Goal: Task Accomplishment & Management: Manage account settings

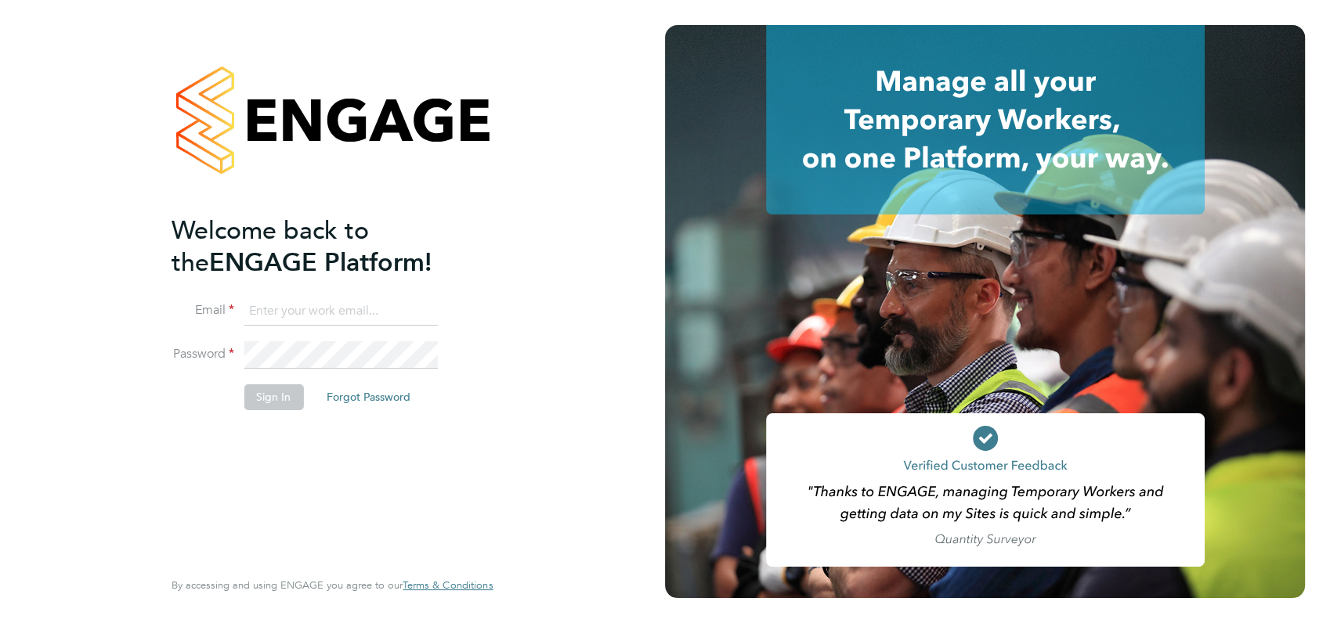
type input "[PERSON_NAME][EMAIL_ADDRESS][DOMAIN_NAME]"
click at [326, 468] on div "Welcome back to the ENGAGE Platform! Email angela@class1personnel.com Password …" at bounding box center [324, 390] width 305 height 351
click at [279, 399] on button "Sign In" at bounding box center [274, 397] width 60 height 25
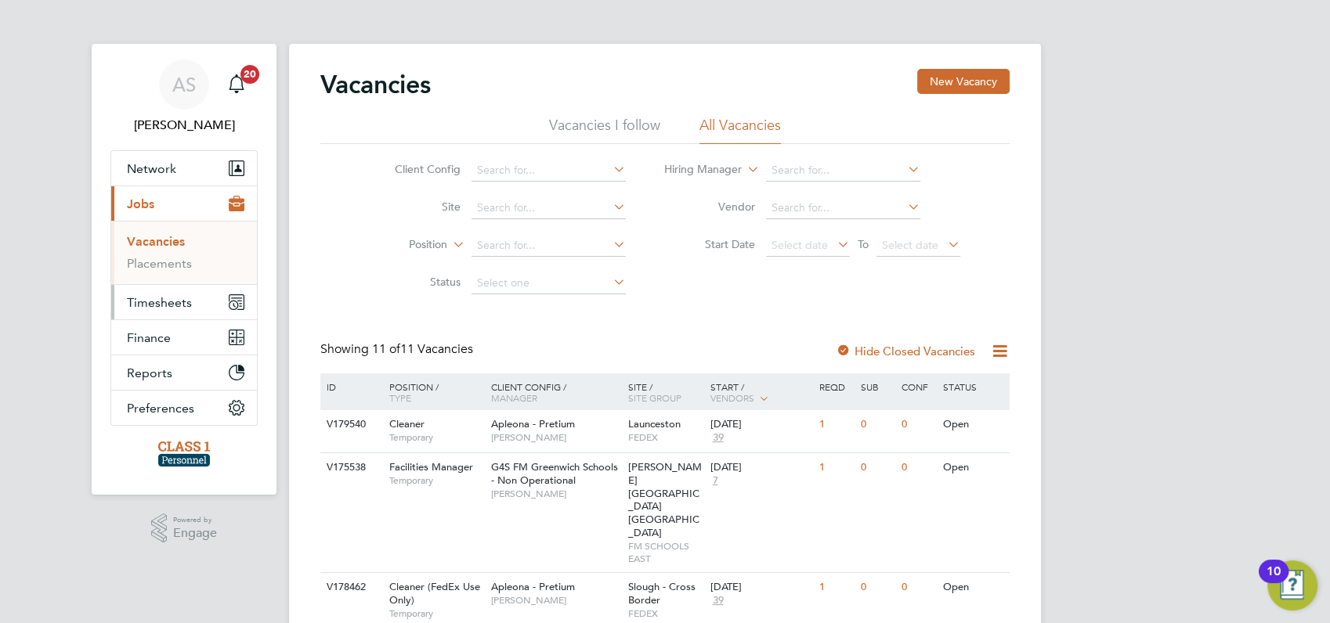
click at [161, 301] on span "Timesheets" at bounding box center [159, 302] width 65 height 15
click at [156, 273] on link "Timesheets" at bounding box center [159, 276] width 65 height 15
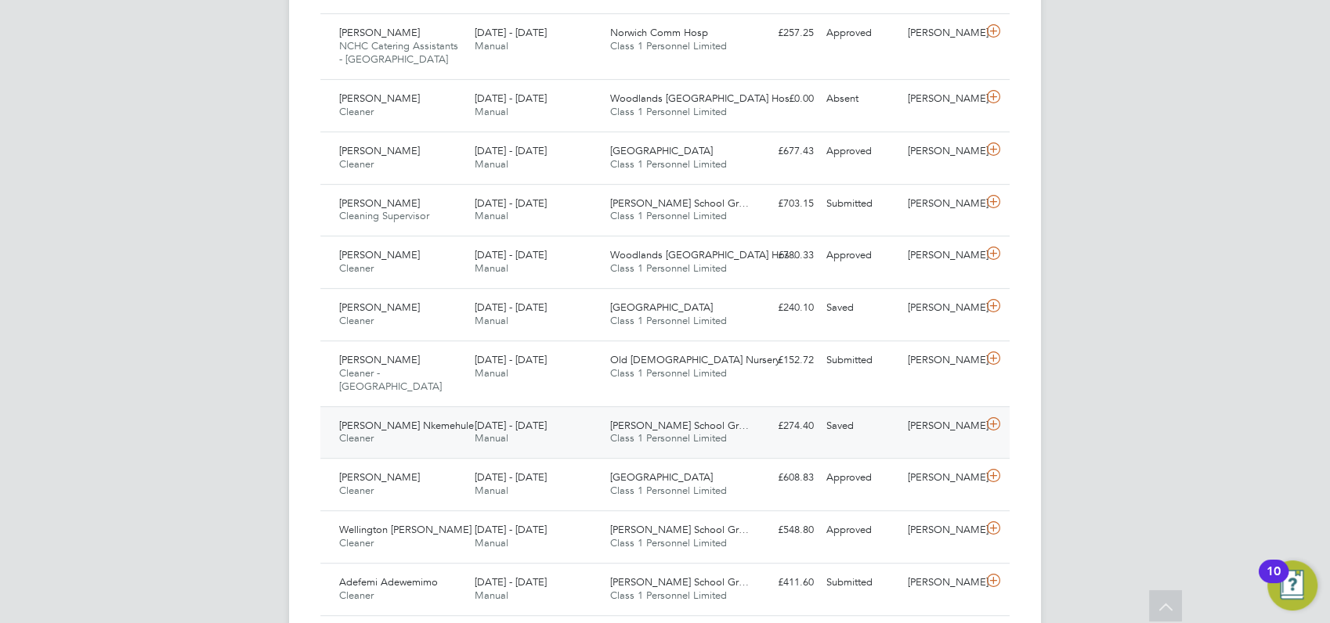
click at [367, 419] on span "[PERSON_NAME] Nkemehule" at bounding box center [406, 425] width 135 height 13
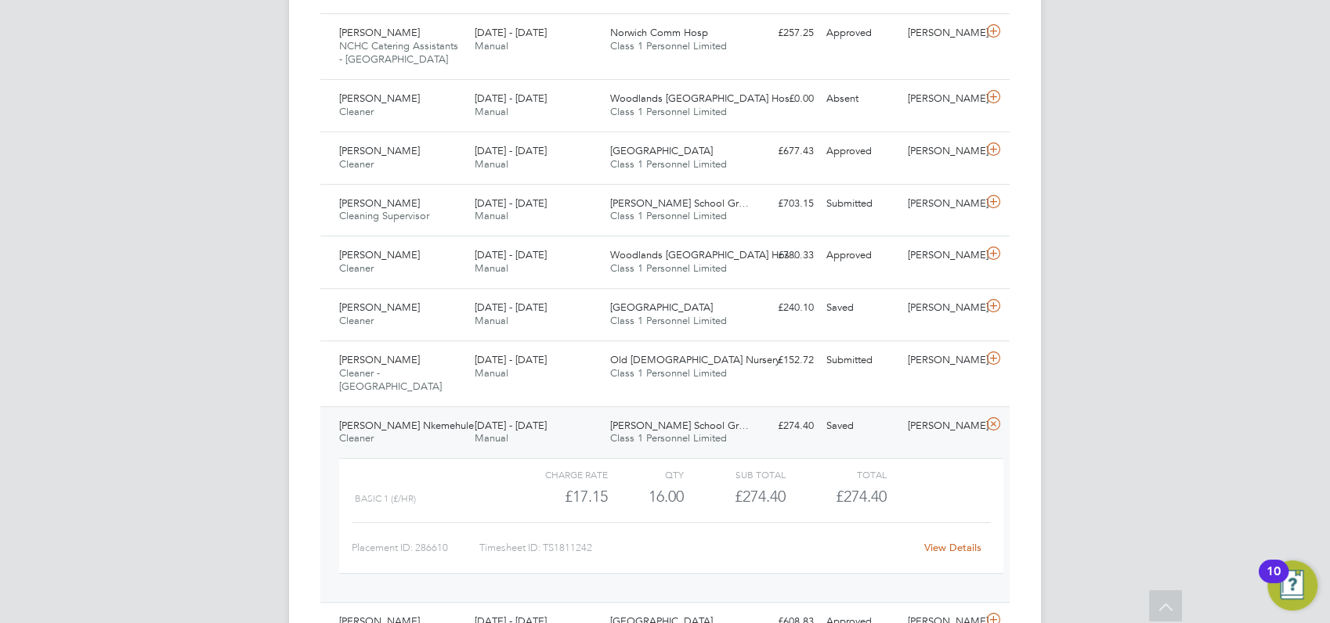
click at [946, 541] on link "View Details" at bounding box center [952, 547] width 57 height 13
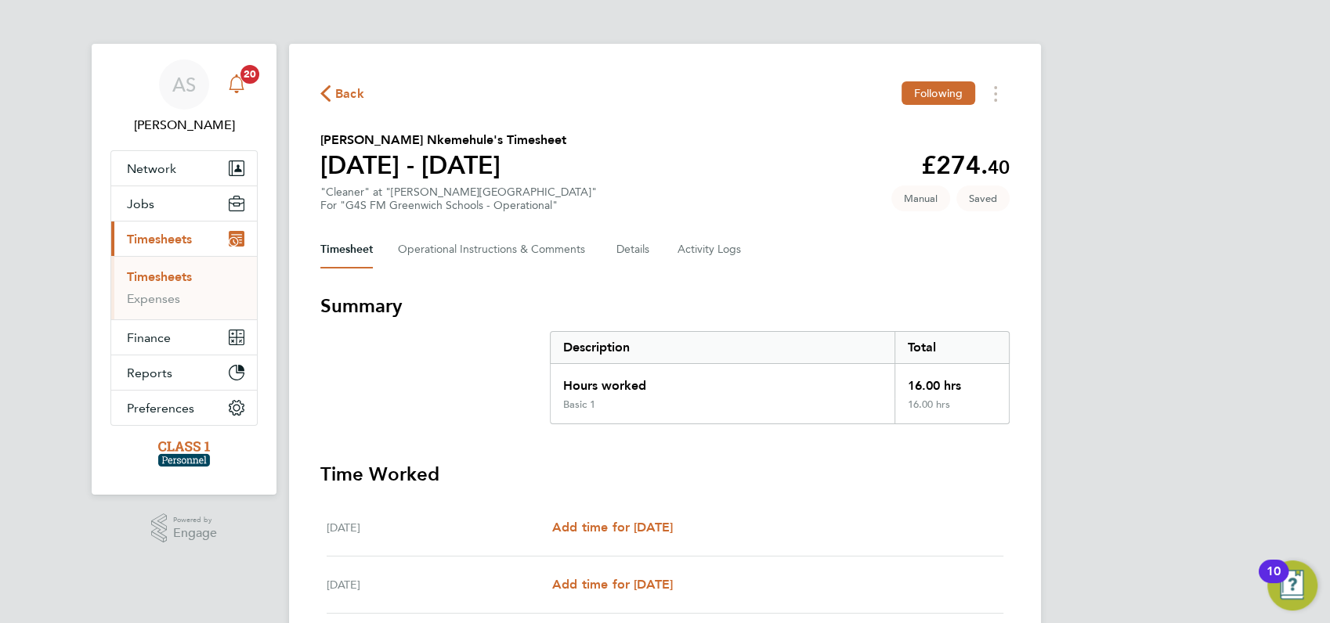
click at [245, 75] on span "20" at bounding box center [249, 74] width 19 height 19
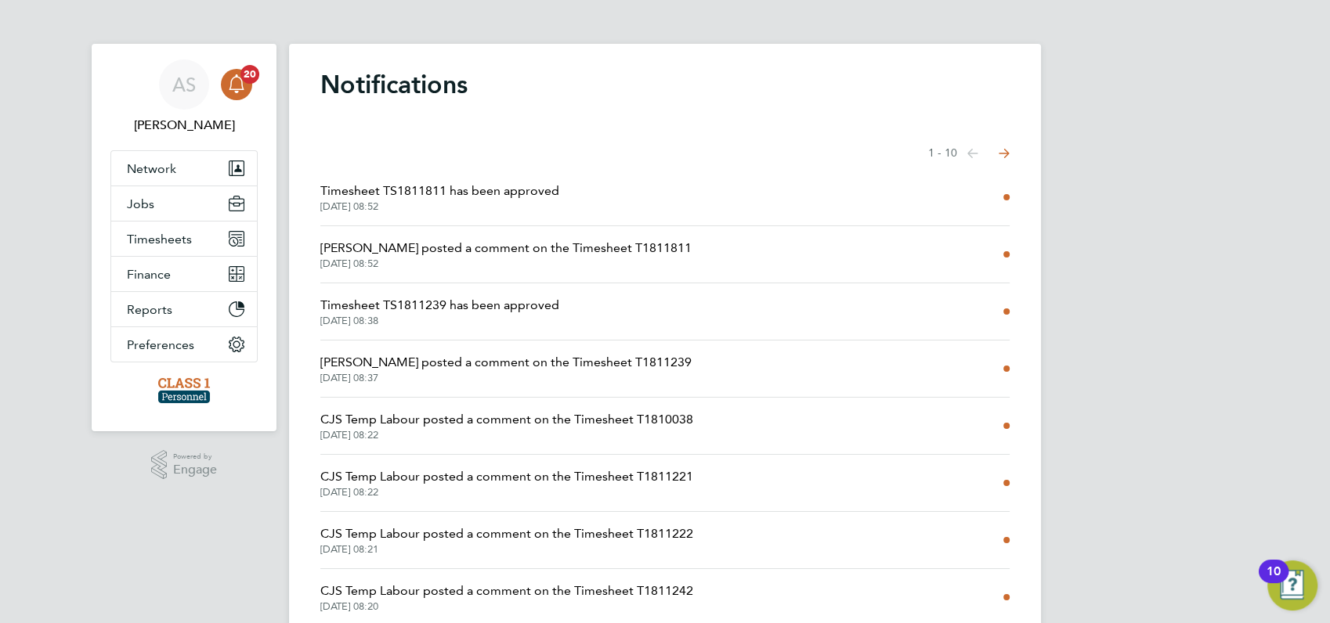
click at [386, 475] on span "CJS Temp Labour posted a comment on the Timesheet T1811221" at bounding box center [506, 477] width 373 height 19
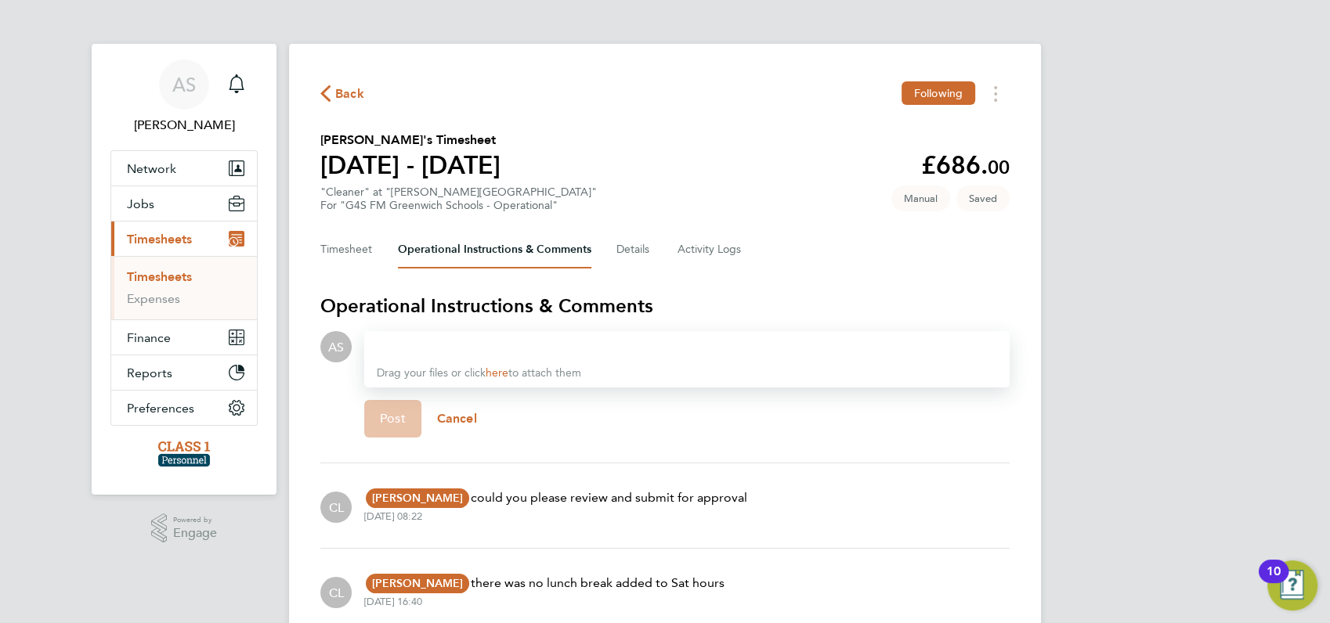
click at [172, 280] on link "Timesheets" at bounding box center [159, 276] width 65 height 15
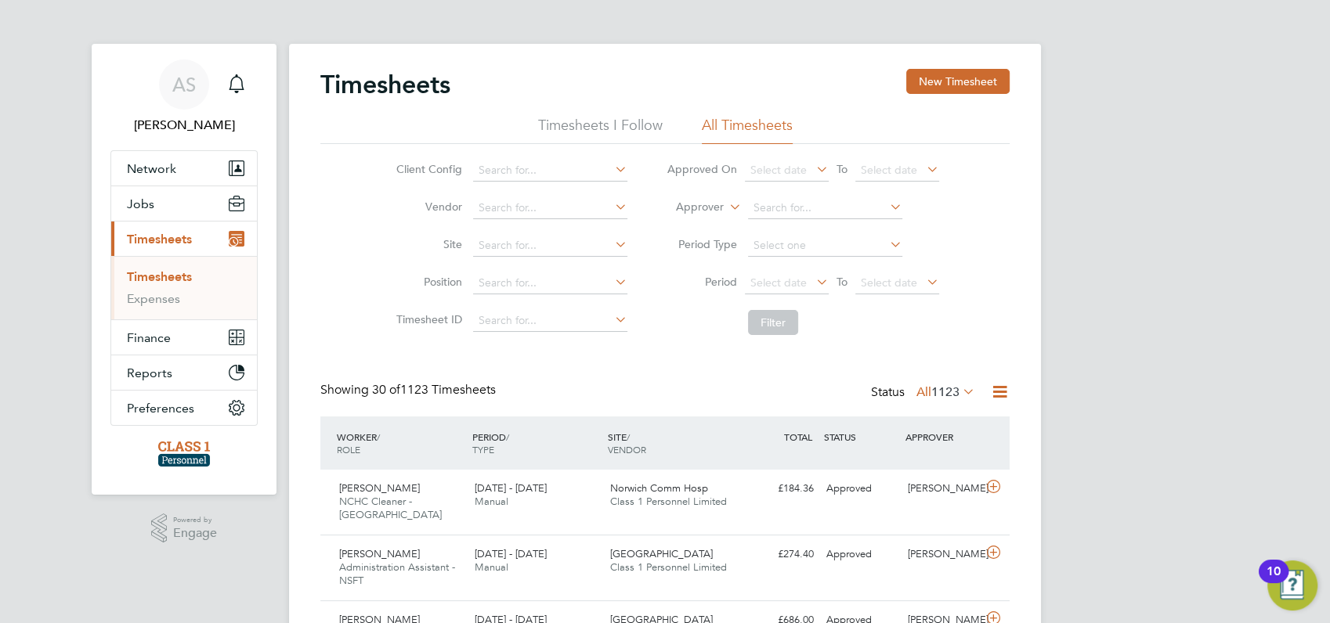
click at [155, 237] on span "Timesheets" at bounding box center [159, 239] width 65 height 15
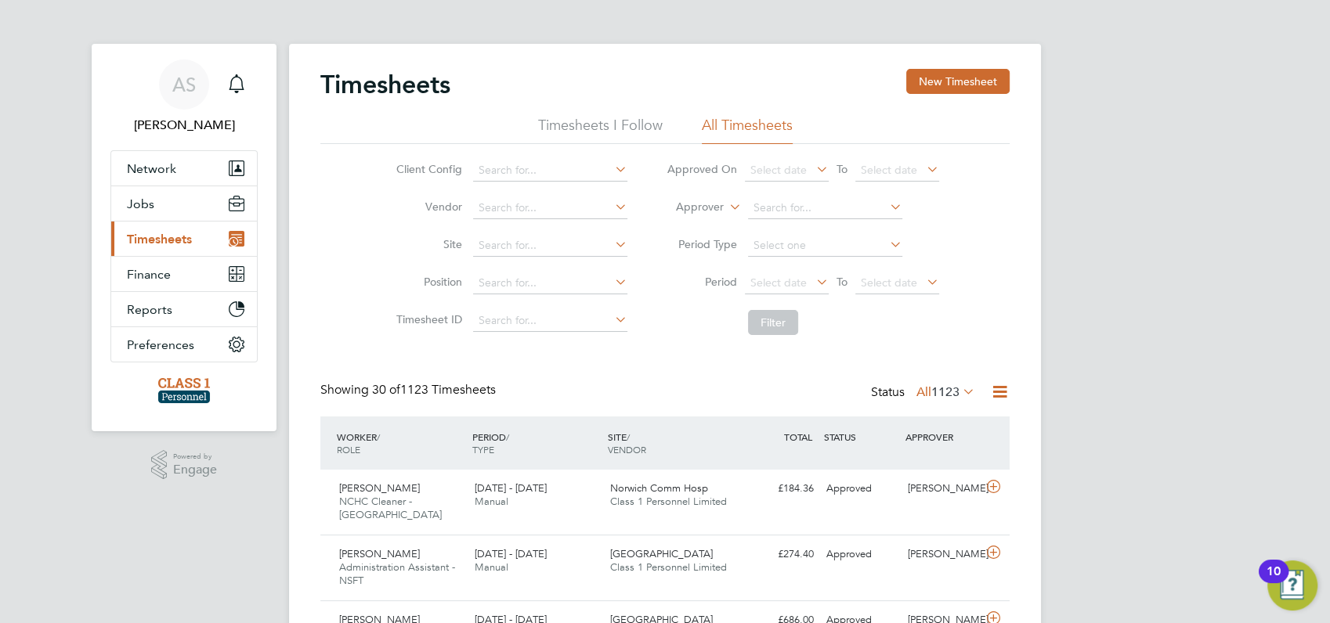
click at [155, 239] on span "Timesheets" at bounding box center [159, 239] width 65 height 15
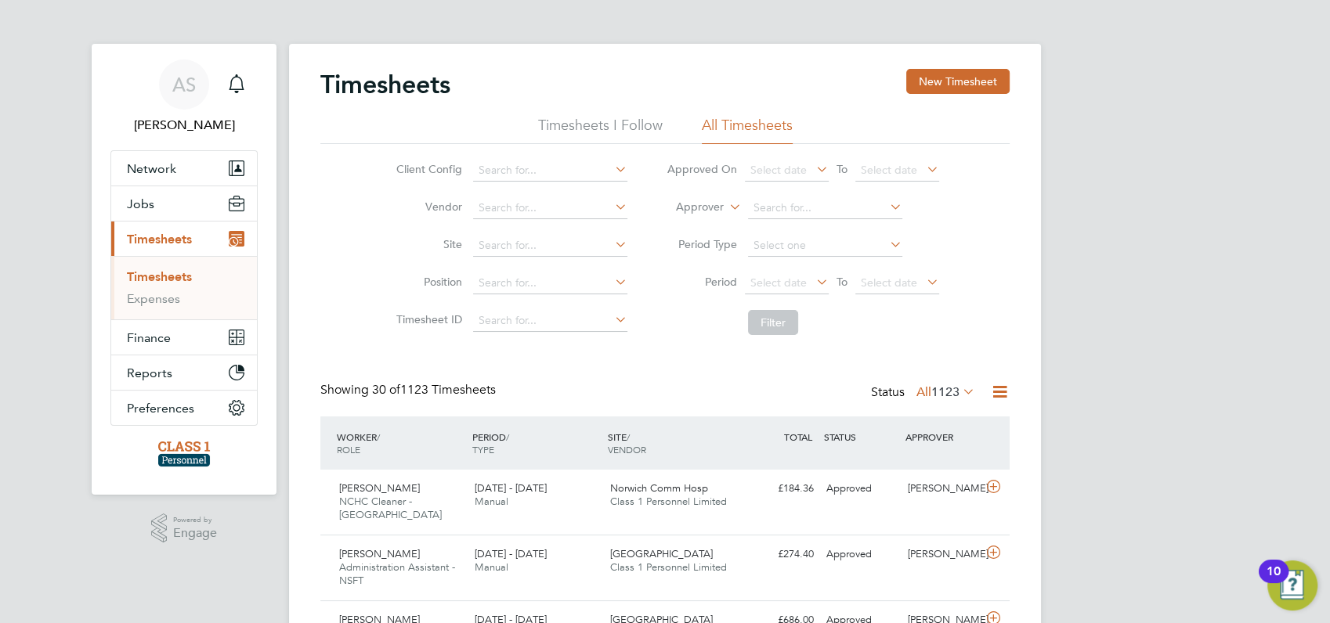
click at [168, 280] on link "Timesheets" at bounding box center [159, 276] width 65 height 15
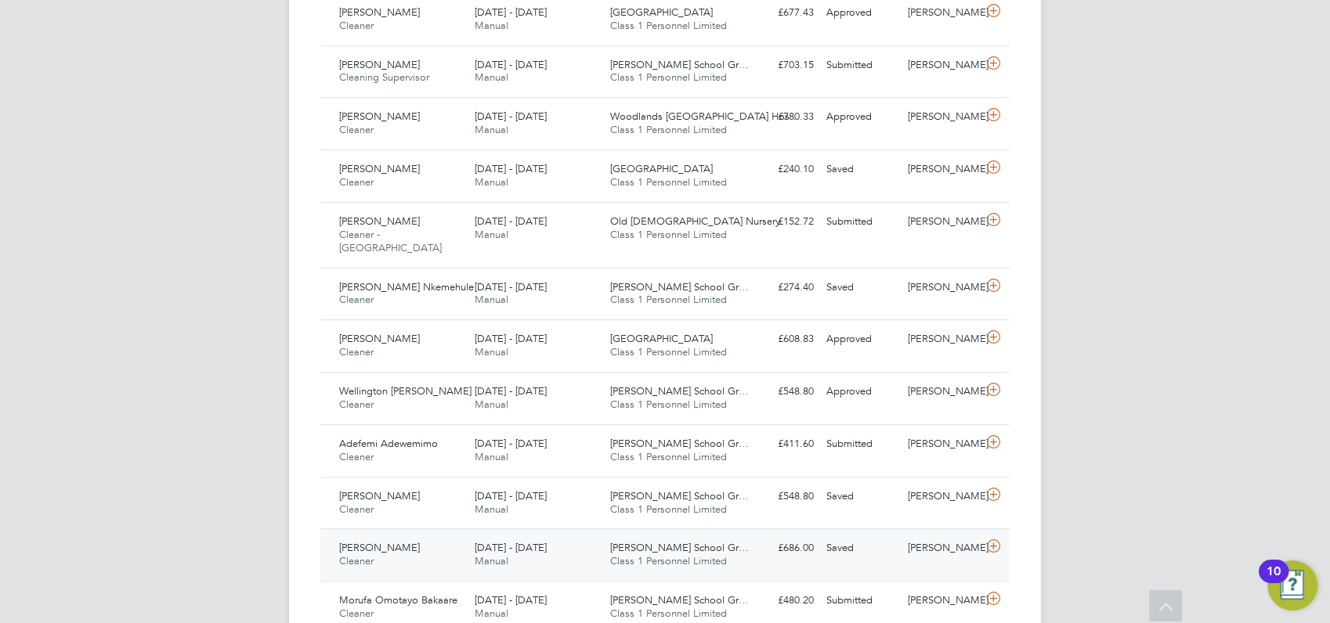
click at [381, 541] on span "[PERSON_NAME]" at bounding box center [379, 547] width 81 height 13
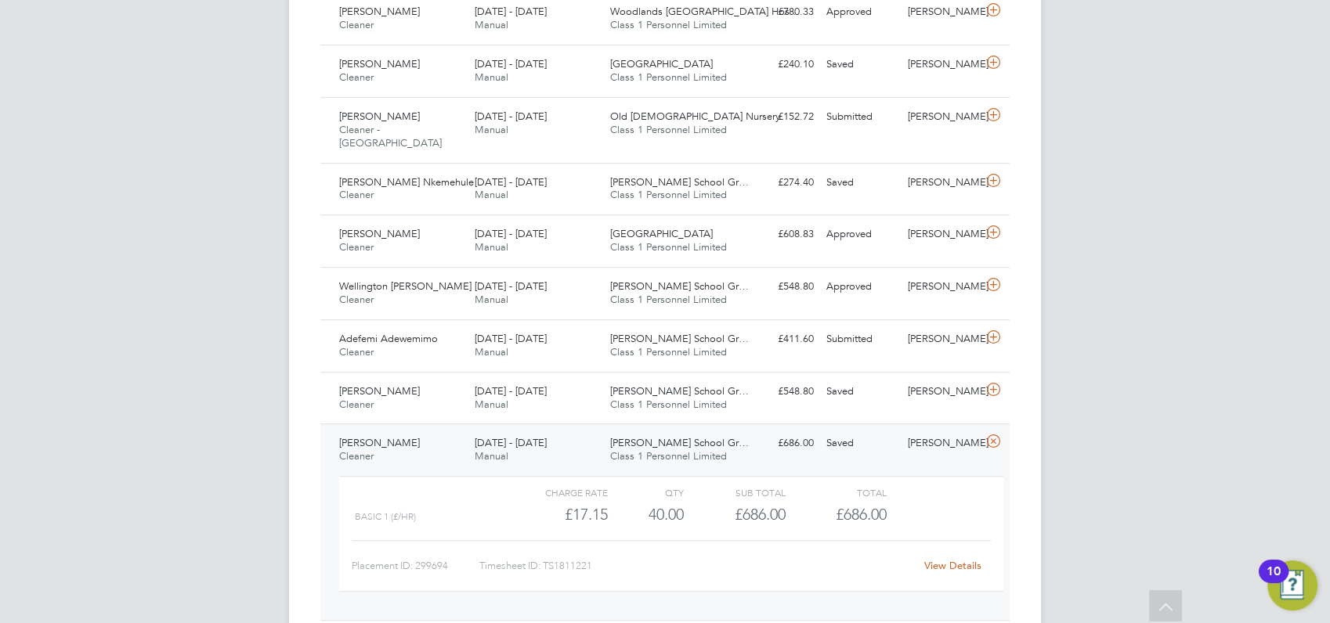
click at [963, 559] on link "View Details" at bounding box center [952, 565] width 57 height 13
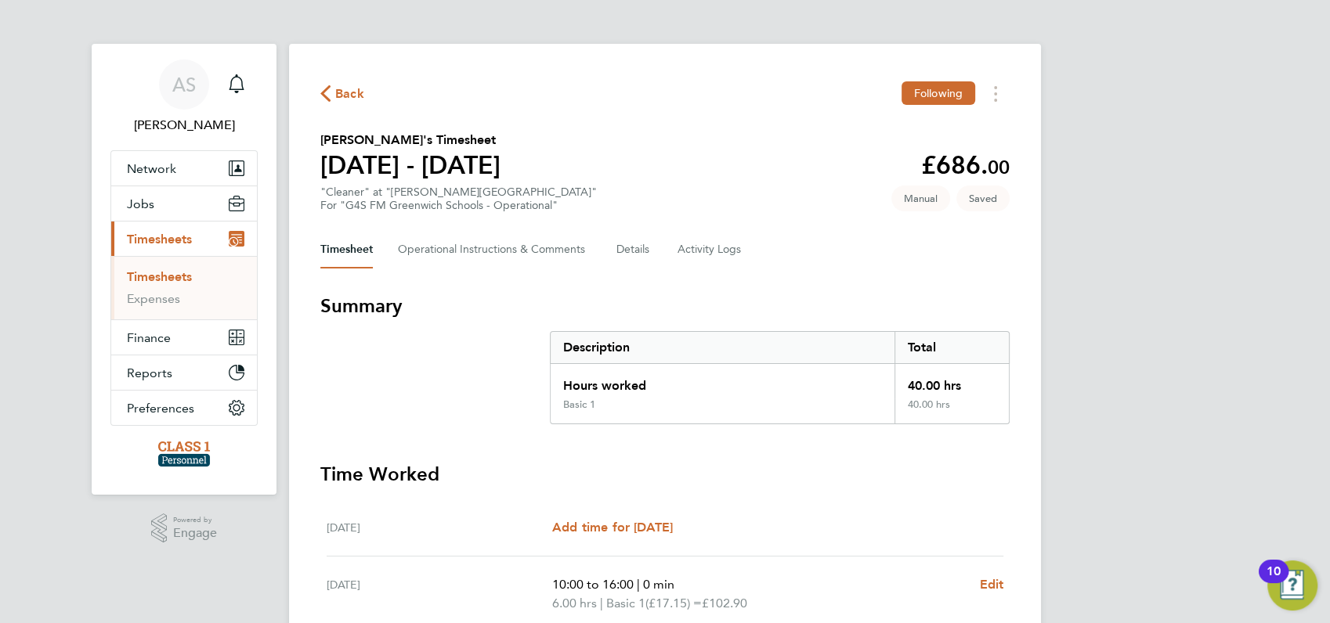
click at [1100, 414] on div "AS [PERSON_NAME] Notifications Applications: Network Businesses Sites Workers C…" at bounding box center [665, 575] width 1330 height 1150
click at [237, 85] on icon "Main navigation" at bounding box center [236, 83] width 19 height 19
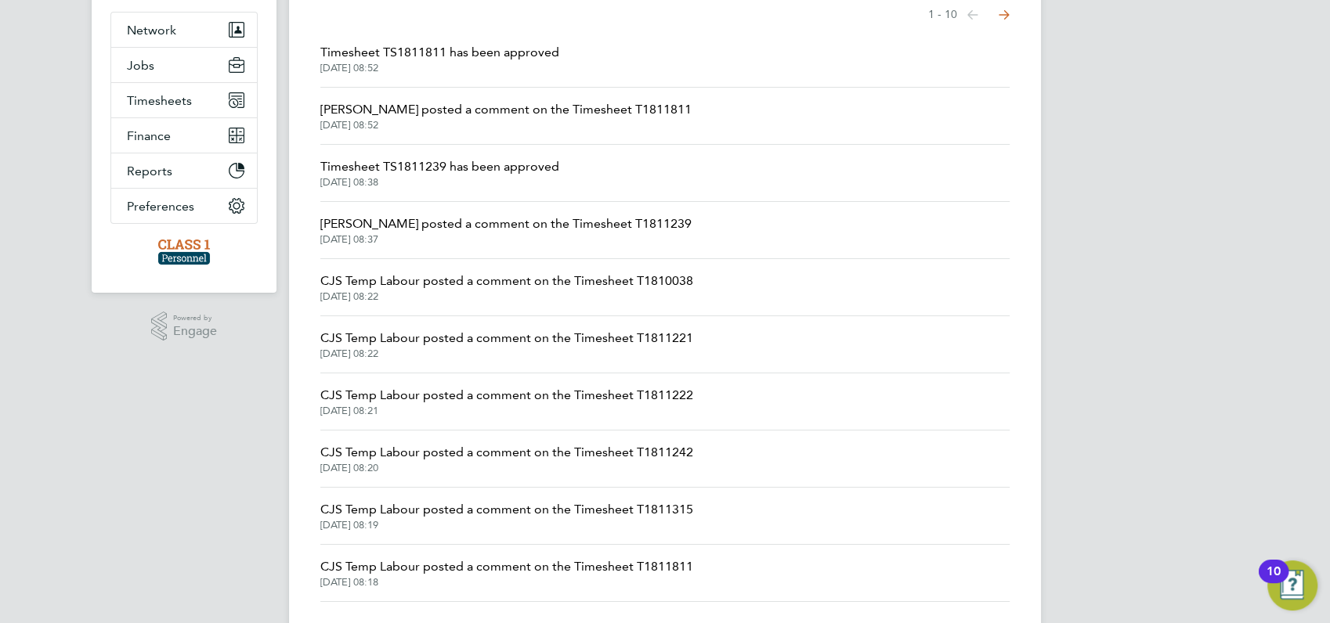
scroll to position [173, 0]
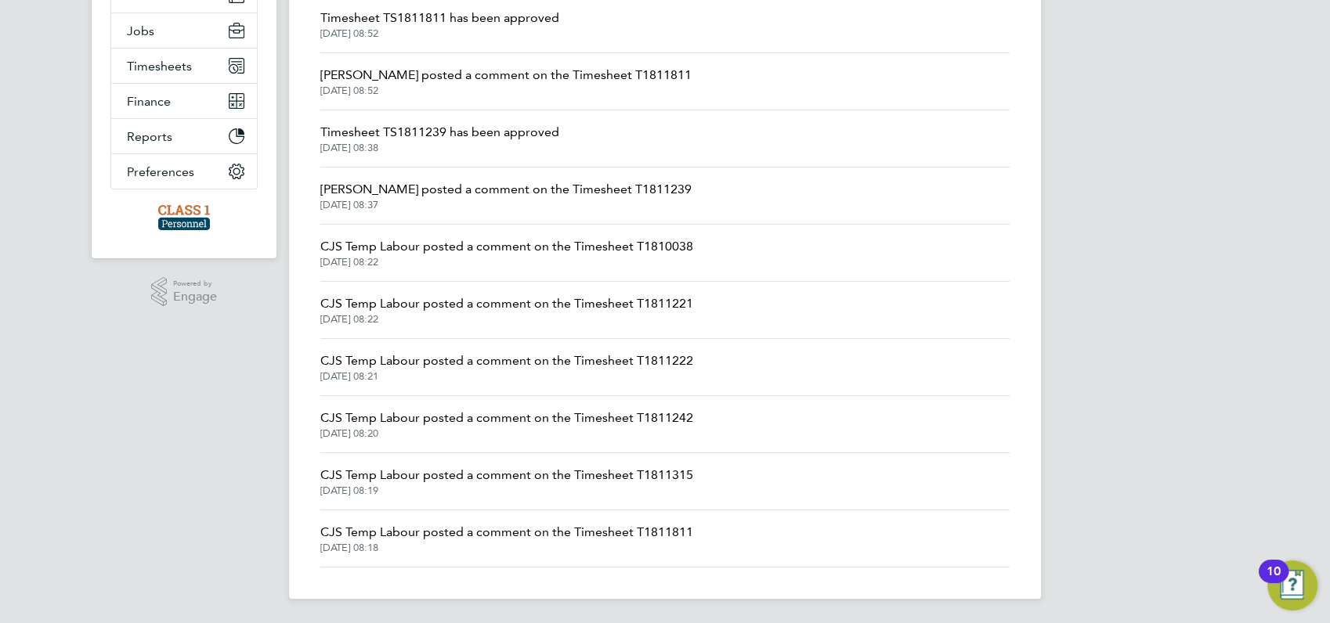
click at [446, 414] on span "CJS Temp Labour posted a comment on the Timesheet T1811242" at bounding box center [506, 418] width 373 height 19
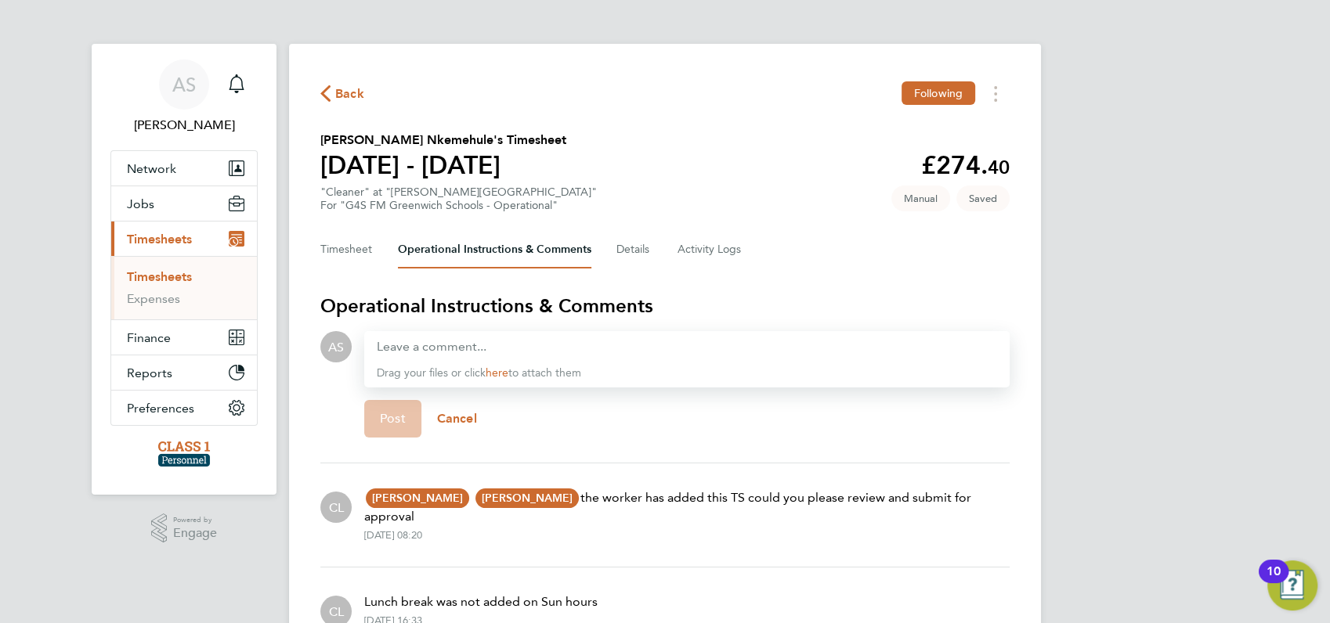
click at [160, 280] on link "Timesheets" at bounding box center [159, 276] width 65 height 15
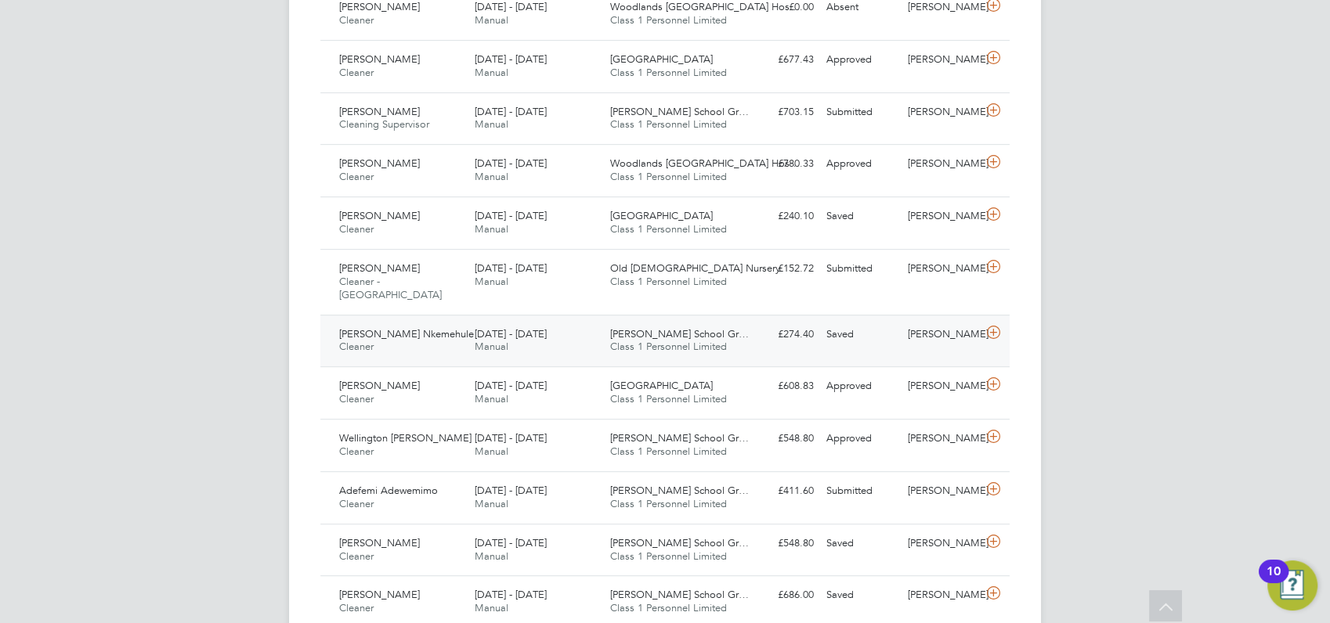
click at [371, 327] on span "[PERSON_NAME] Nkemehule" at bounding box center [406, 333] width 135 height 13
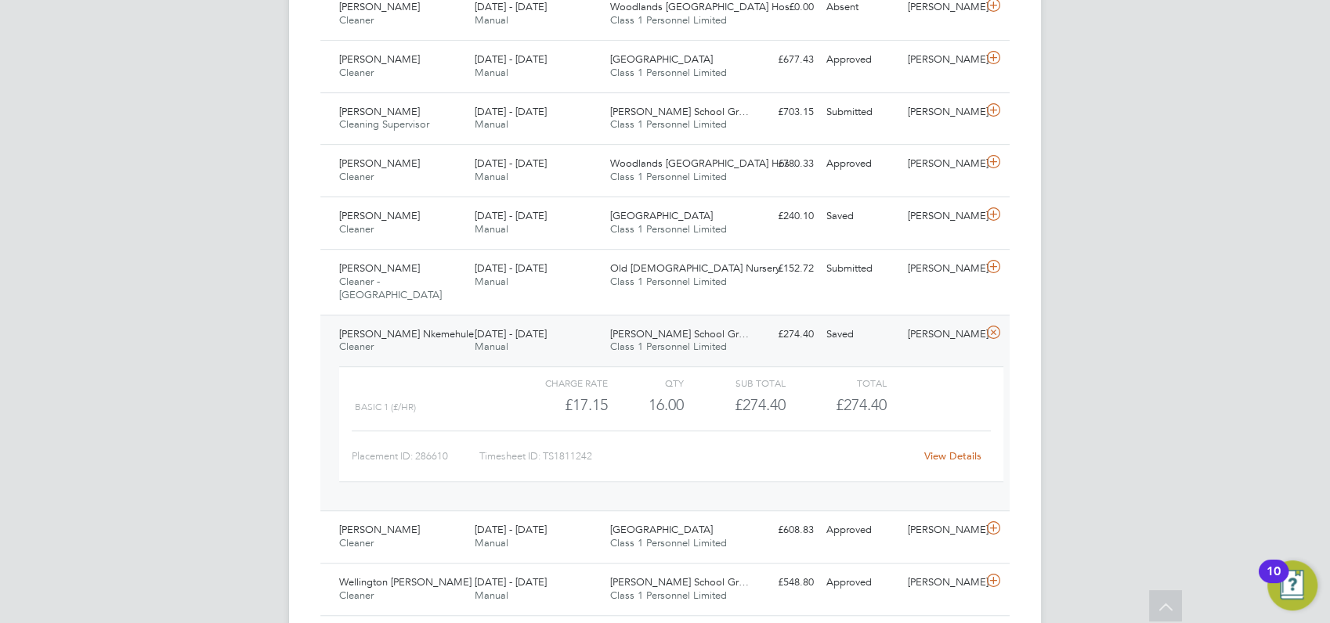
click at [957, 450] on link "View Details" at bounding box center [952, 456] width 57 height 13
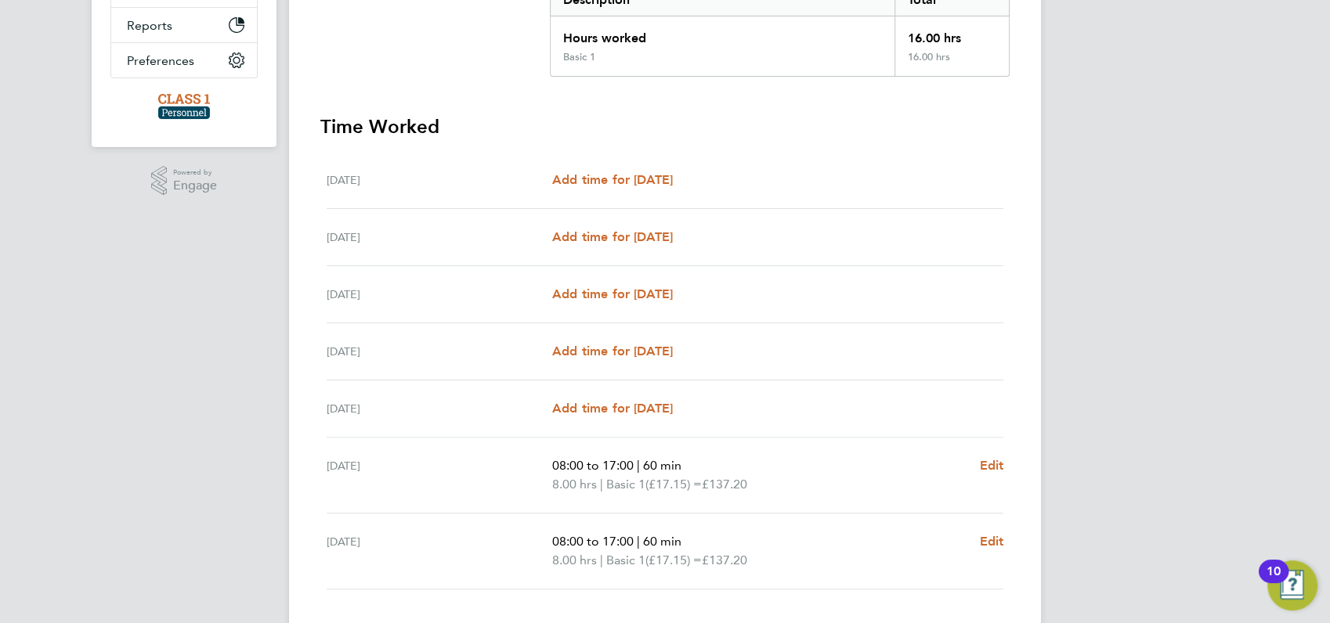
scroll to position [450, 0]
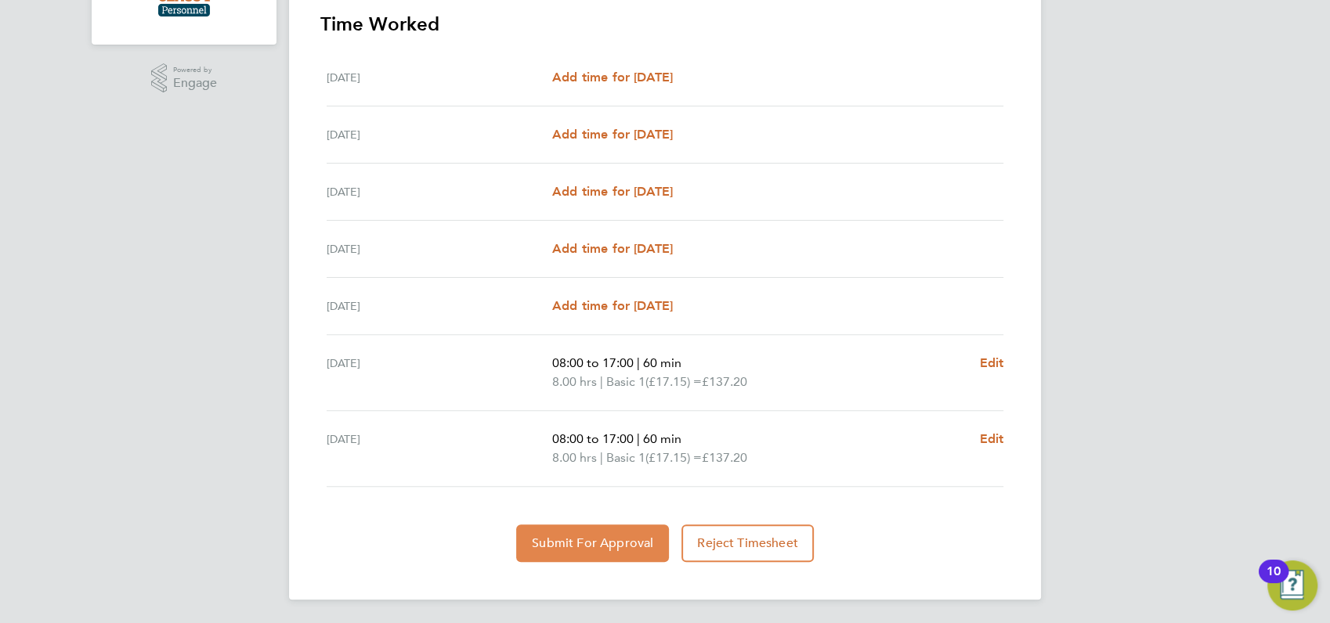
click at [579, 540] on span "Submit For Approval" at bounding box center [592, 544] width 121 height 16
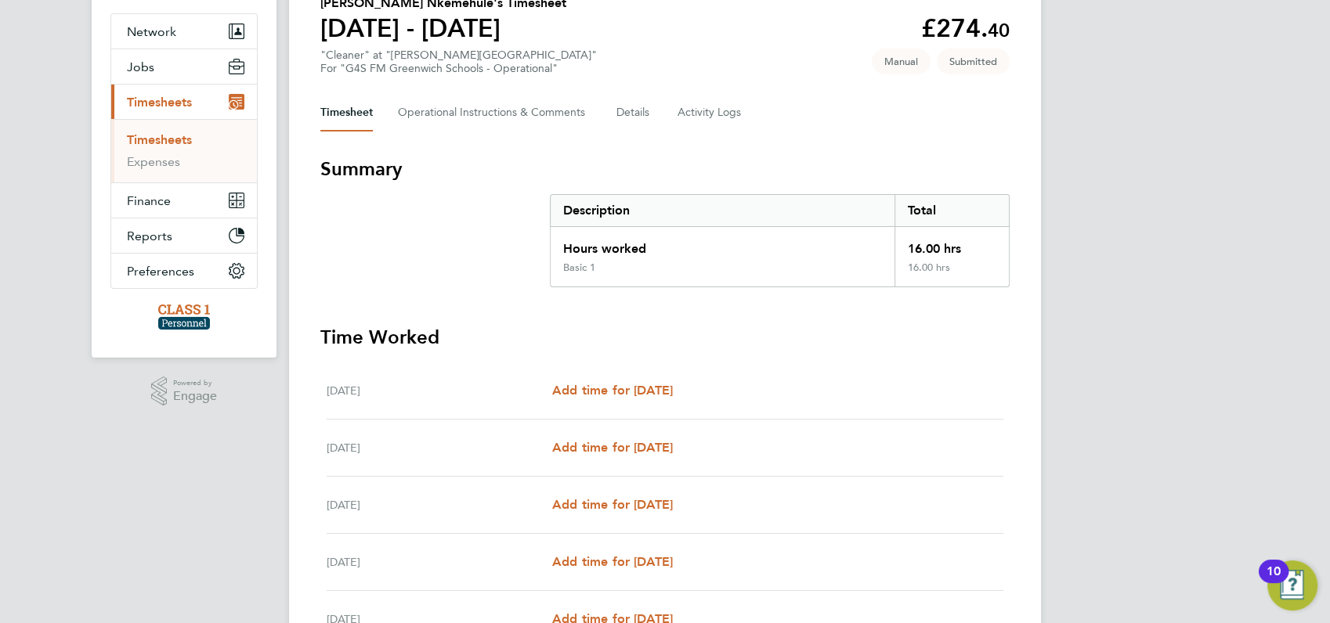
scroll to position [0, 0]
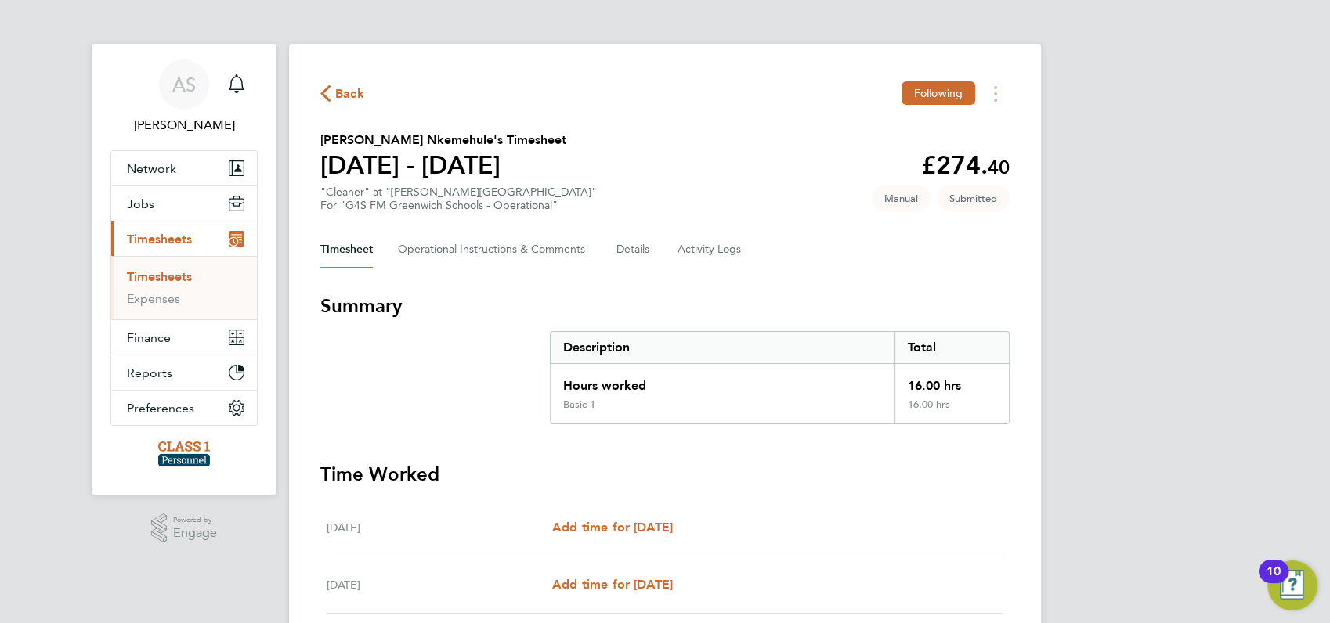
click at [337, 88] on span "Back" at bounding box center [349, 94] width 29 height 19
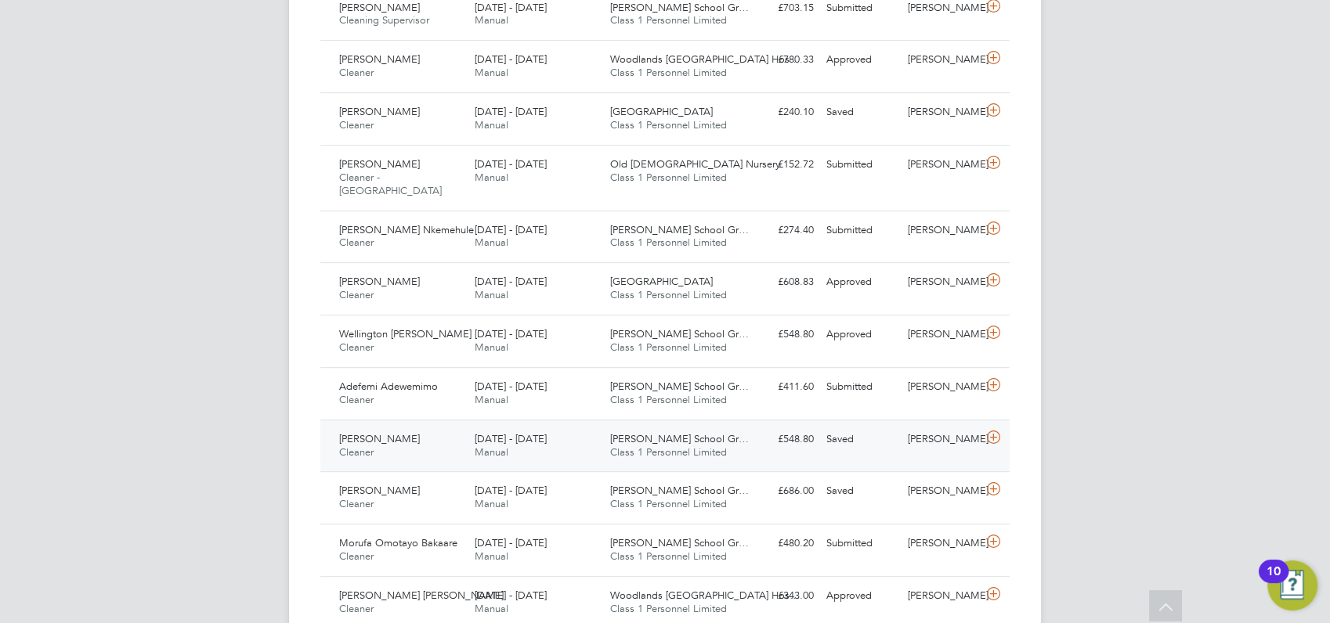
click at [376, 432] on span "[PERSON_NAME]" at bounding box center [379, 438] width 81 height 13
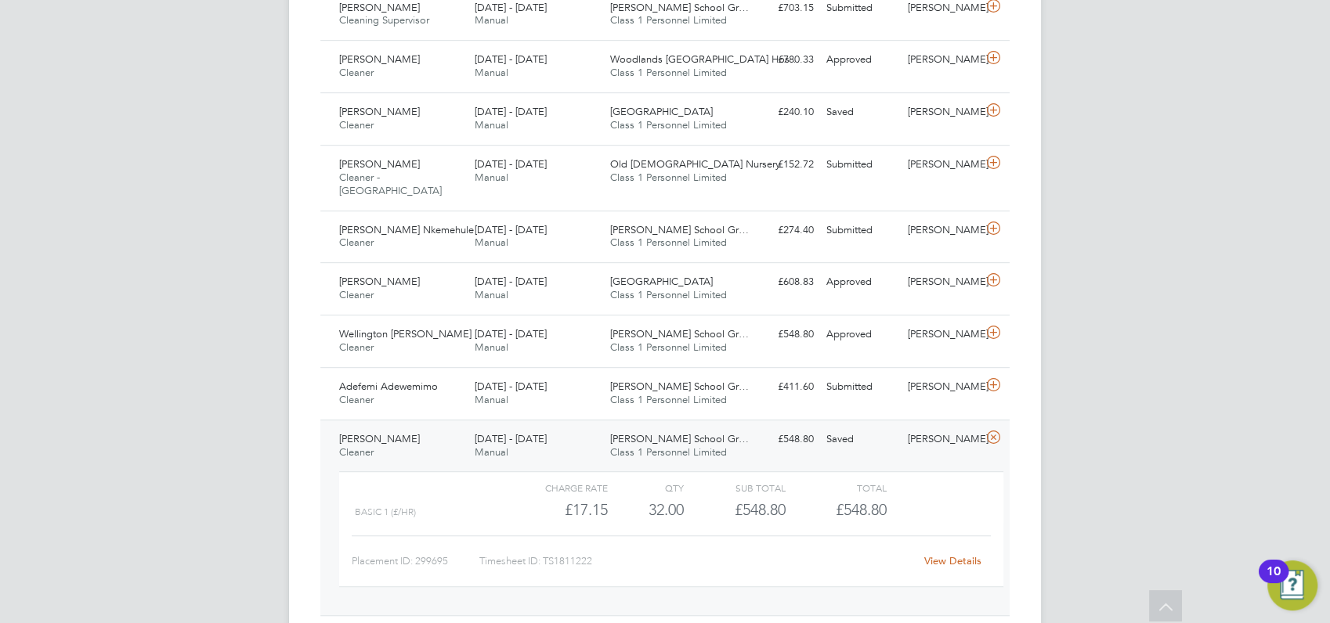
click at [958, 554] on link "View Details" at bounding box center [952, 560] width 57 height 13
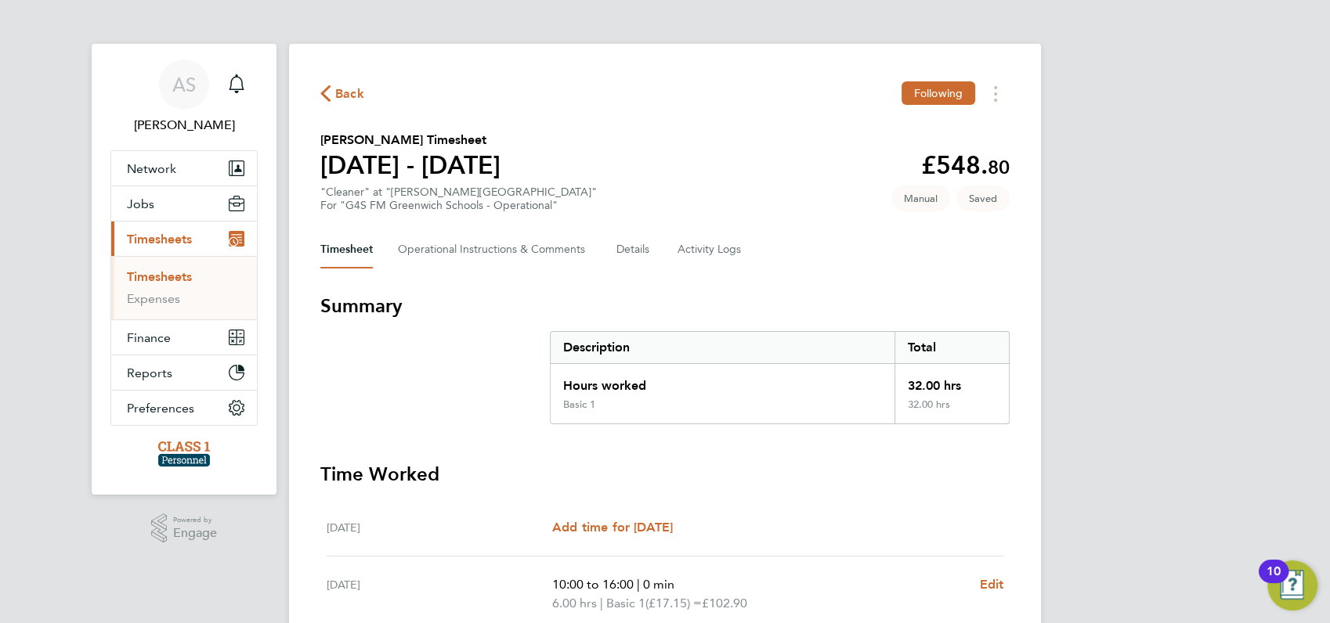
click at [1112, 363] on div "AS [PERSON_NAME] Notifications Applications: Network Businesses Sites Workers C…" at bounding box center [665, 566] width 1330 height 1132
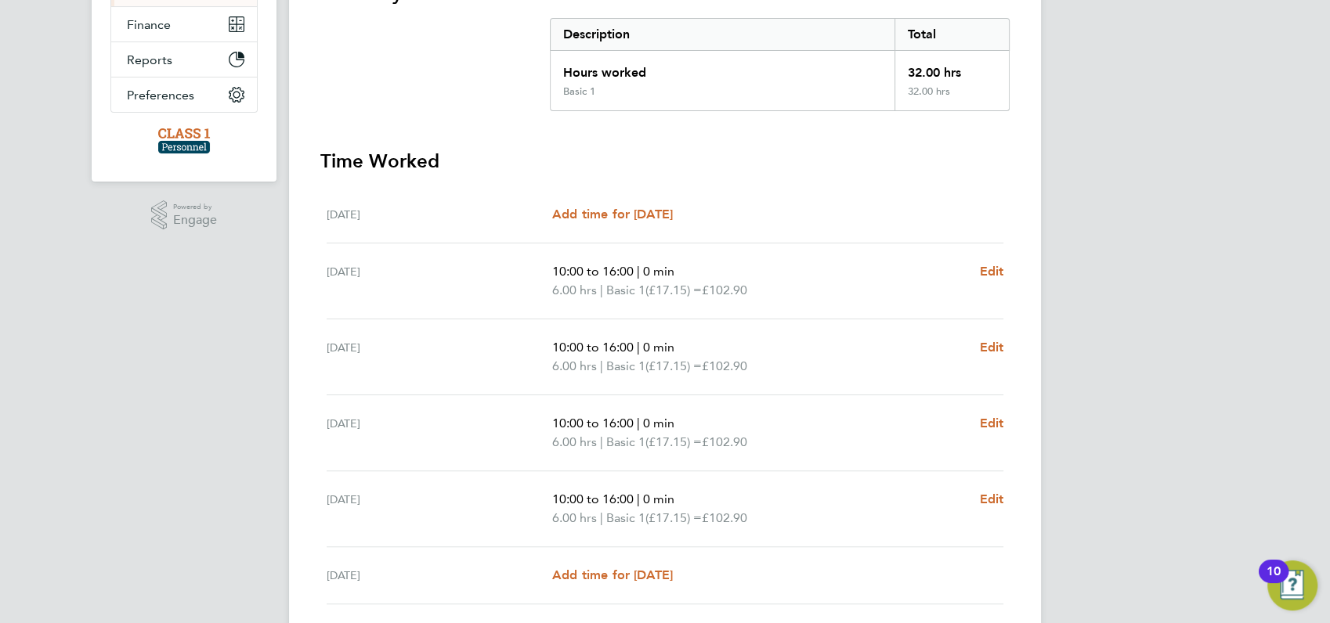
scroll to position [487, 0]
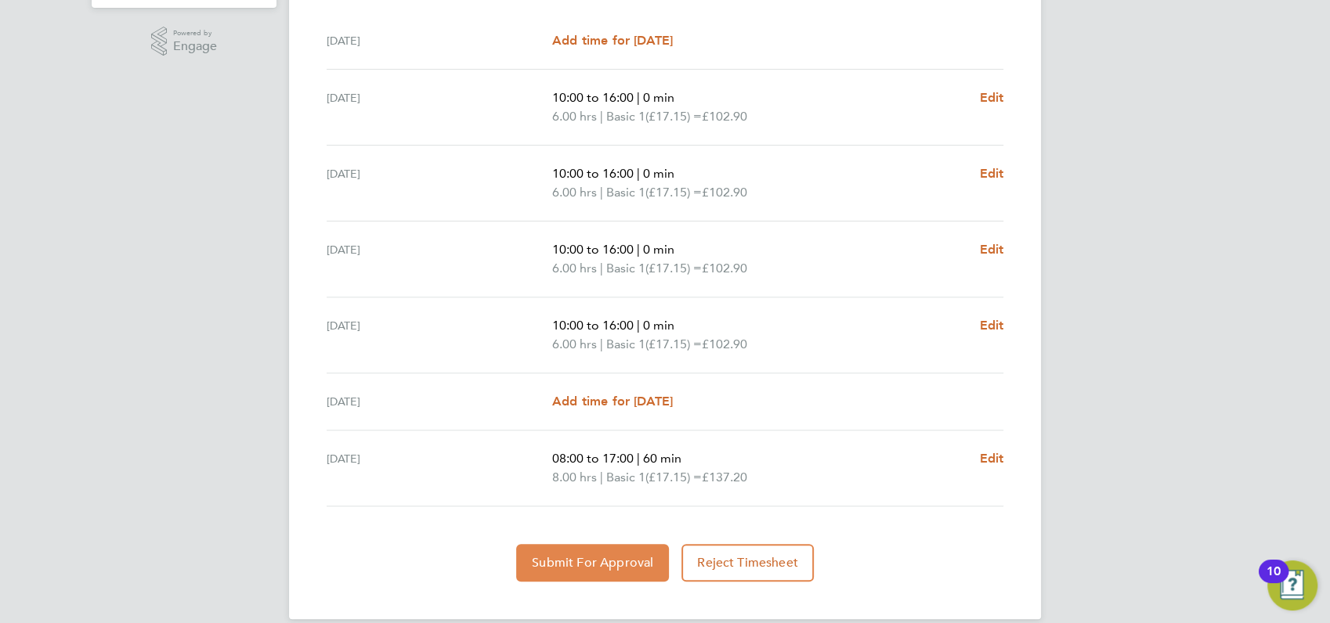
click at [584, 561] on span "Submit For Approval" at bounding box center [592, 563] width 121 height 16
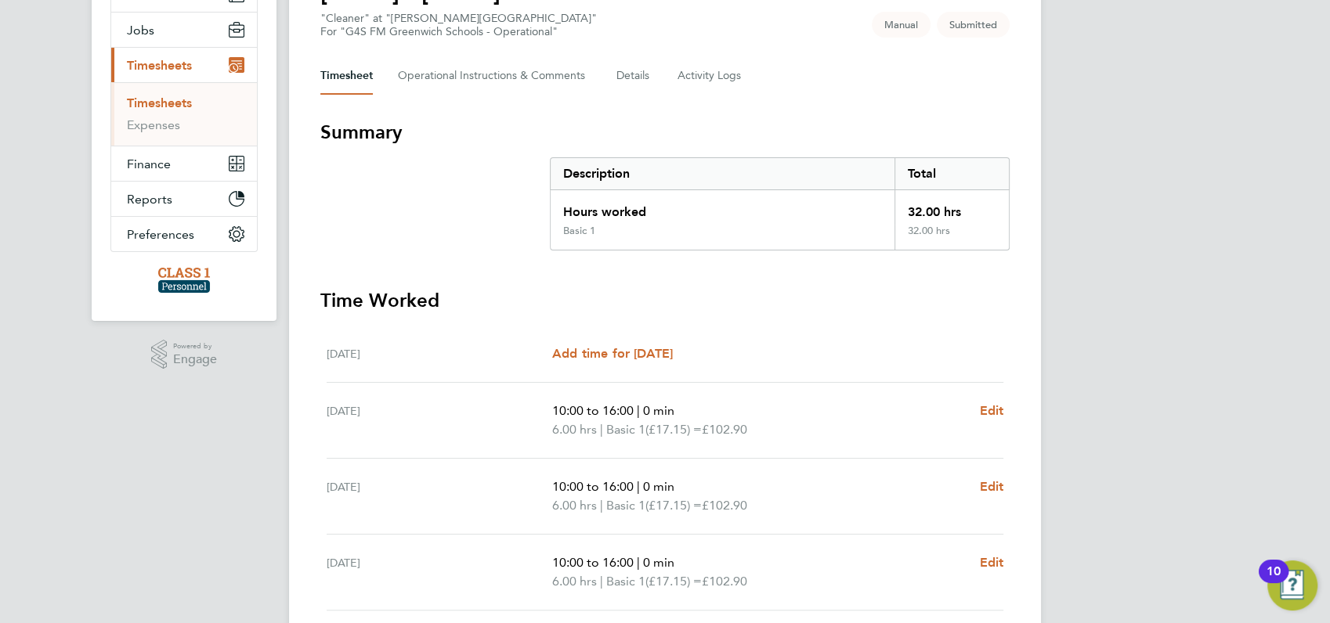
scroll to position [0, 0]
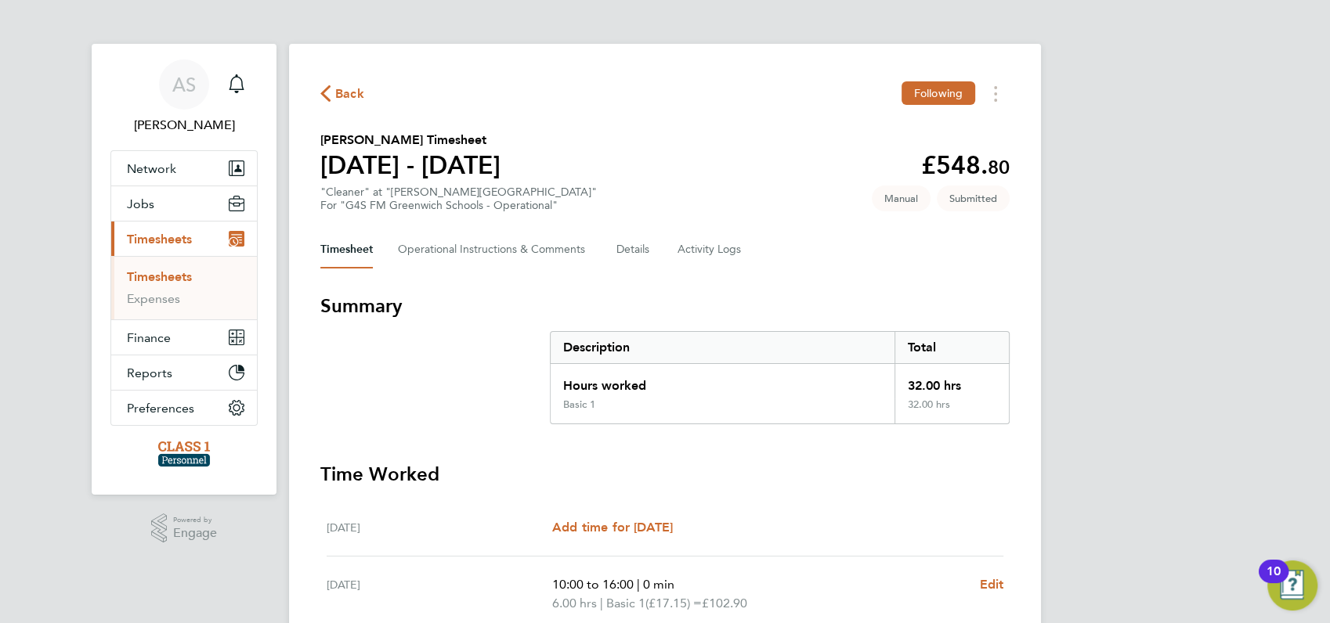
click at [347, 92] on span "Back" at bounding box center [349, 94] width 29 height 19
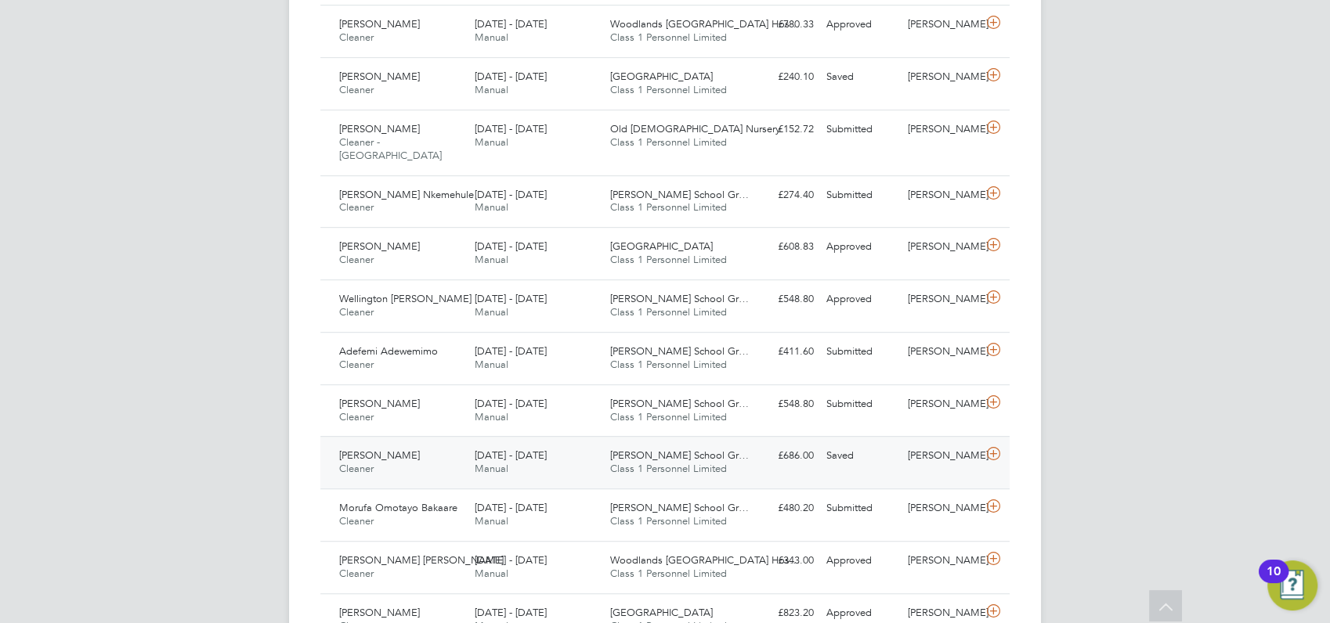
click at [370, 449] on span "[PERSON_NAME]" at bounding box center [379, 455] width 81 height 13
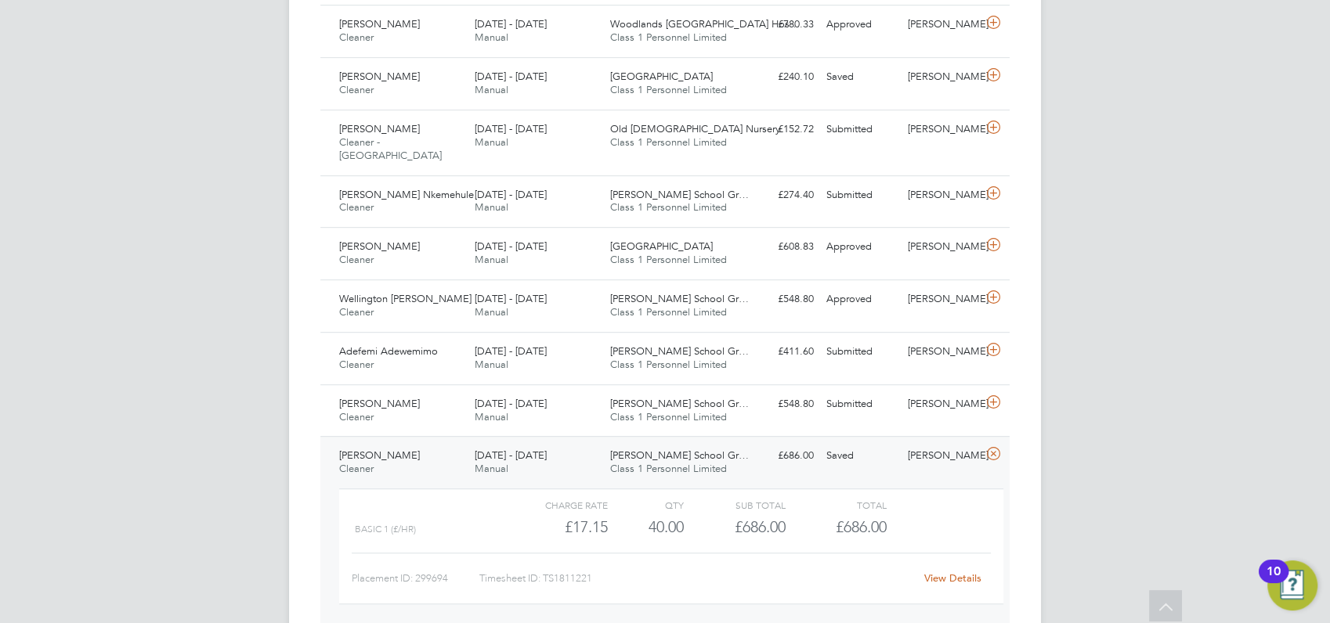
click at [943, 572] on link "View Details" at bounding box center [952, 578] width 57 height 13
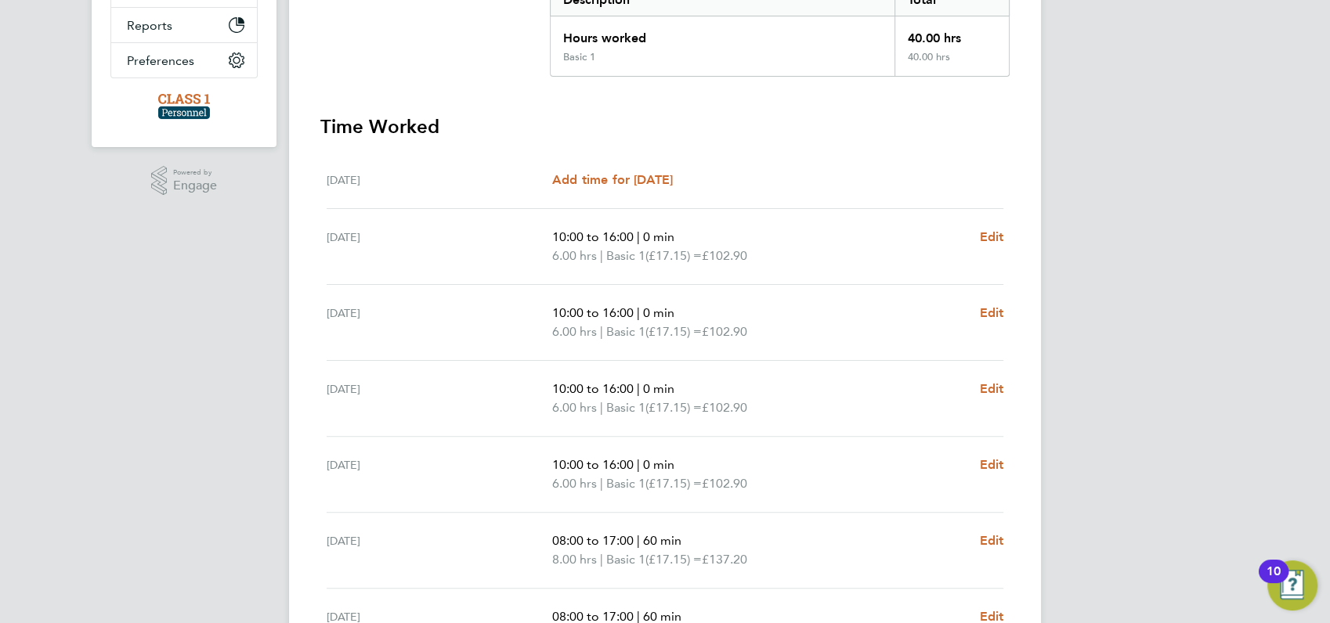
scroll to position [452, 0]
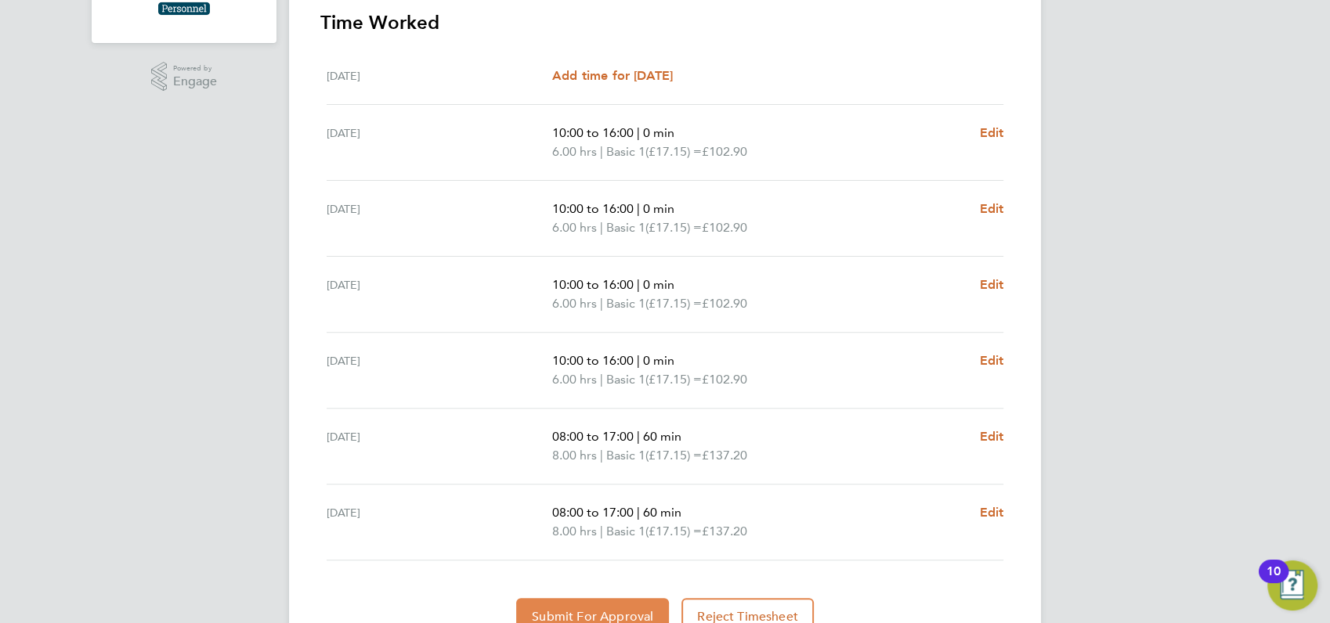
click at [570, 609] on span "Submit For Approval" at bounding box center [592, 617] width 121 height 16
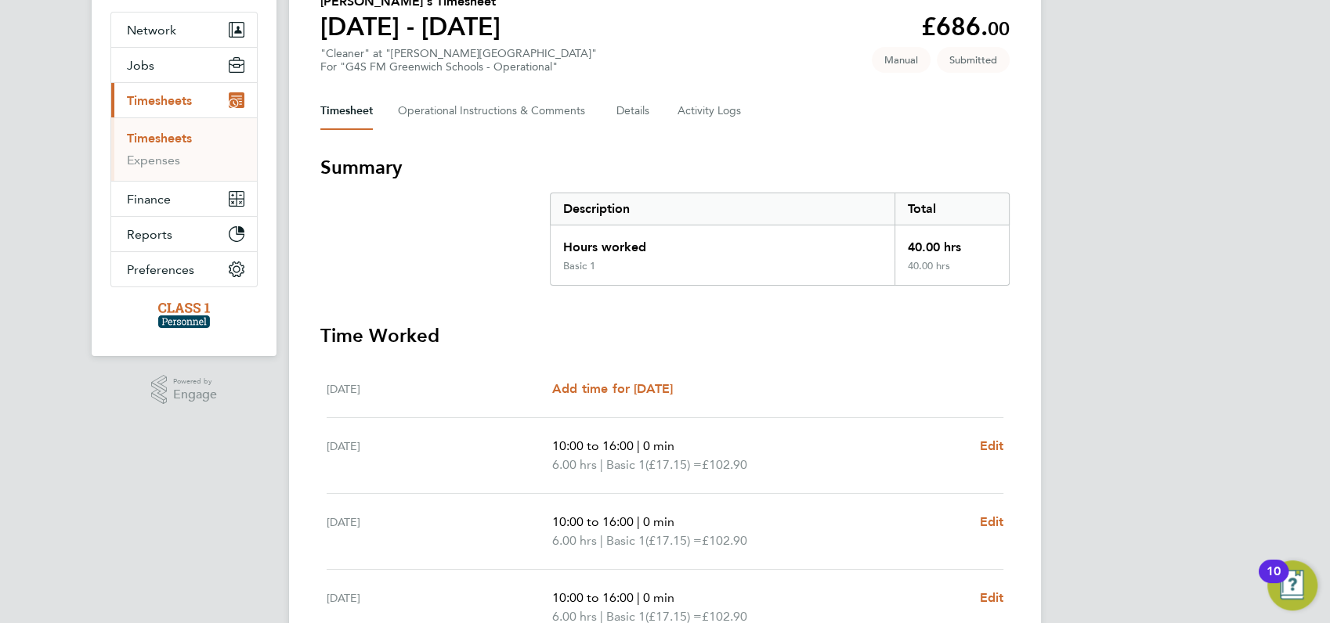
scroll to position [0, 0]
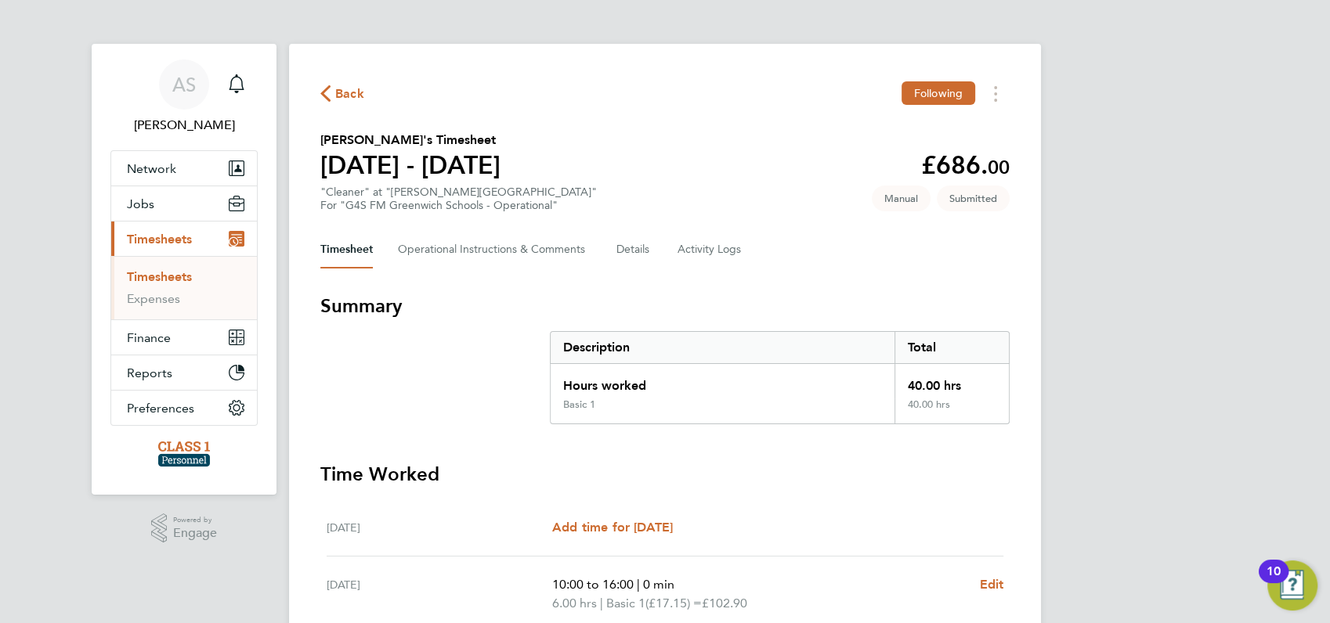
click at [338, 96] on span "Back" at bounding box center [349, 94] width 29 height 19
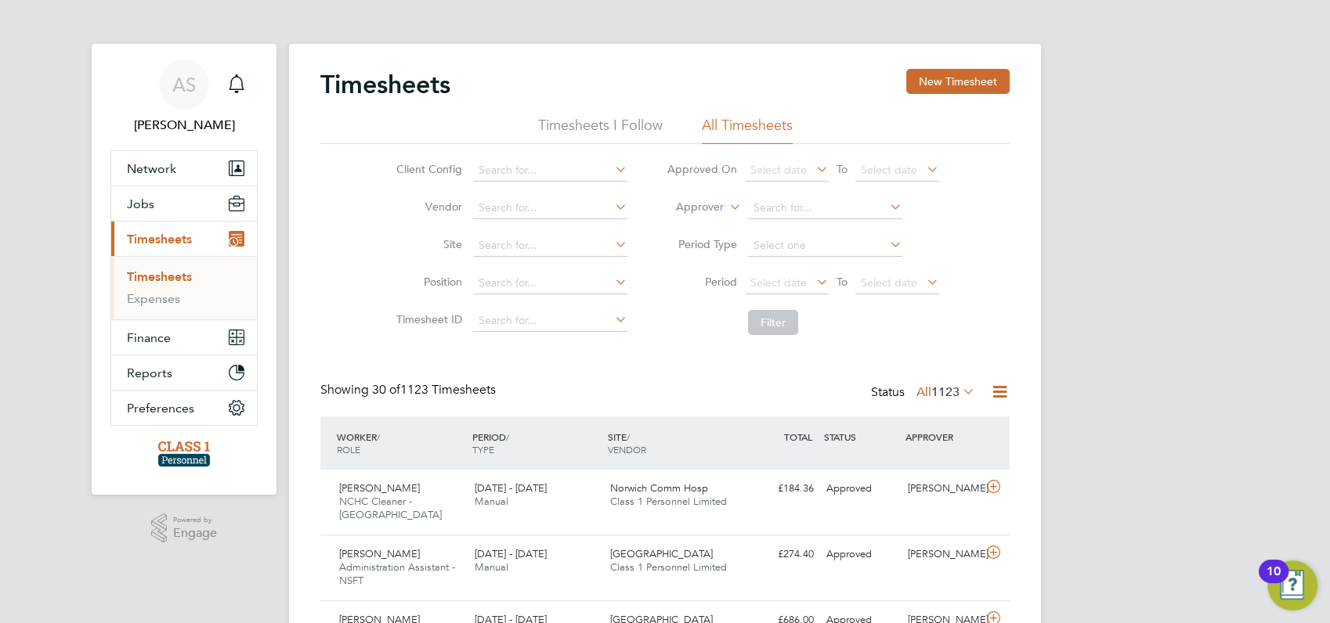
click at [965, 81] on button "New Timesheet" at bounding box center [957, 81] width 103 height 25
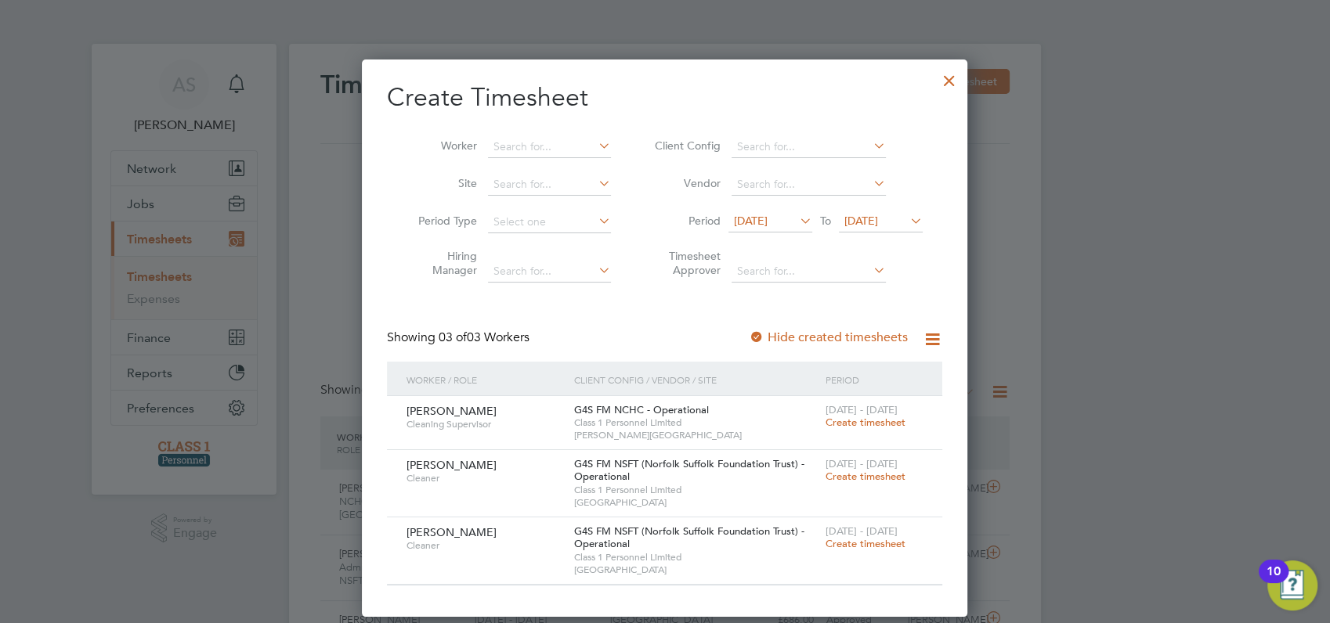
click at [767, 224] on span "18 Aug 2025" at bounding box center [751, 221] width 34 height 14
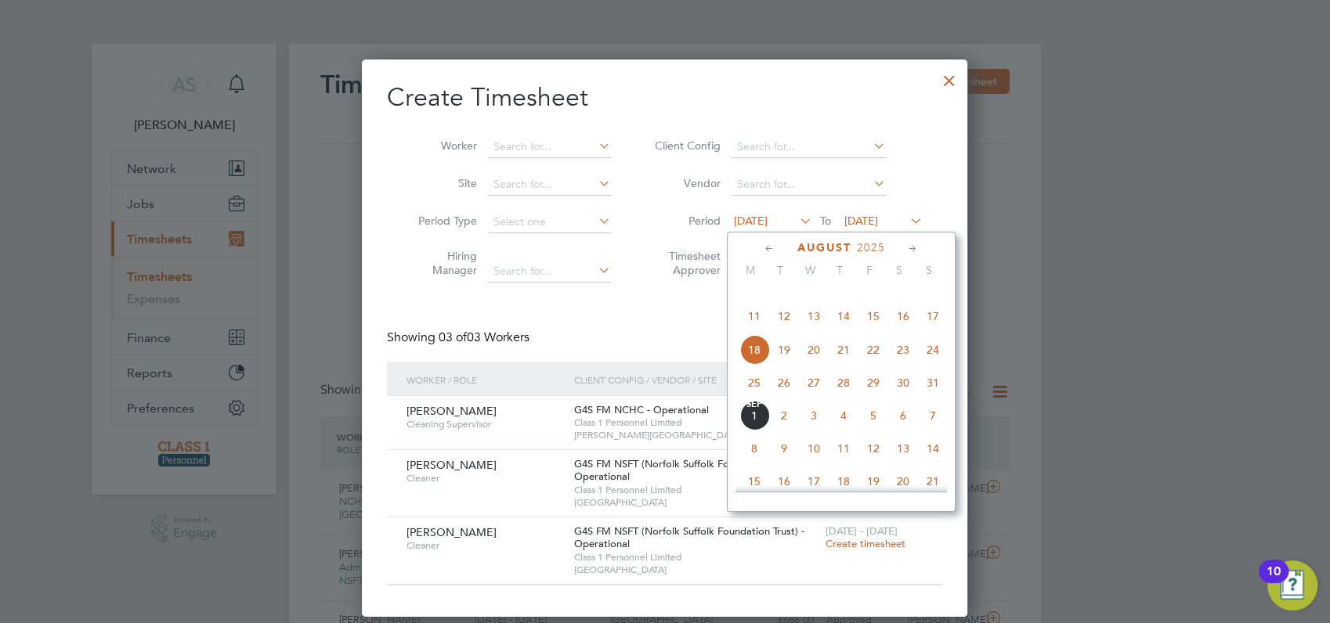
click at [779, 398] on span "26" at bounding box center [784, 383] width 30 height 30
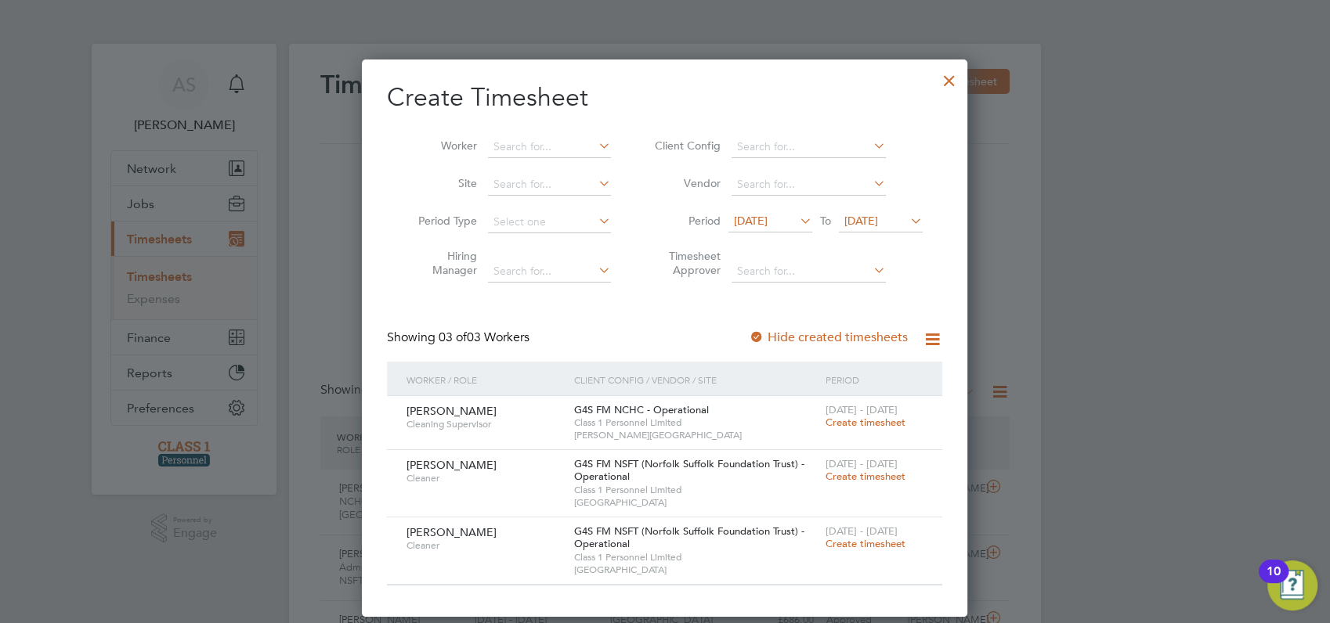
click at [850, 476] on span "Create timesheet" at bounding box center [865, 476] width 80 height 13
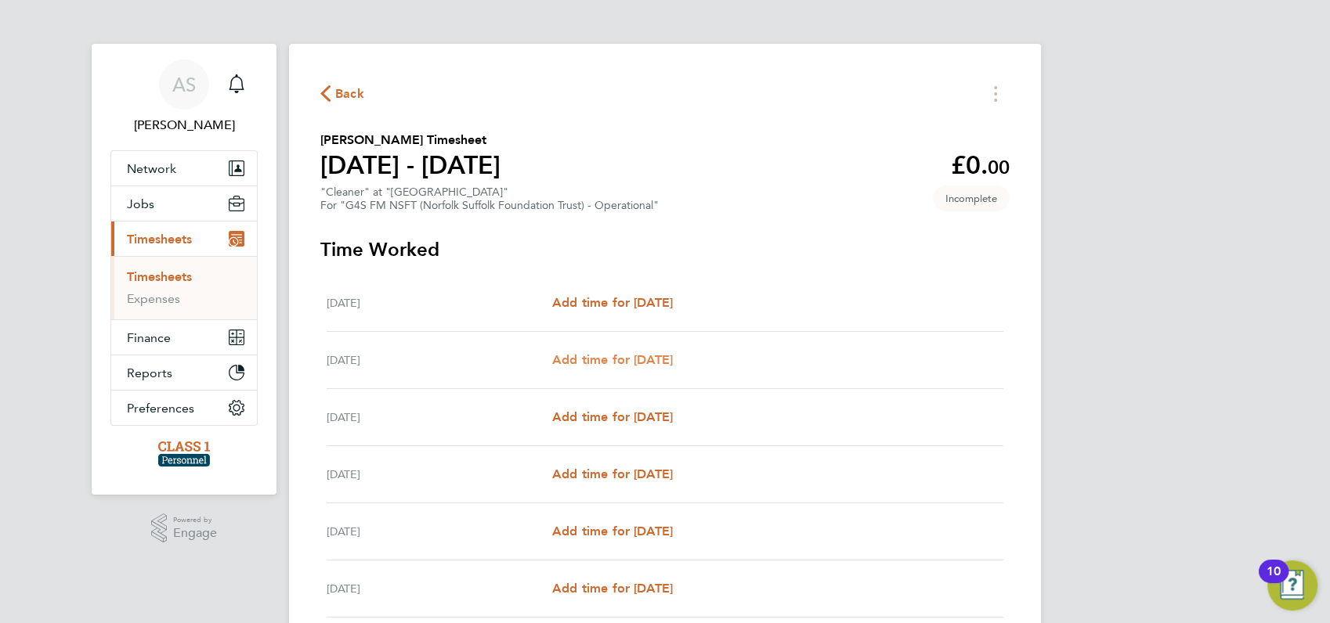
click at [605, 357] on span "Add time for Tue 26 Aug" at bounding box center [612, 359] width 121 height 15
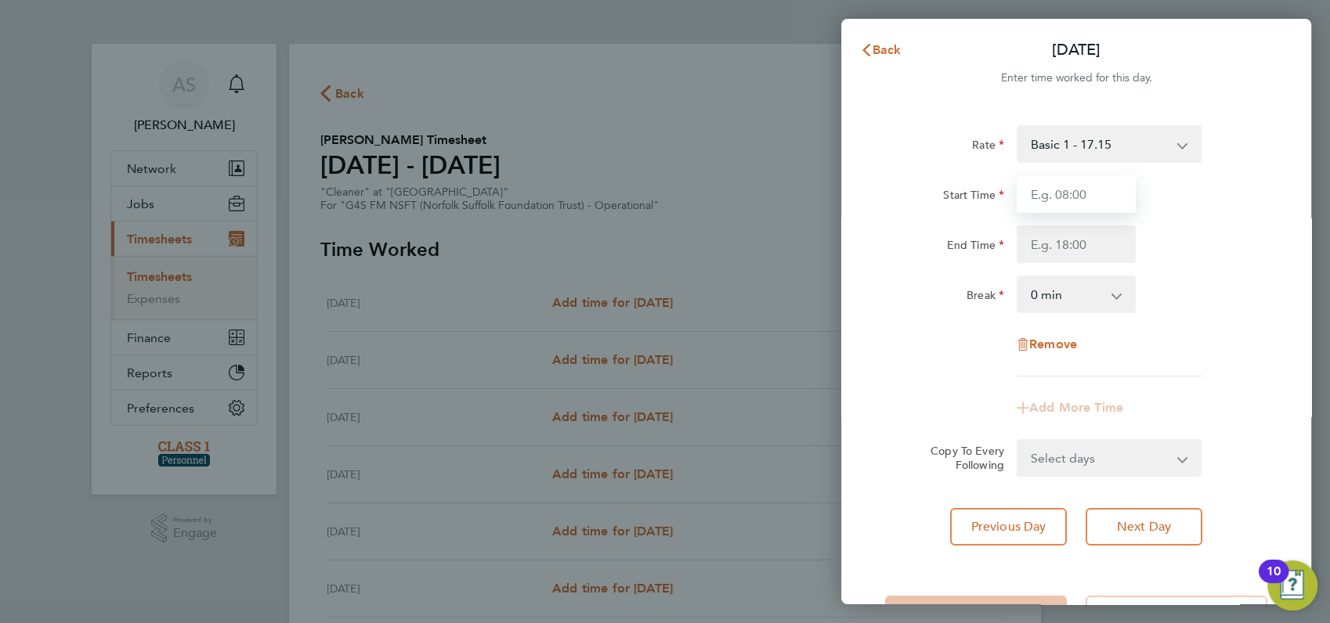
click at [1046, 190] on input "Start Time" at bounding box center [1076, 194] width 119 height 38
type input "13:00"
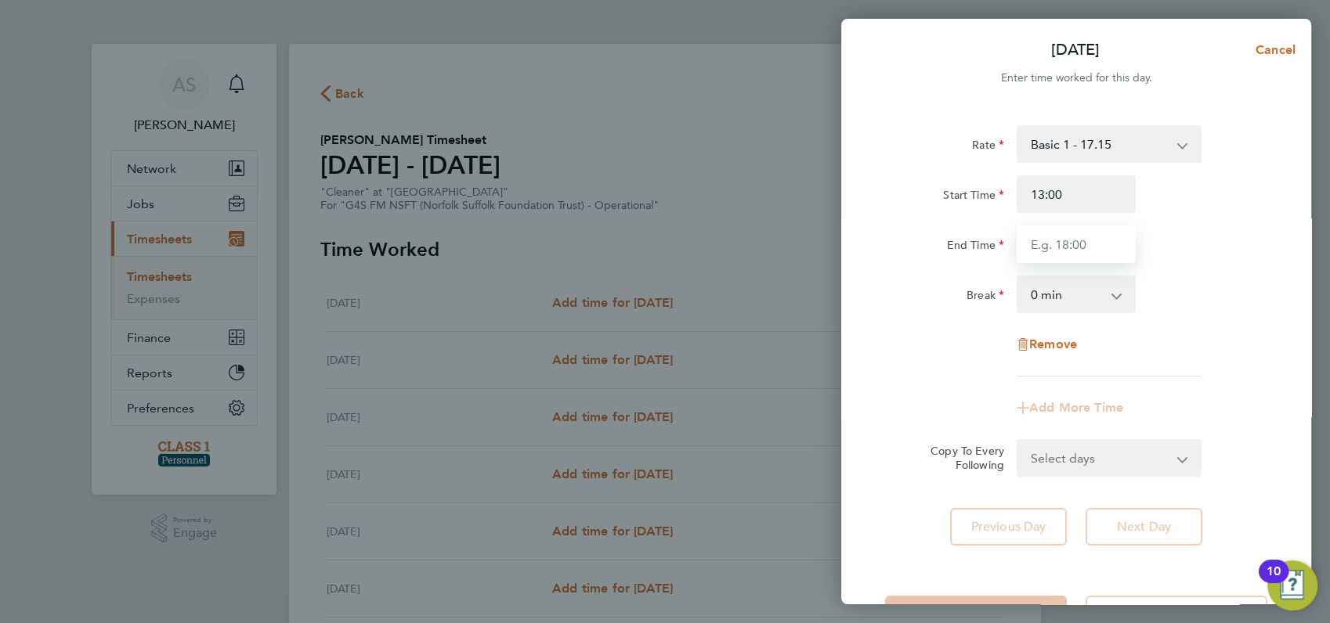
click at [1064, 244] on input "End Time" at bounding box center [1076, 245] width 119 height 38
type input "19:00"
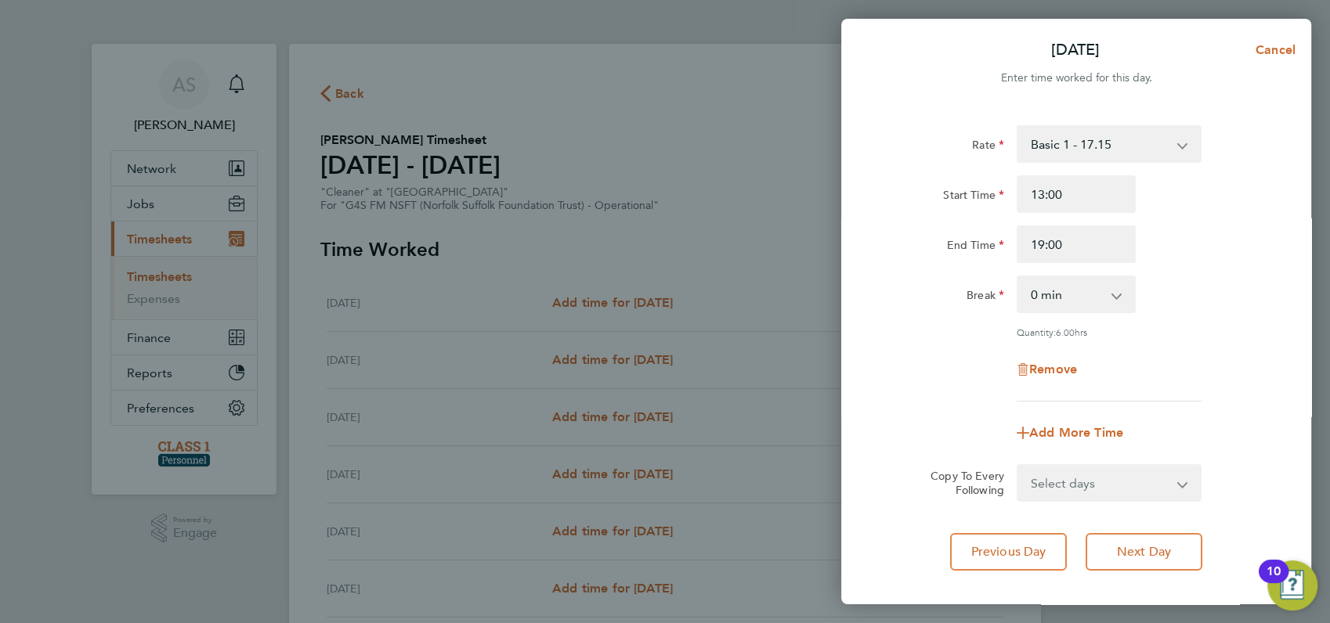
click at [1191, 237] on div "End Time 19:00" at bounding box center [1076, 245] width 395 height 38
click at [1050, 486] on select "Select days Day Weekday (Mon-Fri) Weekend (Sat-Sun) Wednesday Thursday Friday S…" at bounding box center [1100, 483] width 164 height 34
select select "WED"
click at [1018, 466] on select "Select days Day Weekday (Mon-Fri) Weekend (Sat-Sun) Wednesday Thursday Friday S…" at bounding box center [1100, 483] width 164 height 34
select select "2025-08-31"
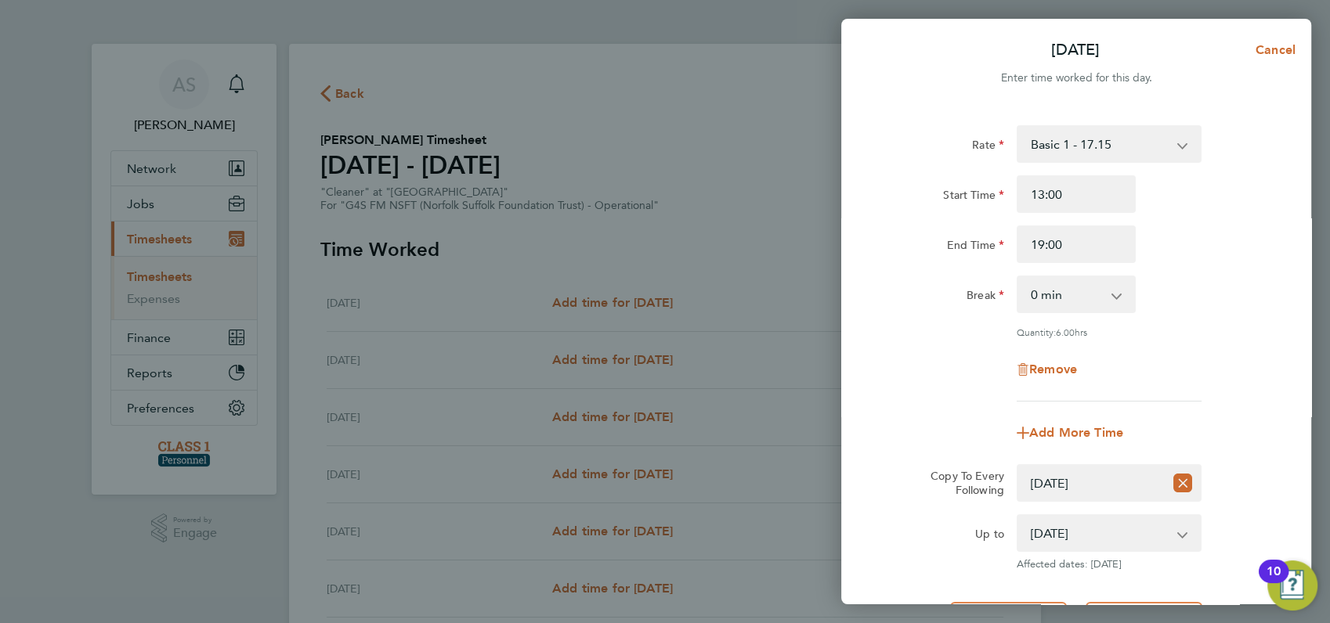
click at [1251, 361] on div "Remove" at bounding box center [1076, 370] width 395 height 38
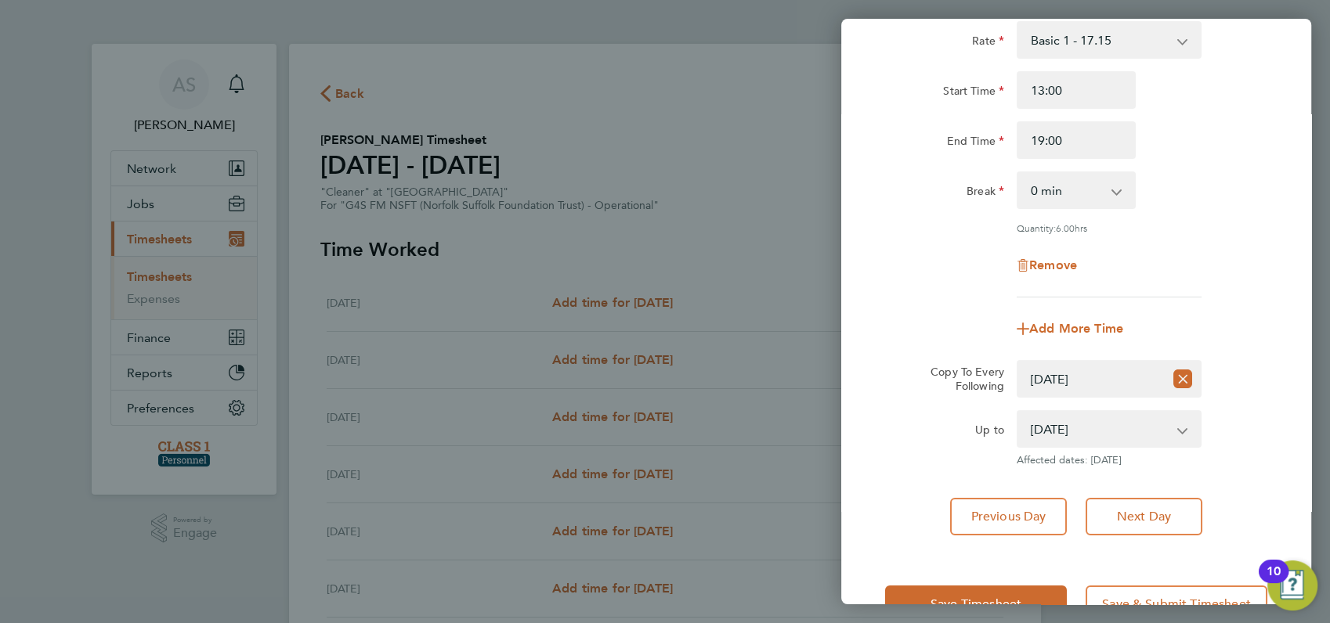
scroll to position [139, 0]
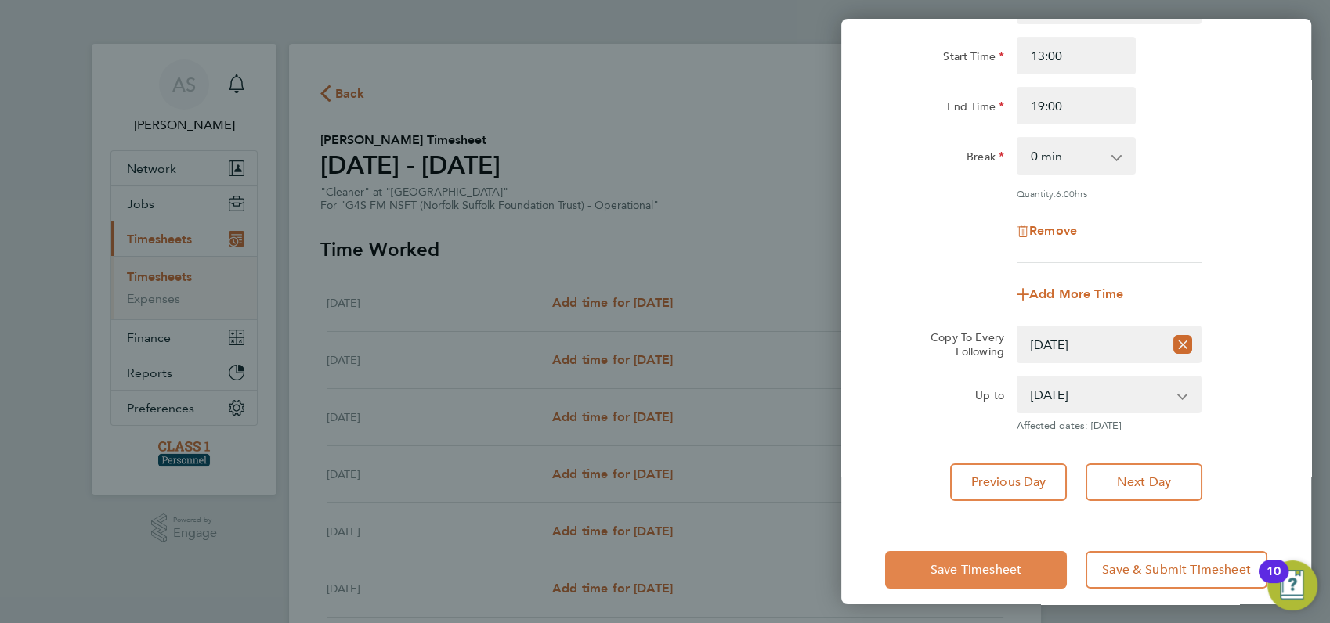
click at [962, 576] on button "Save Timesheet" at bounding box center [976, 570] width 182 height 38
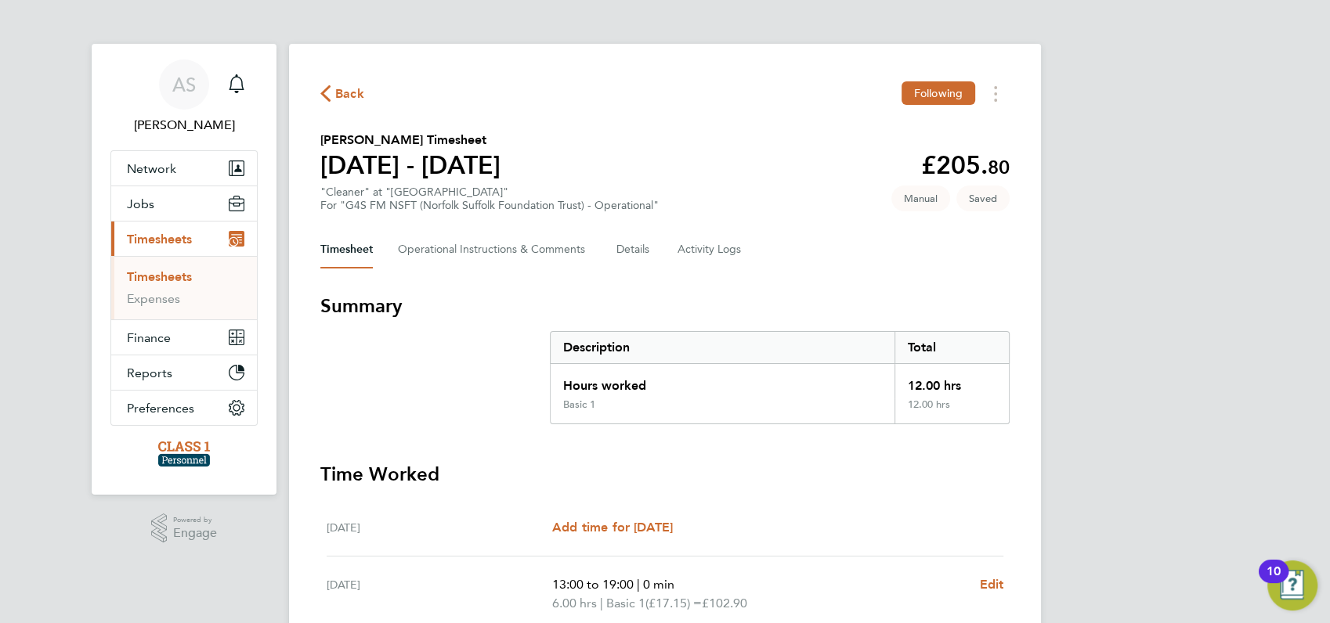
click at [1129, 508] on div "AS Angela Sabaroche Notifications Applications: Network Businesses Sites Worker…" at bounding box center [665, 537] width 1330 height 1075
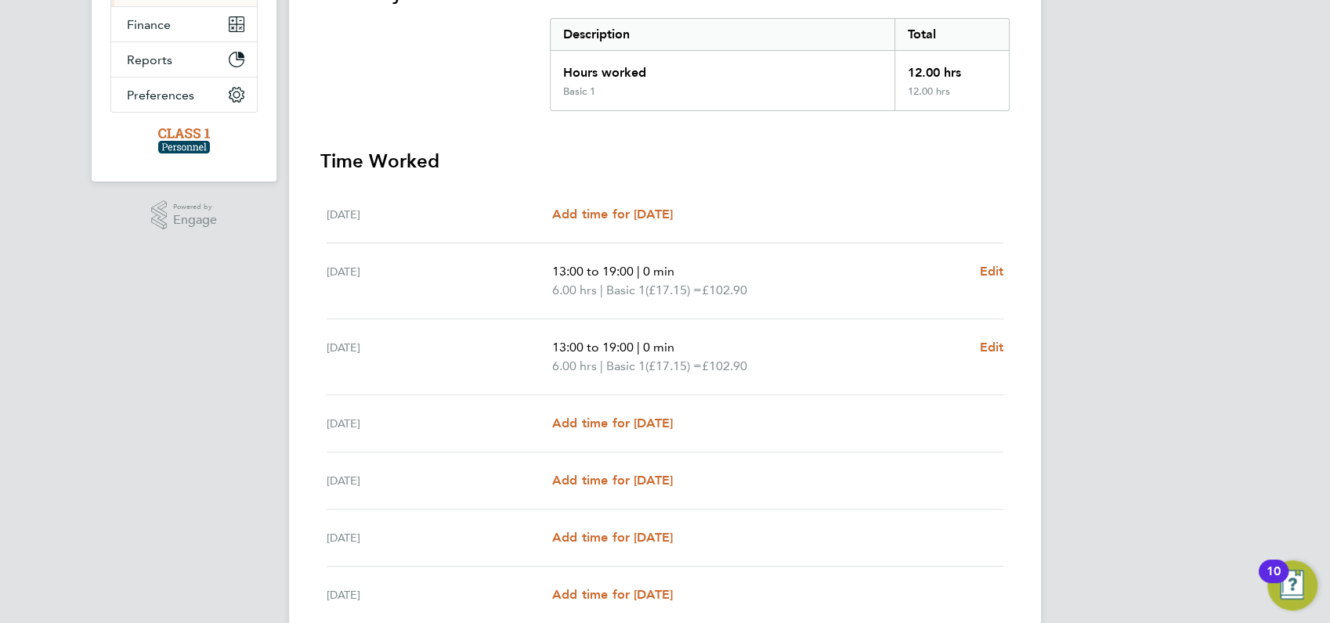
scroll to position [450, 0]
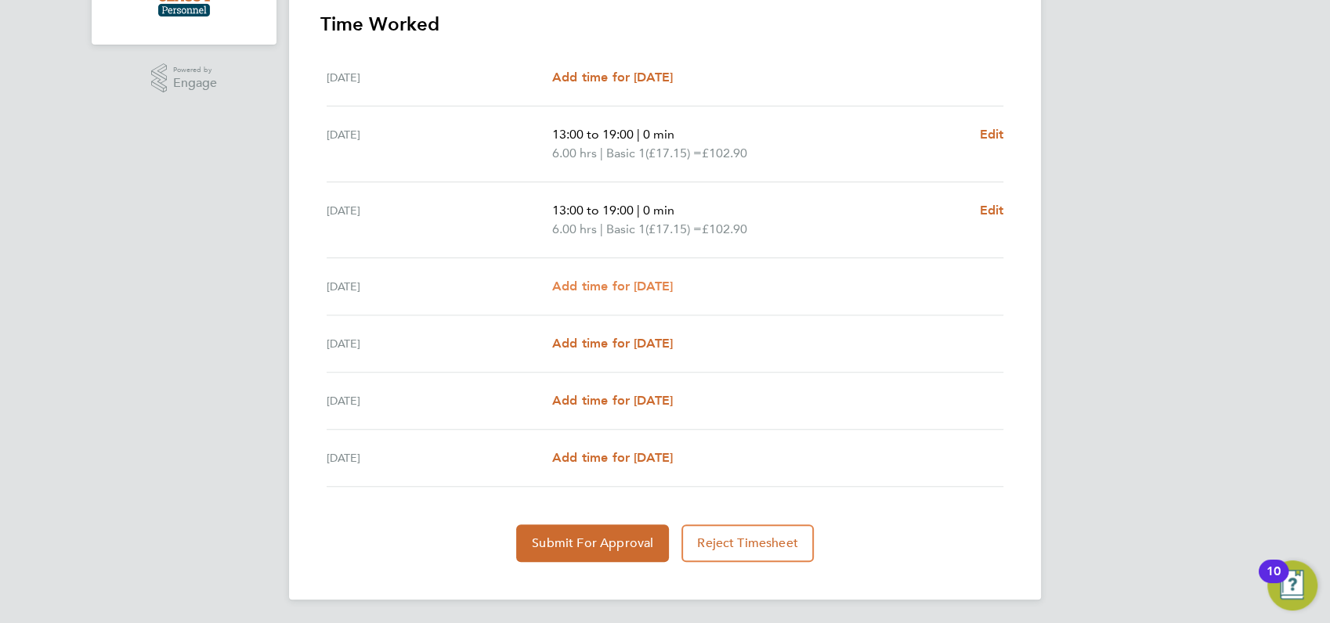
click at [654, 284] on span "Add time for Thu 28 Aug" at bounding box center [612, 286] width 121 height 15
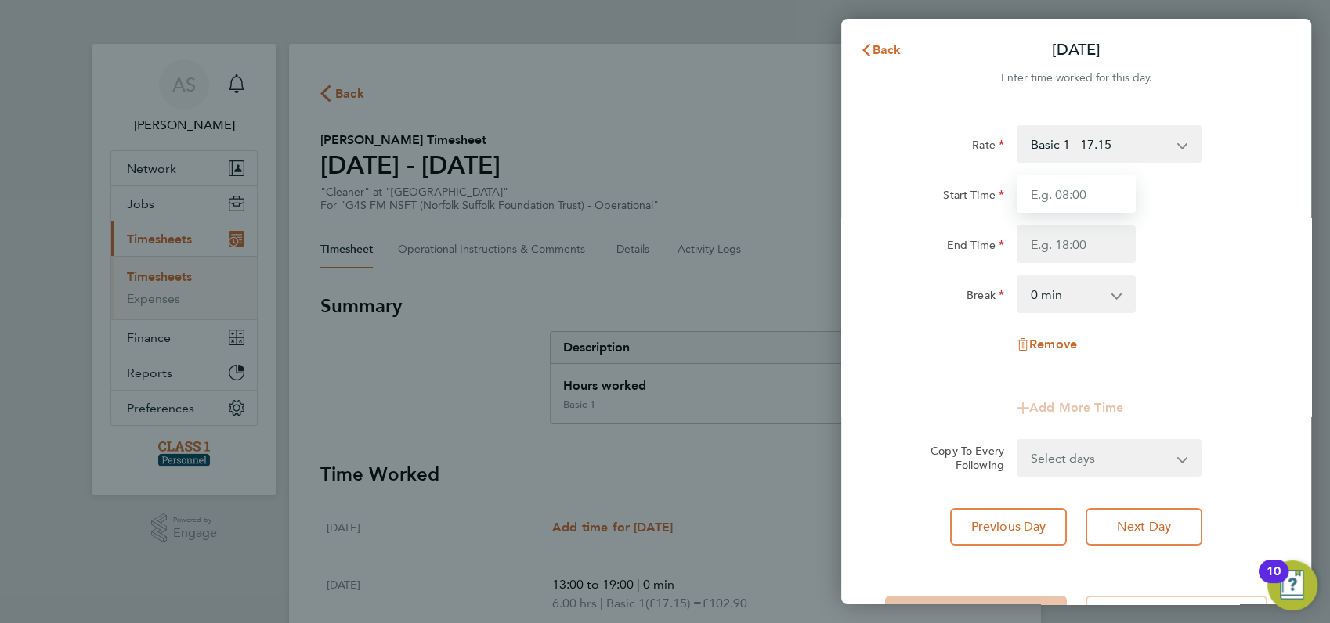
click at [1054, 195] on input "Start Time" at bounding box center [1076, 194] width 119 height 38
type input "13:00"
type input "19:00"
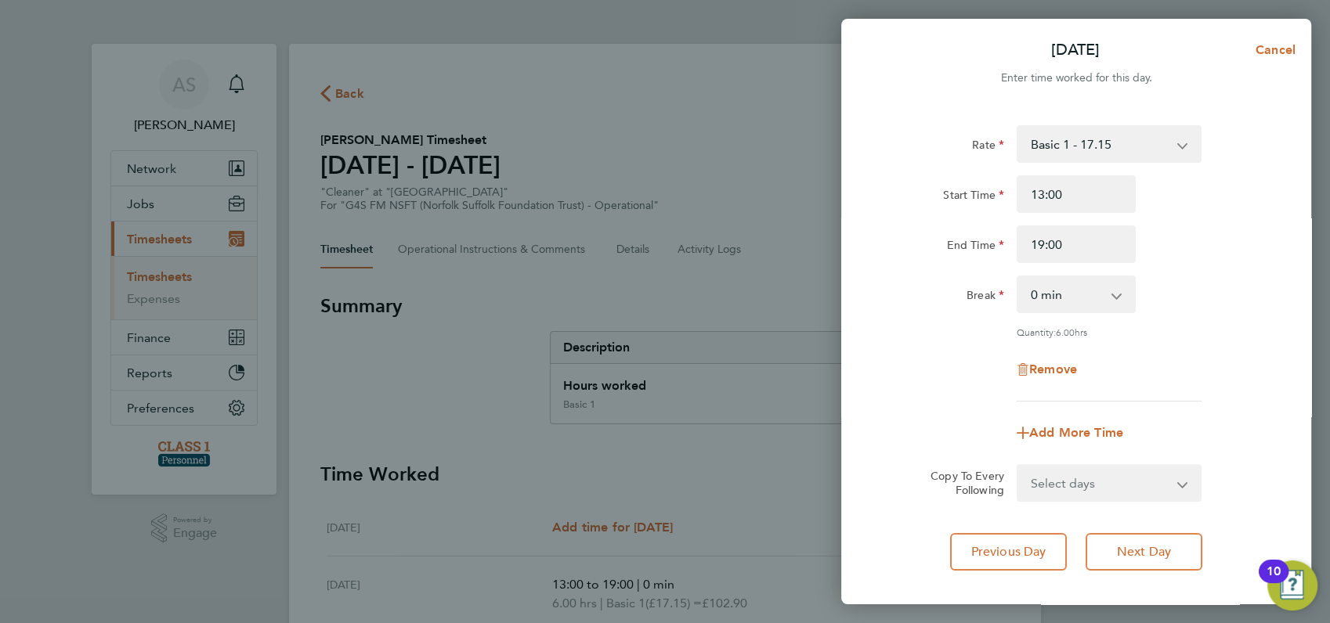
click at [1213, 365] on div "Remove" at bounding box center [1076, 370] width 395 height 38
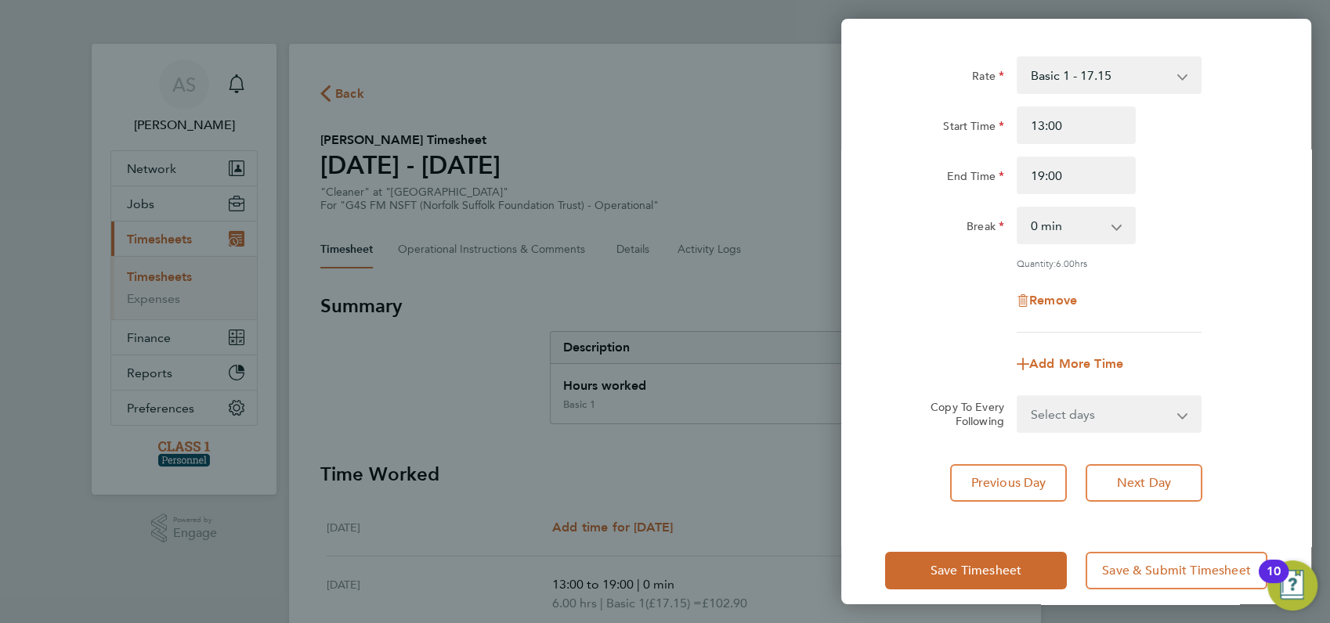
scroll to position [84, 0]
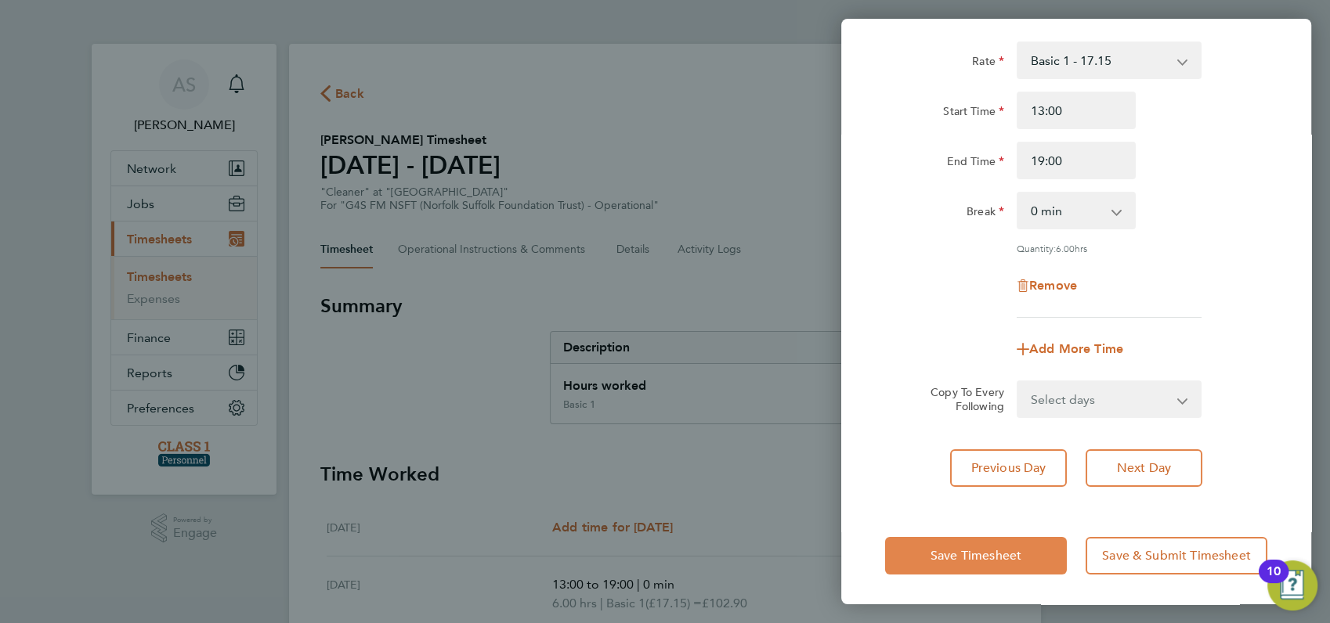
click at [976, 559] on span "Save Timesheet" at bounding box center [975, 556] width 91 height 16
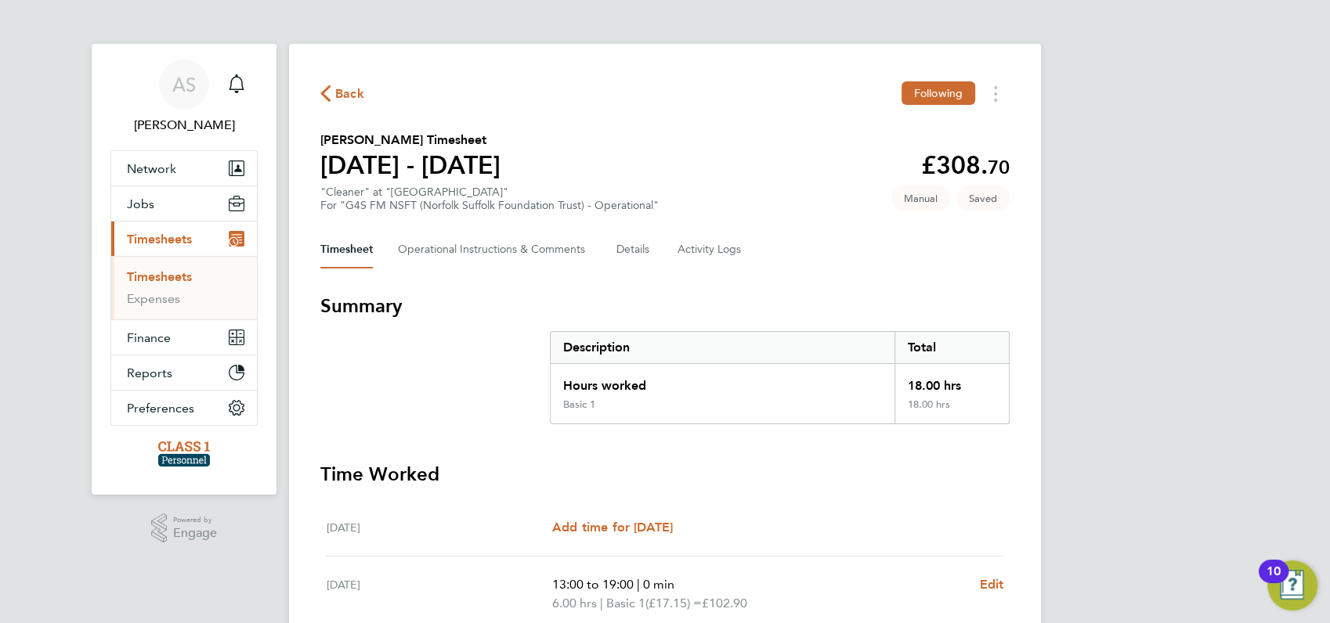
click at [1170, 429] on div "AS Angela Sabaroche Notifications Applications: Network Businesses Sites Worker…" at bounding box center [665, 547] width 1330 height 1094
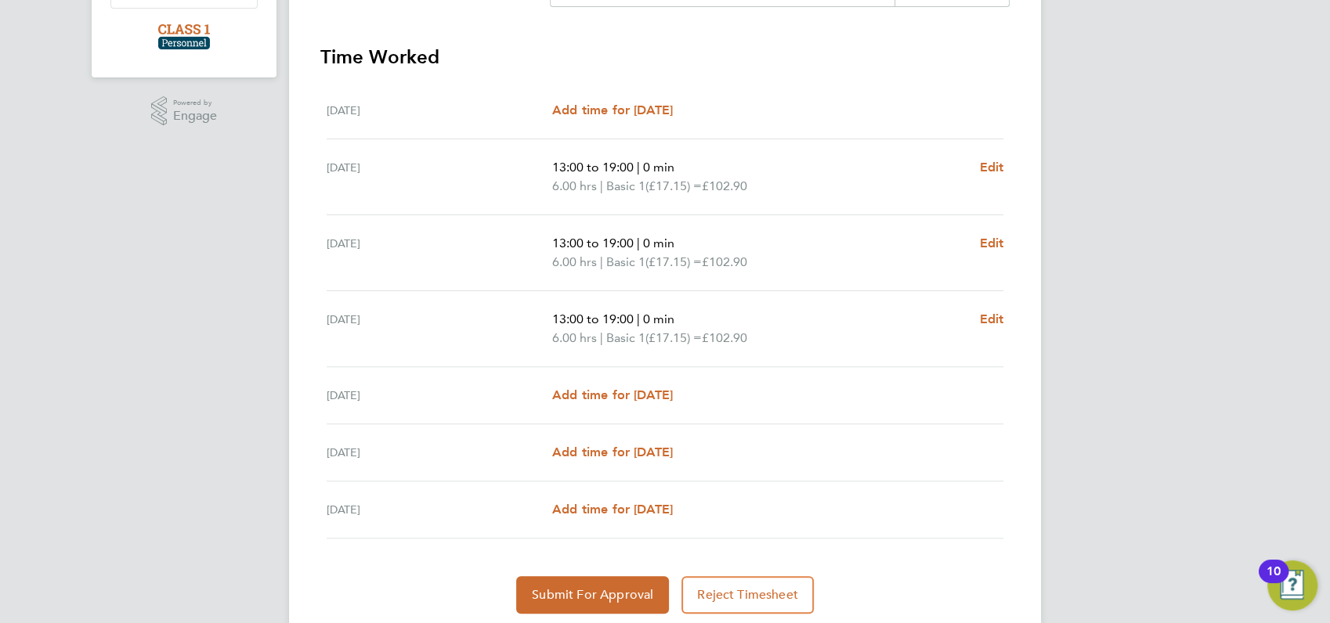
scroll to position [452, 0]
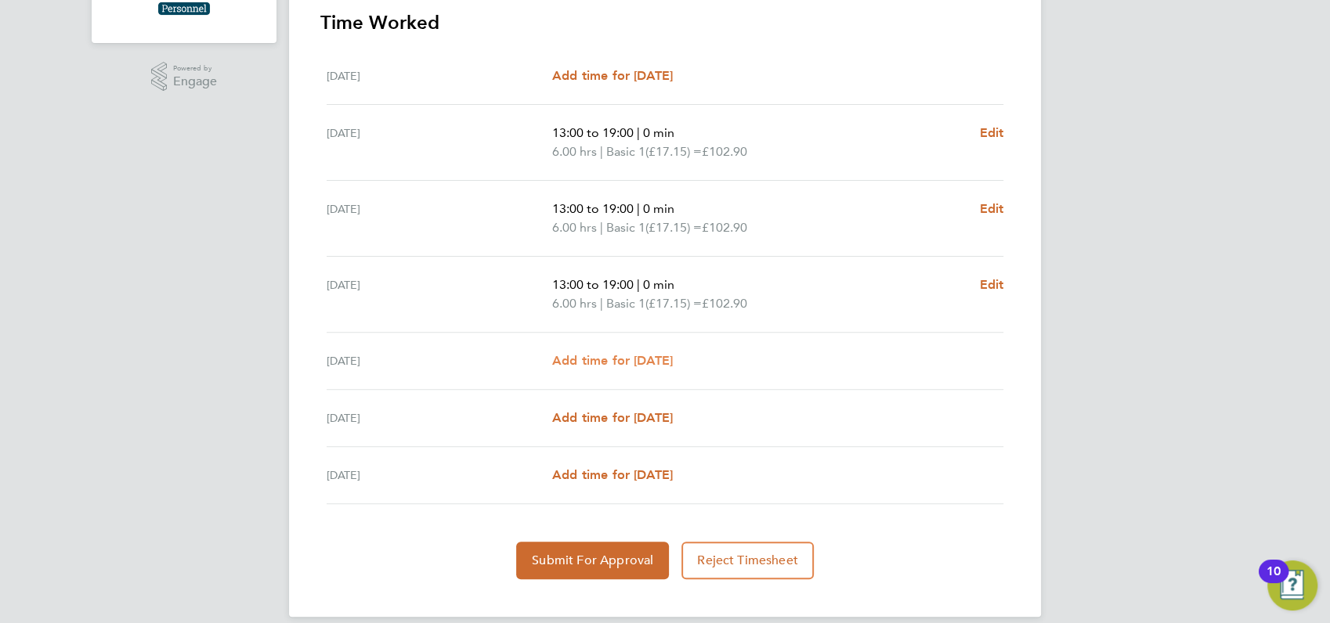
click at [635, 360] on span "Add time for Fri 29 Aug" at bounding box center [612, 360] width 121 height 15
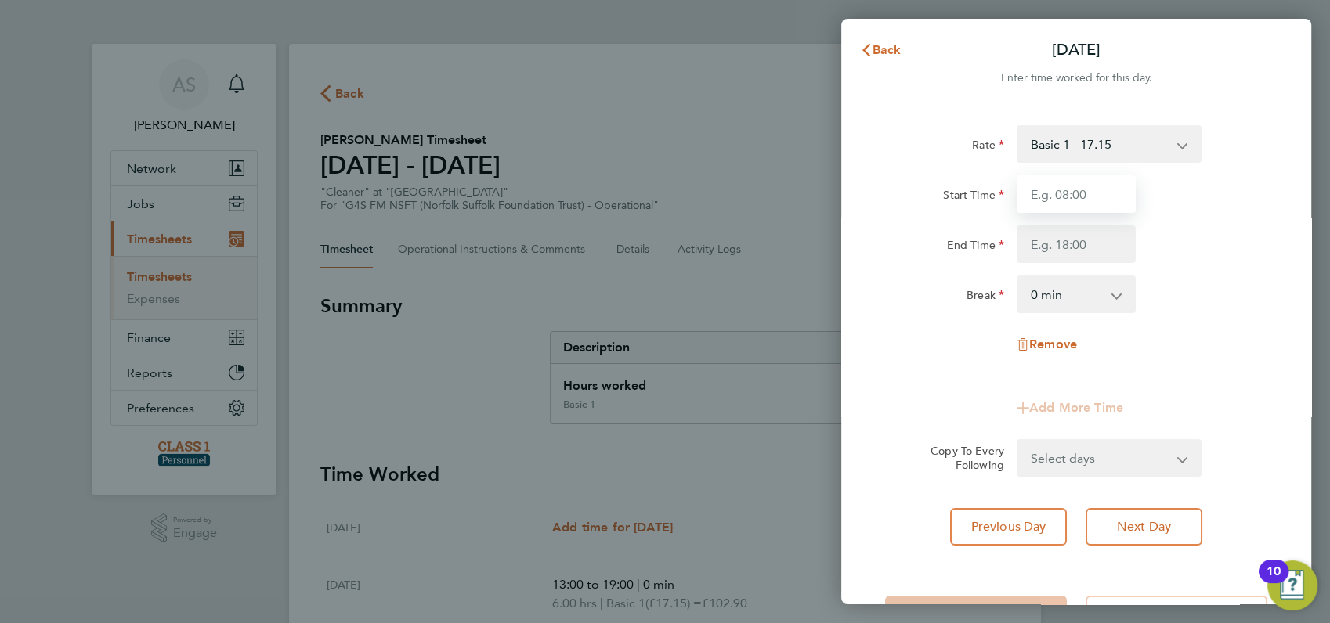
click at [1066, 188] on input "Start Time" at bounding box center [1076, 194] width 119 height 38
type input "08:00"
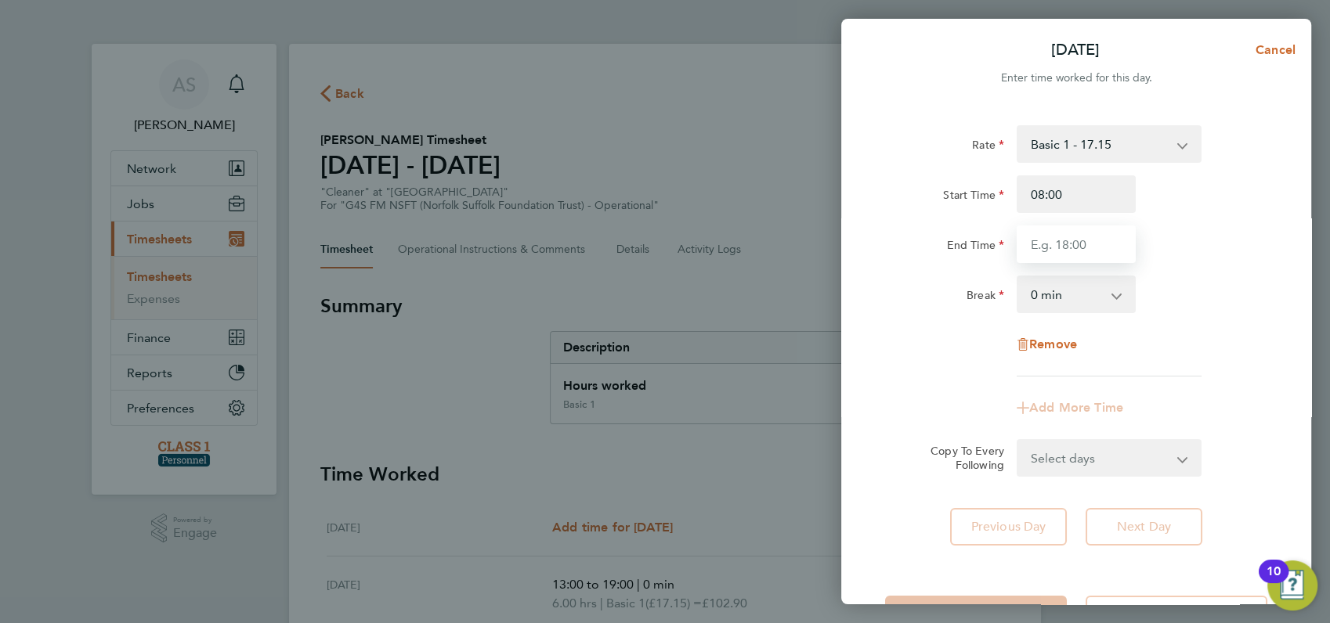
click at [1060, 250] on input "End Time" at bounding box center [1076, 245] width 119 height 38
type input "13:00"
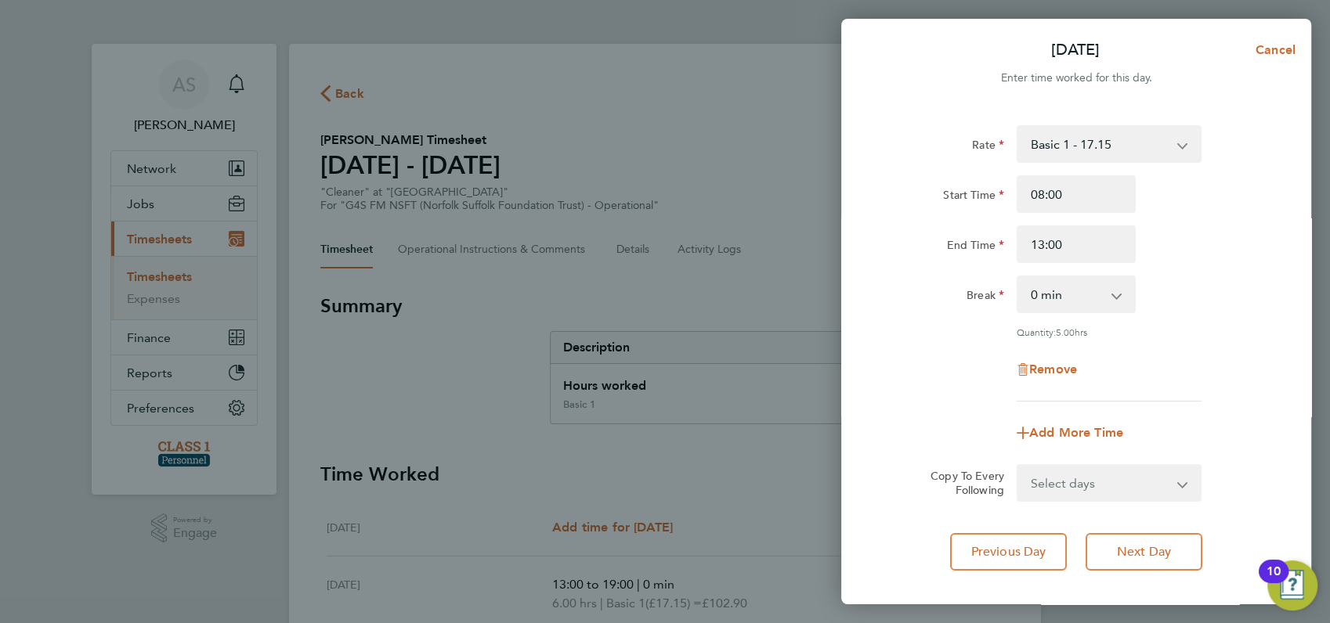
click at [1210, 251] on div "End Time 13:00" at bounding box center [1076, 245] width 395 height 38
click at [1035, 427] on span "Add More Time" at bounding box center [1076, 432] width 94 height 15
select select "null"
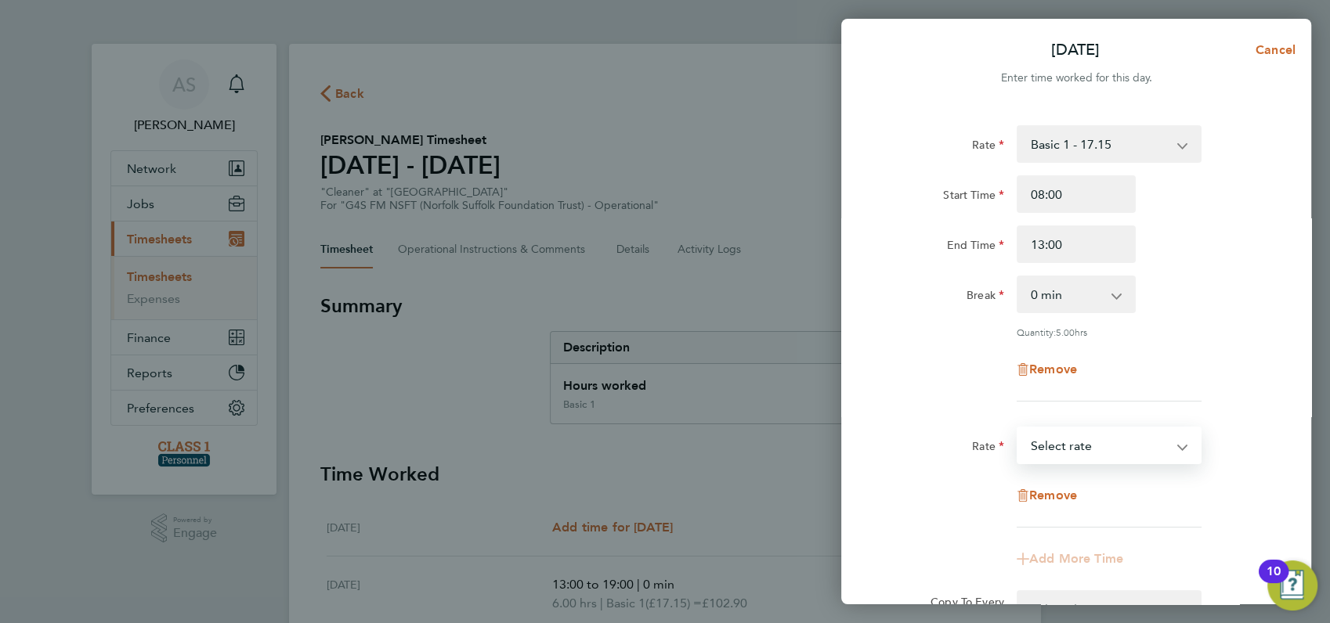
click at [1050, 443] on select "Basic 1 - 17.15 Select rate" at bounding box center [1099, 445] width 163 height 34
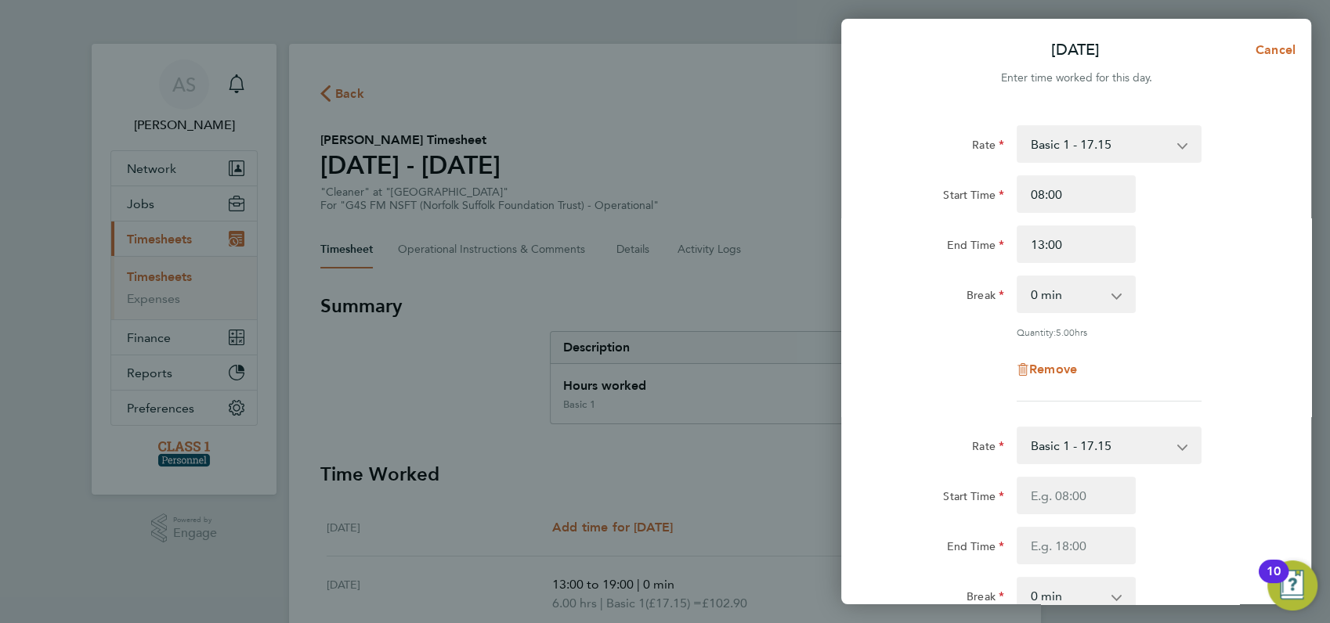
click at [1251, 384] on div "Remove" at bounding box center [1076, 370] width 395 height 38
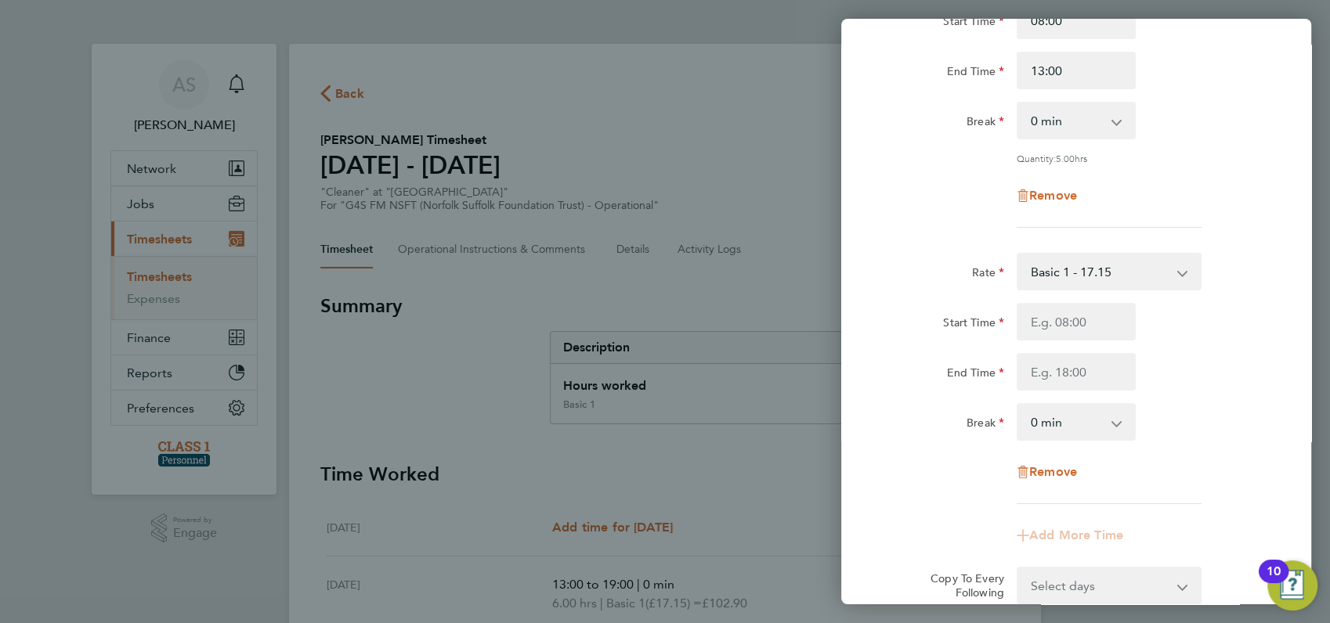
scroll to position [208, 0]
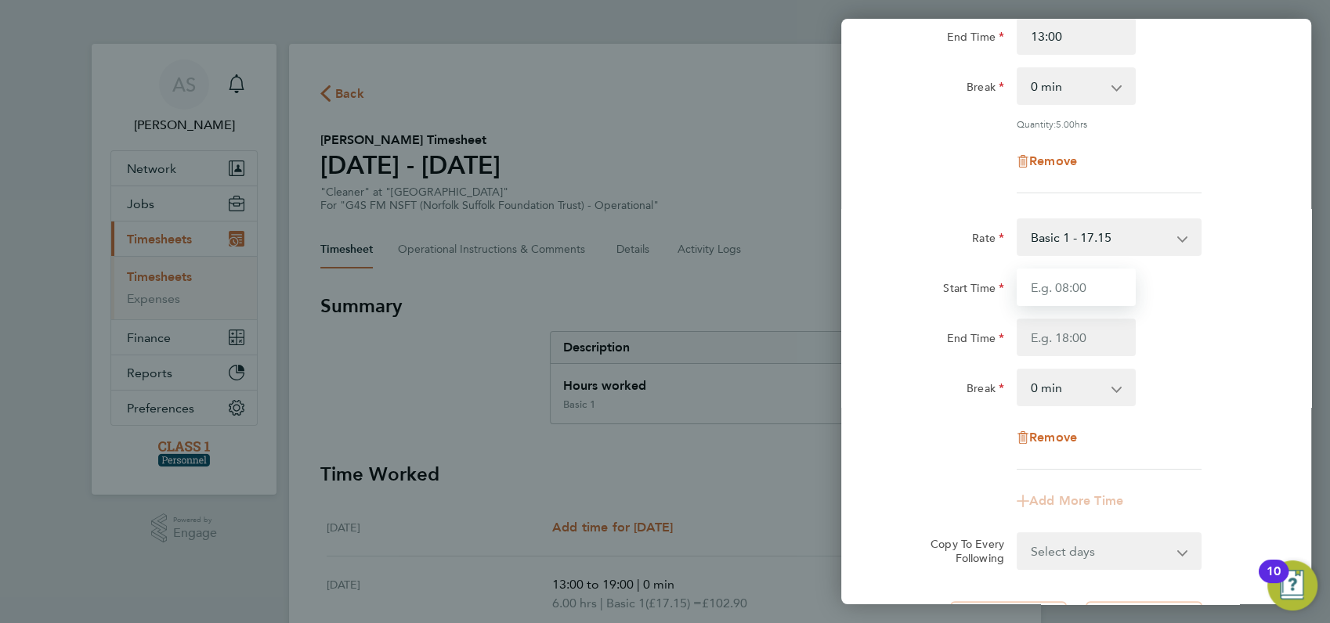
click at [1065, 287] on input "Start Time" at bounding box center [1076, 288] width 119 height 38
type input "15:00"
click at [1066, 336] on input "End Time" at bounding box center [1076, 338] width 119 height 38
type input "19:00"
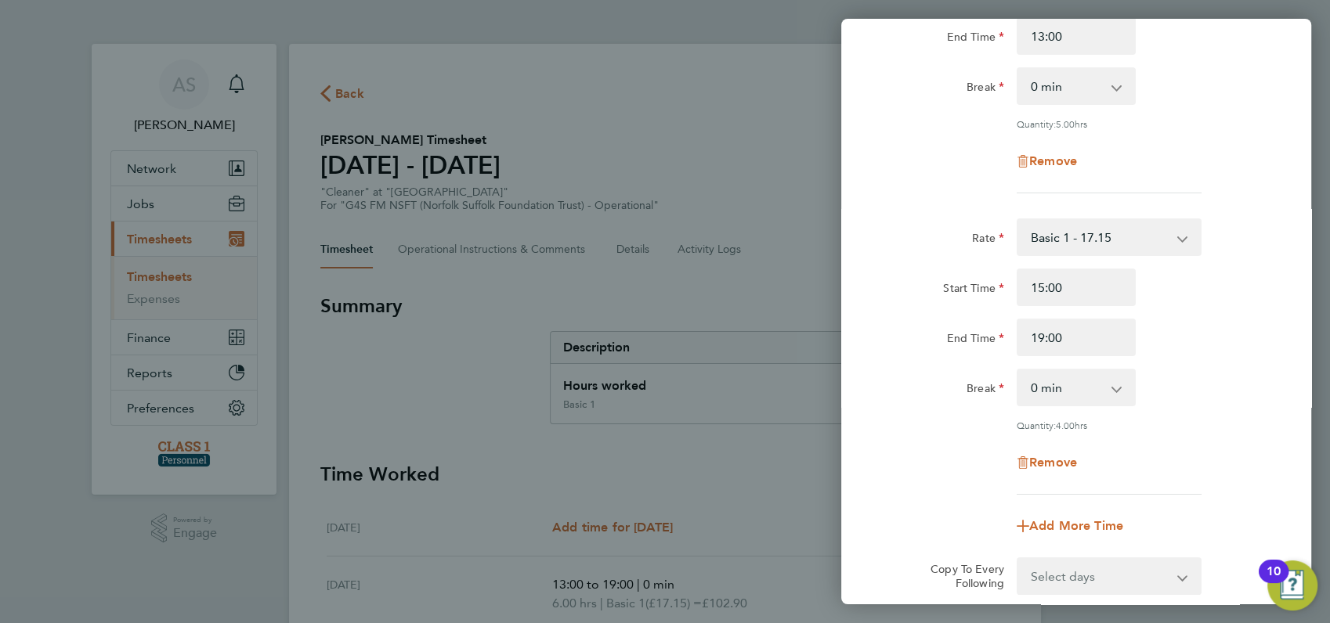
click at [1194, 302] on div "Start Time 15:00" at bounding box center [1076, 288] width 395 height 38
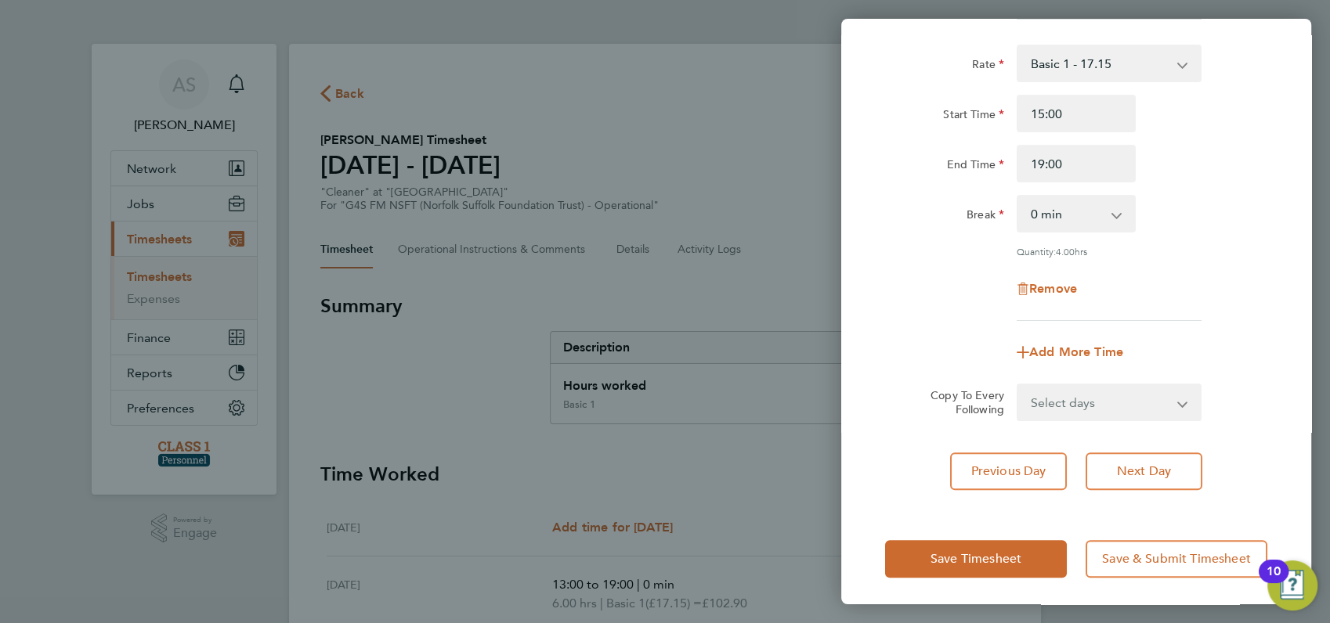
scroll to position [384, 0]
click at [948, 554] on span "Save Timesheet" at bounding box center [975, 558] width 91 height 16
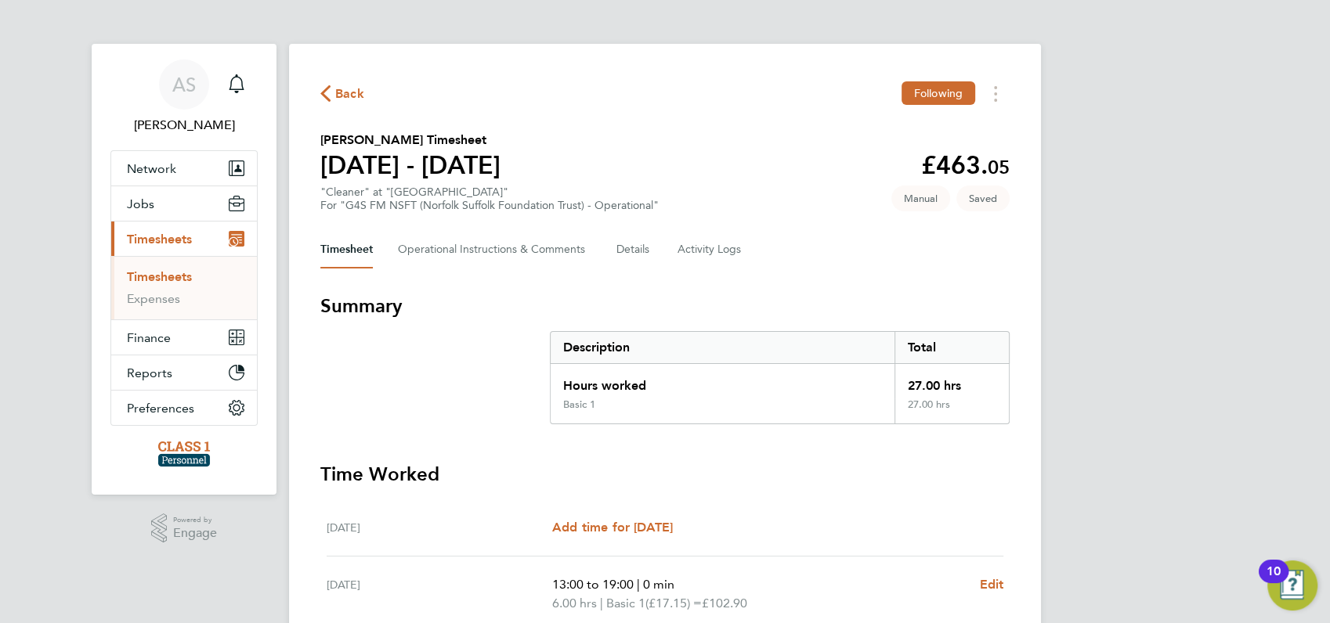
click at [1115, 412] on div "AS Angela Sabaroche Notifications Applications: Network Businesses Sites Worker…" at bounding box center [665, 581] width 1330 height 1163
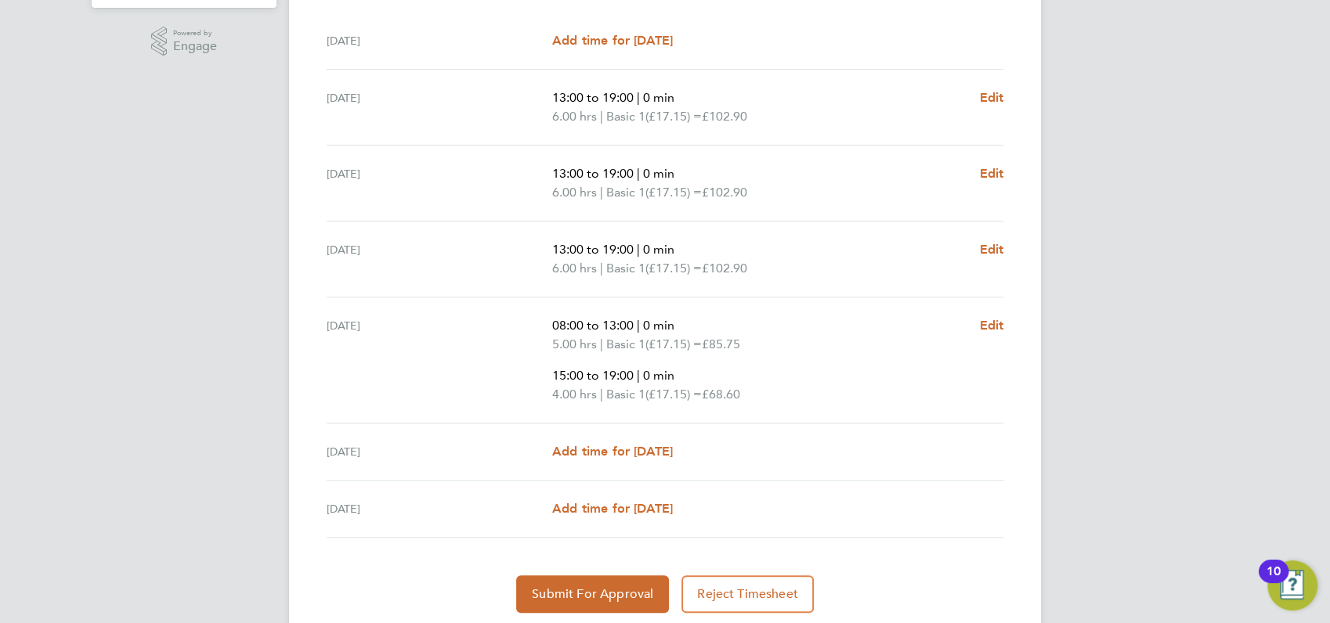
scroll to position [522, 0]
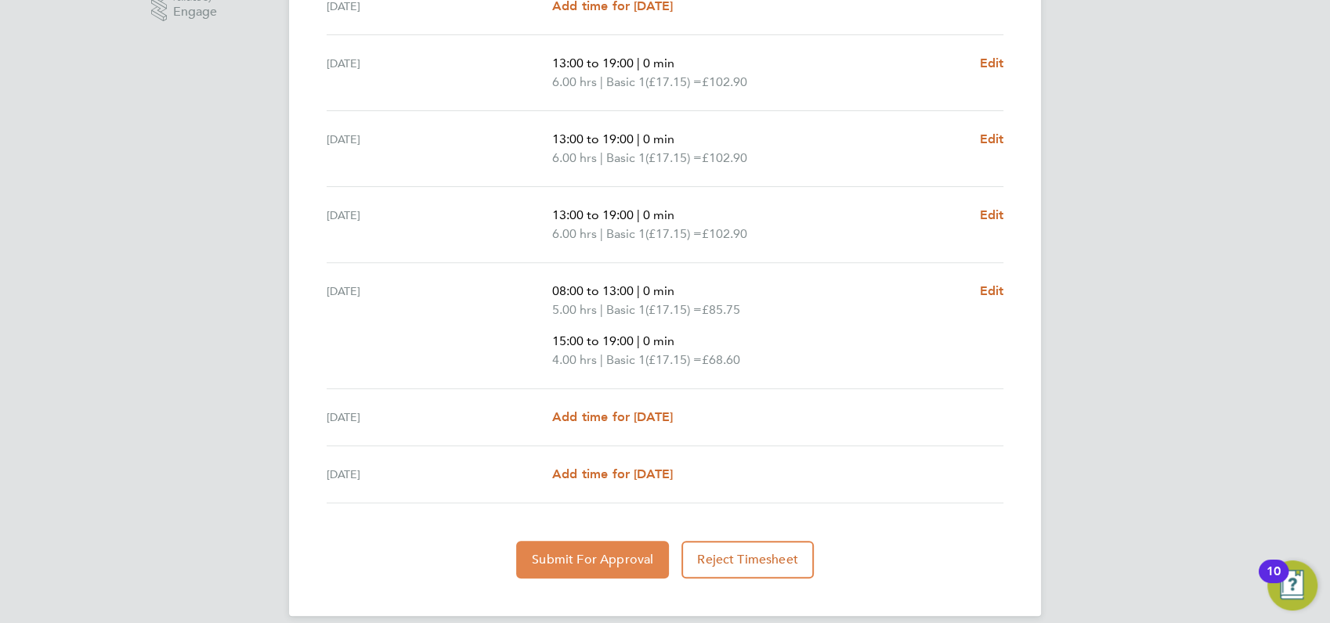
click at [598, 556] on span "Submit For Approval" at bounding box center [592, 560] width 121 height 16
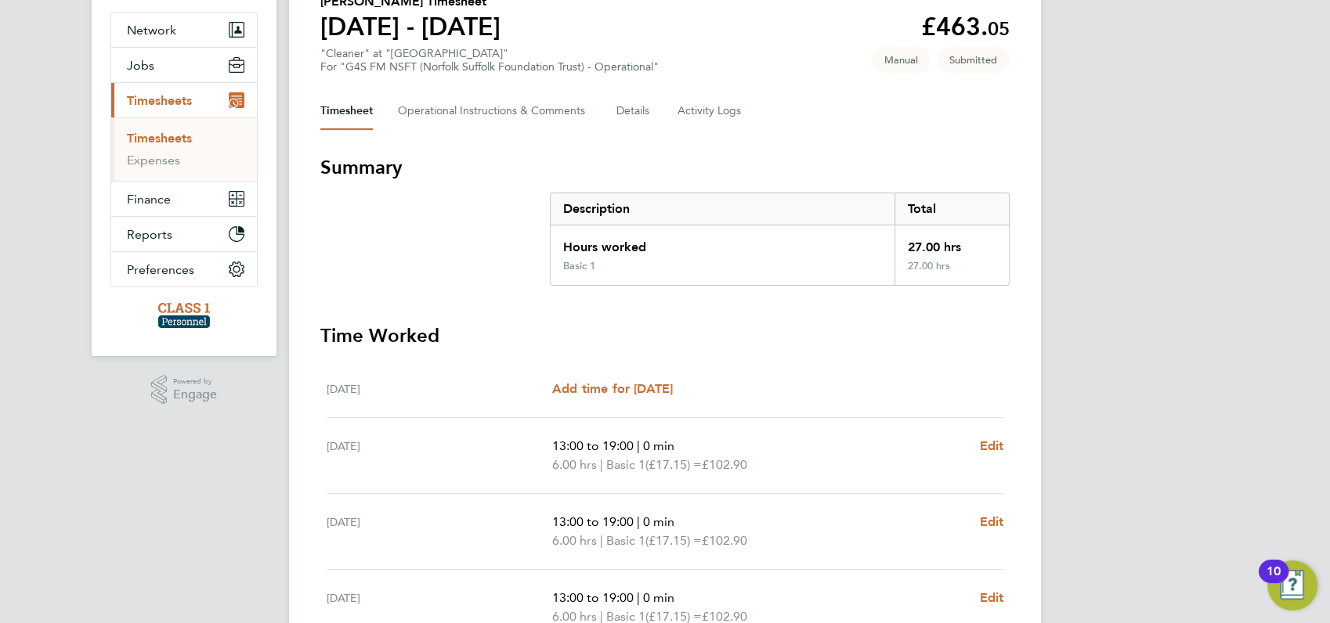
scroll to position [0, 0]
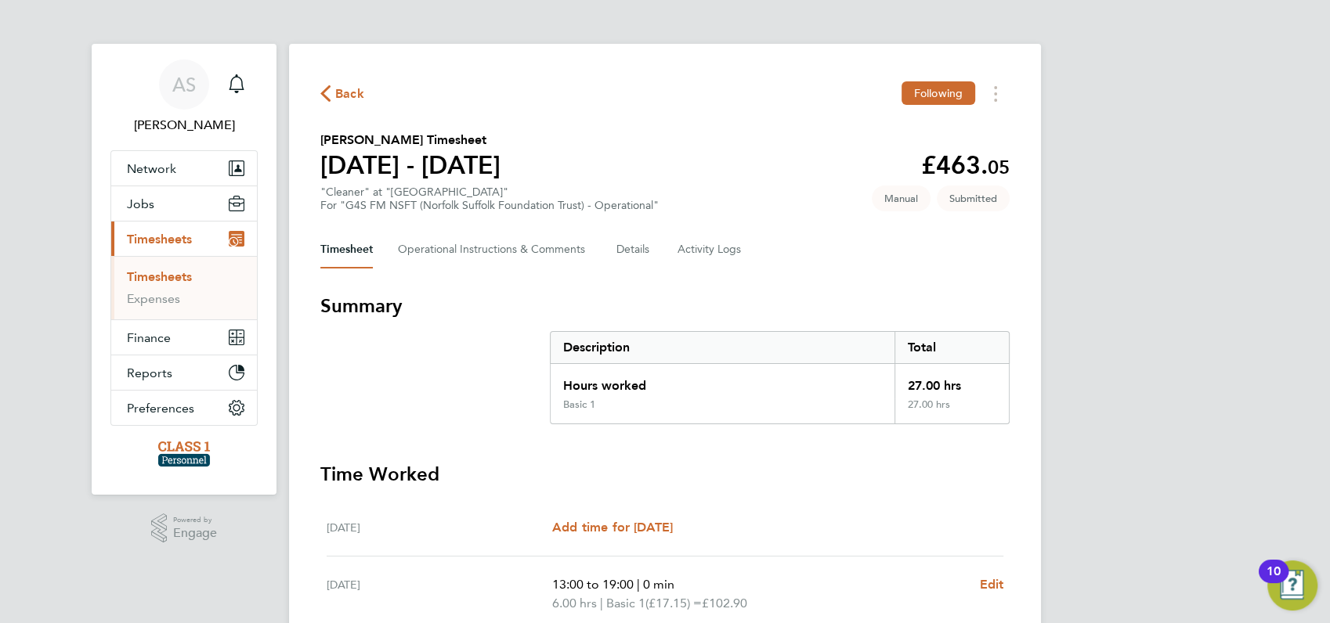
click at [350, 91] on span "Back" at bounding box center [349, 94] width 29 height 19
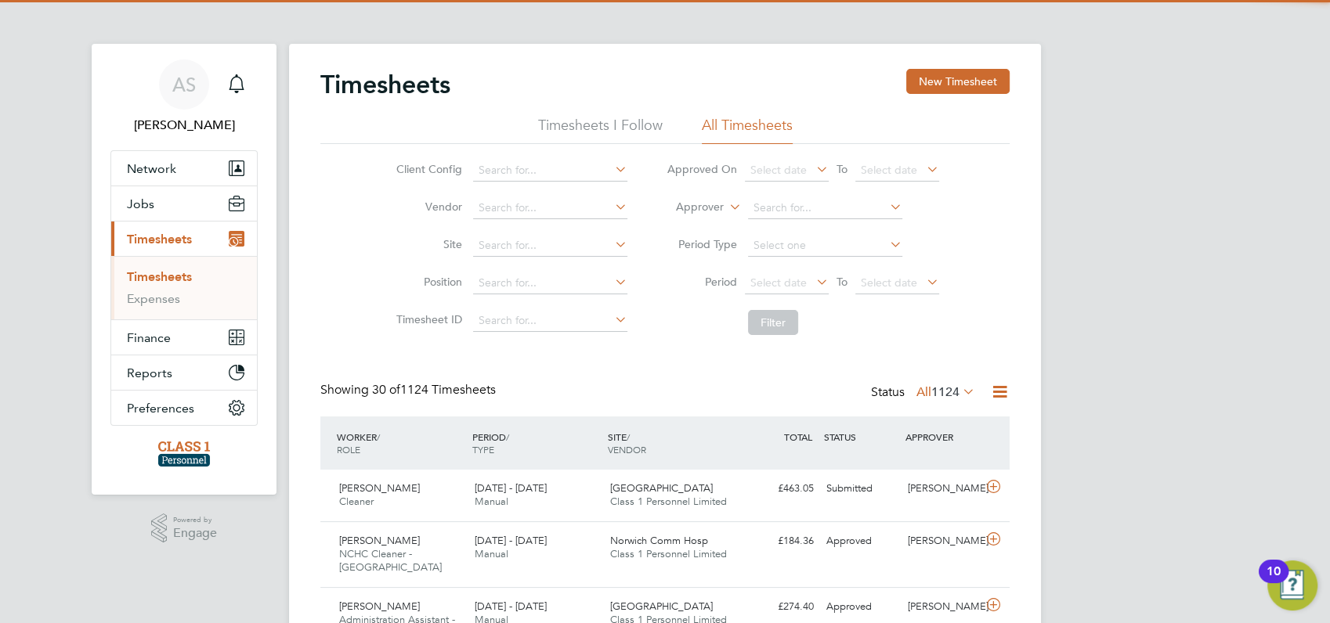
scroll to position [52, 135]
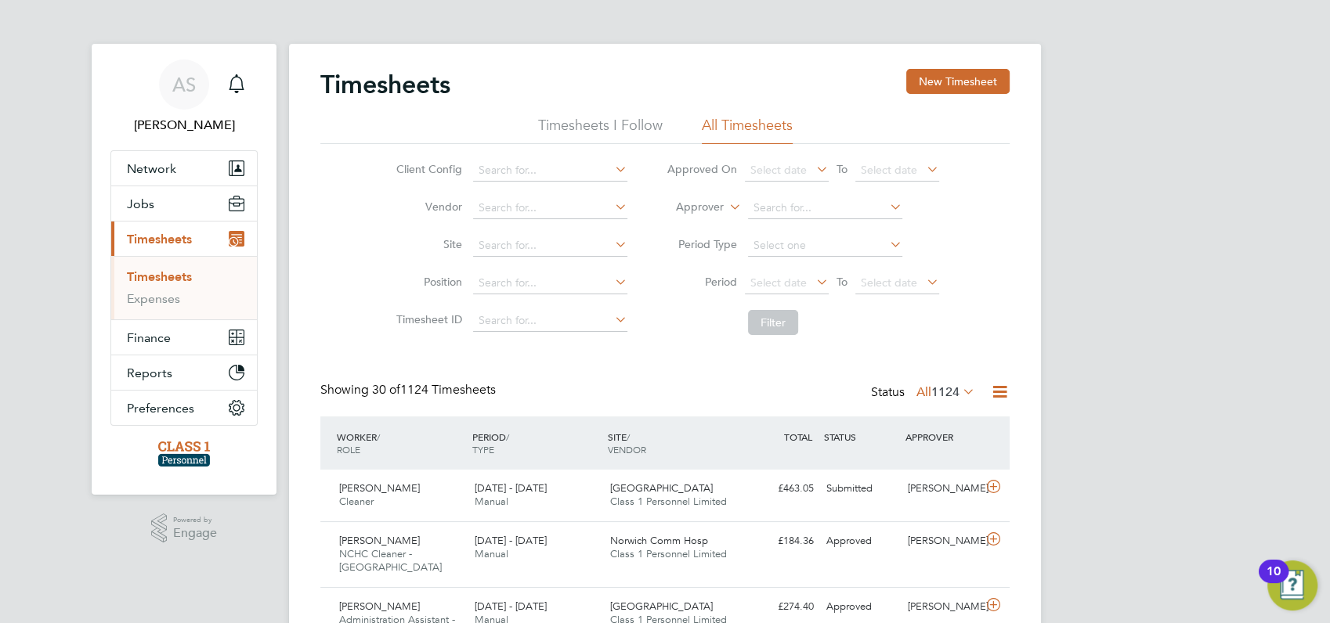
click at [153, 204] on button "Jobs" at bounding box center [184, 203] width 146 height 34
click at [164, 263] on link "Placements" at bounding box center [159, 263] width 65 height 15
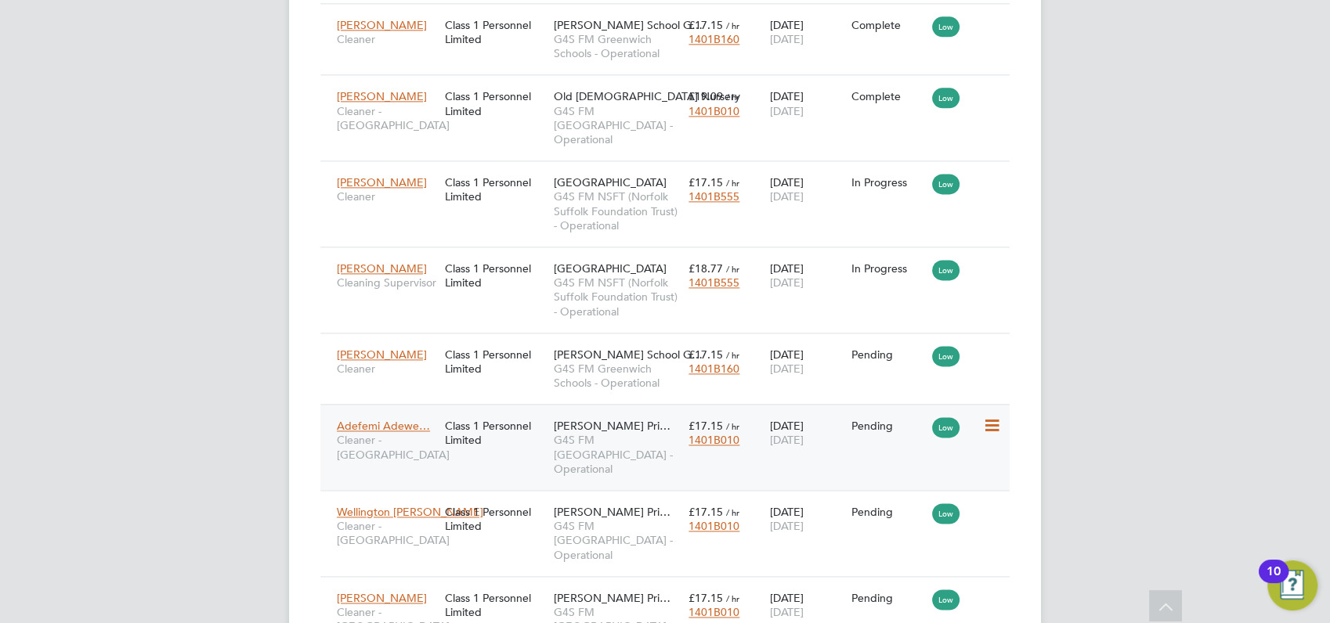
click at [992, 417] on icon at bounding box center [990, 426] width 16 height 19
click at [915, 435] on li "Start" at bounding box center [942, 436] width 111 height 22
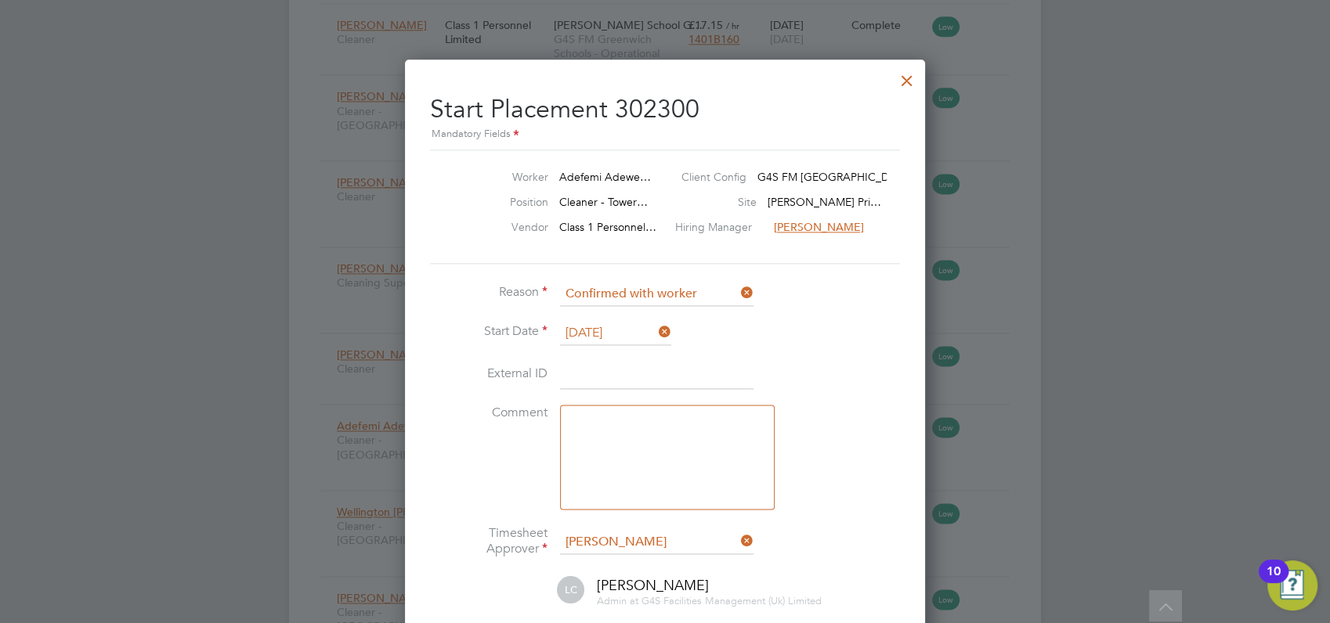
click at [1125, 378] on div at bounding box center [665, 311] width 1330 height 623
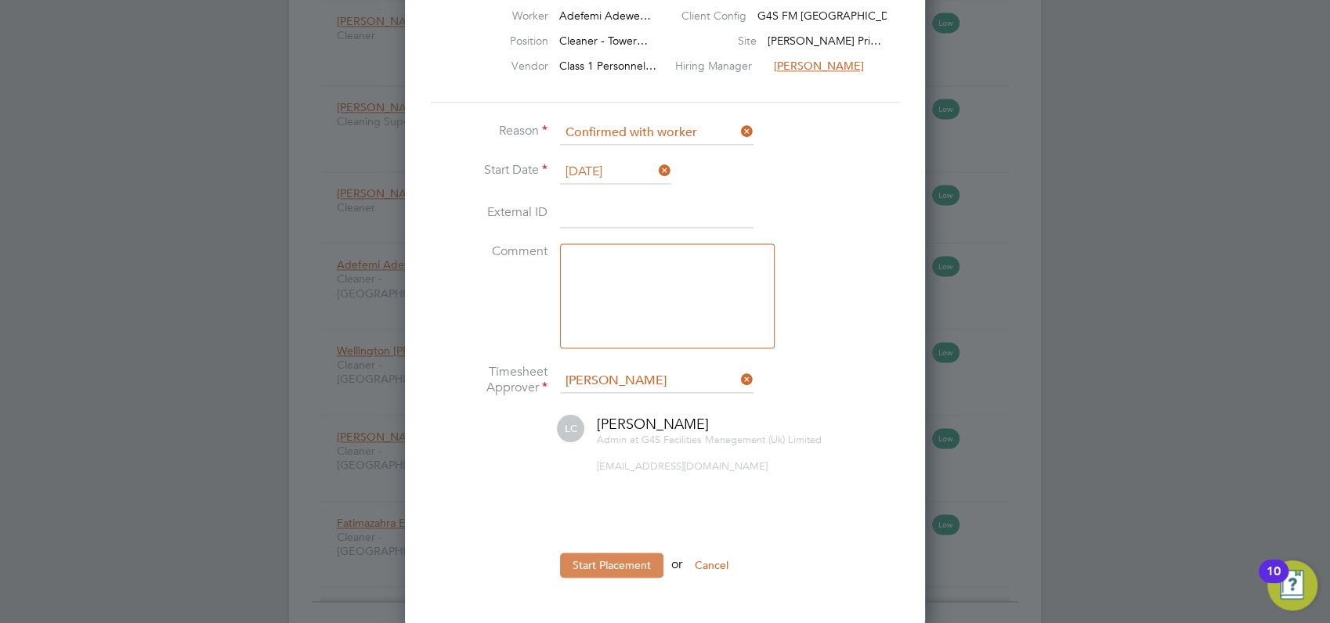
click at [630, 558] on button "Start Placement" at bounding box center [611, 565] width 103 height 25
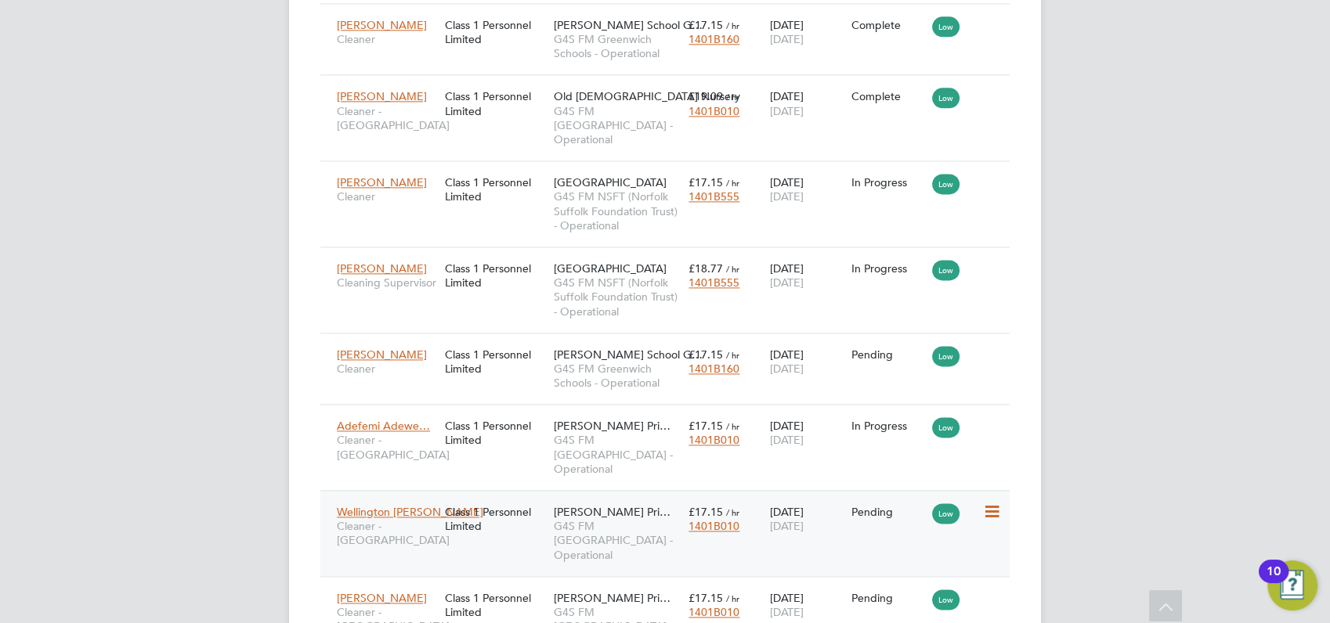
click at [995, 503] on icon at bounding box center [990, 512] width 16 height 19
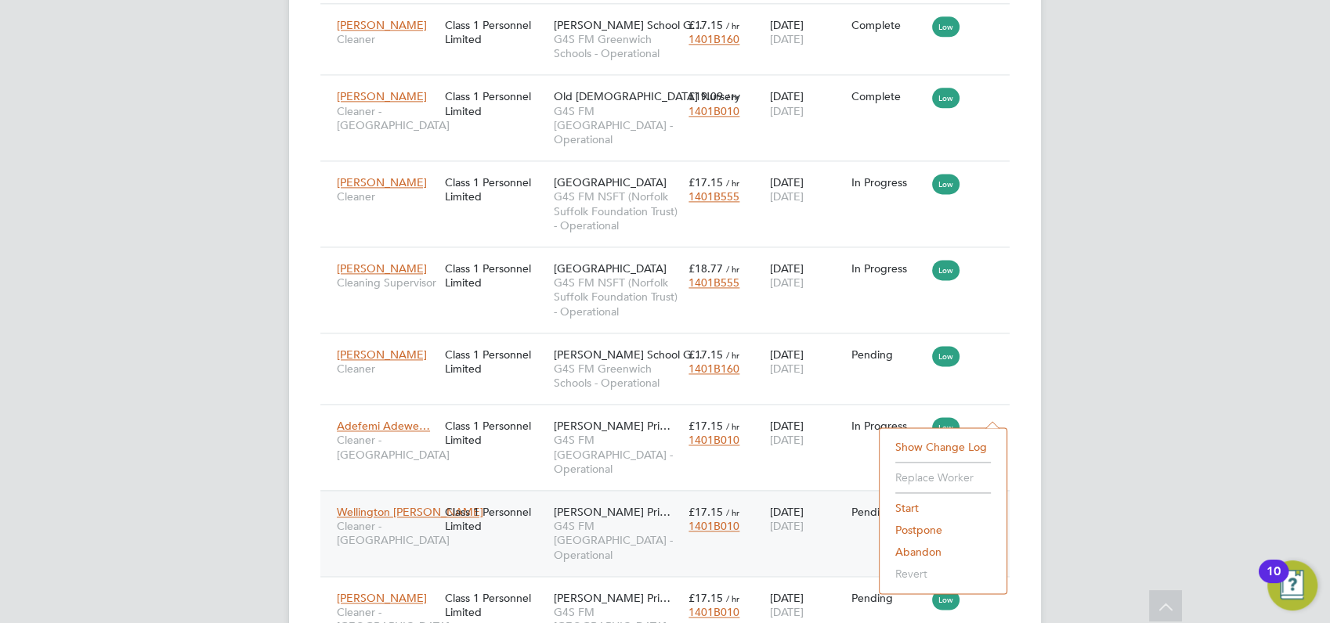
click at [912, 507] on li "Start" at bounding box center [942, 508] width 111 height 22
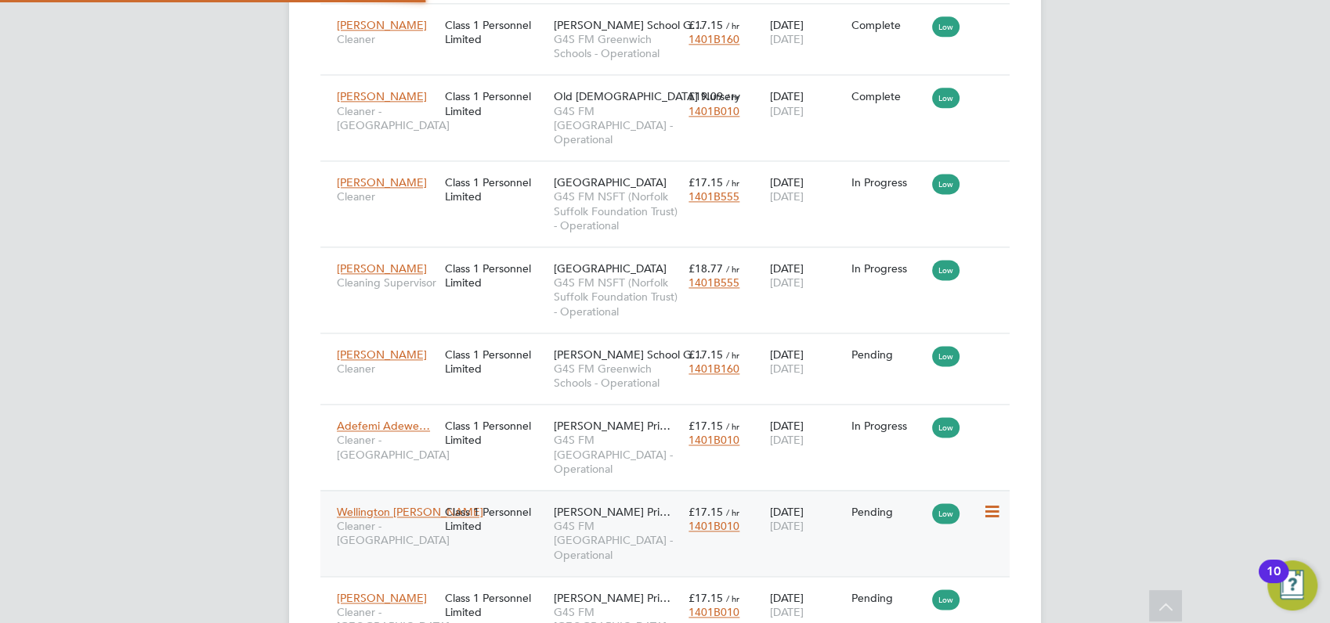
type input "[PERSON_NAME]"
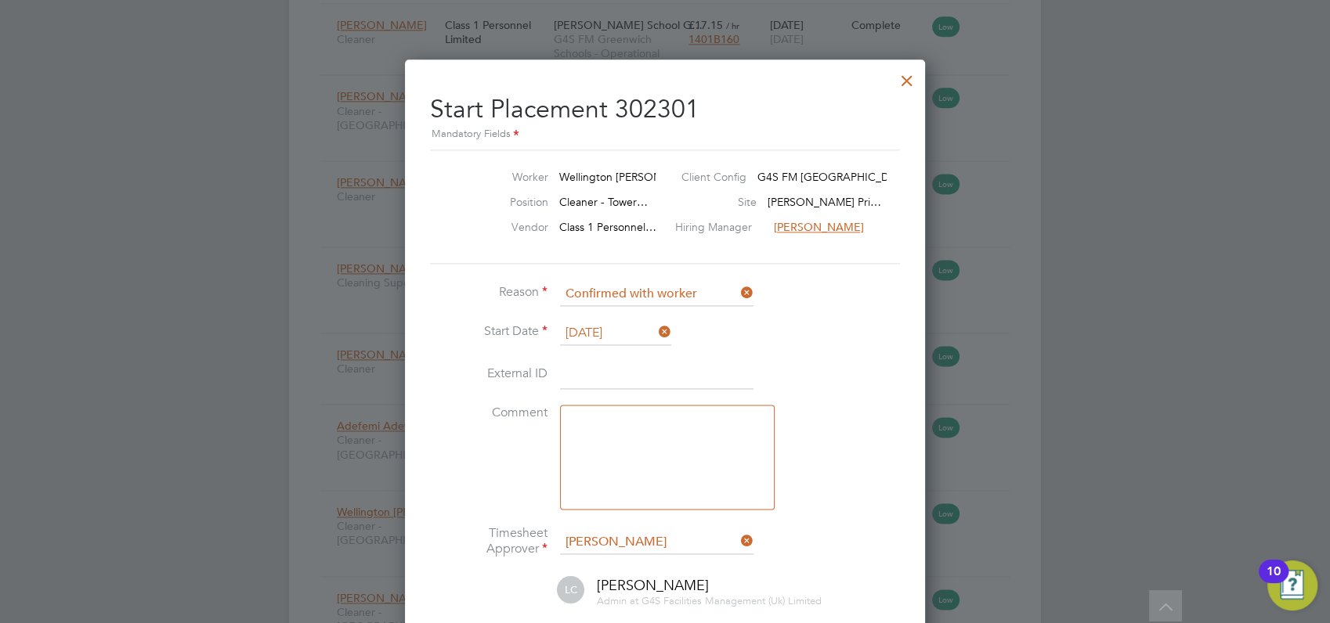
click at [1094, 395] on div at bounding box center [665, 311] width 1330 height 623
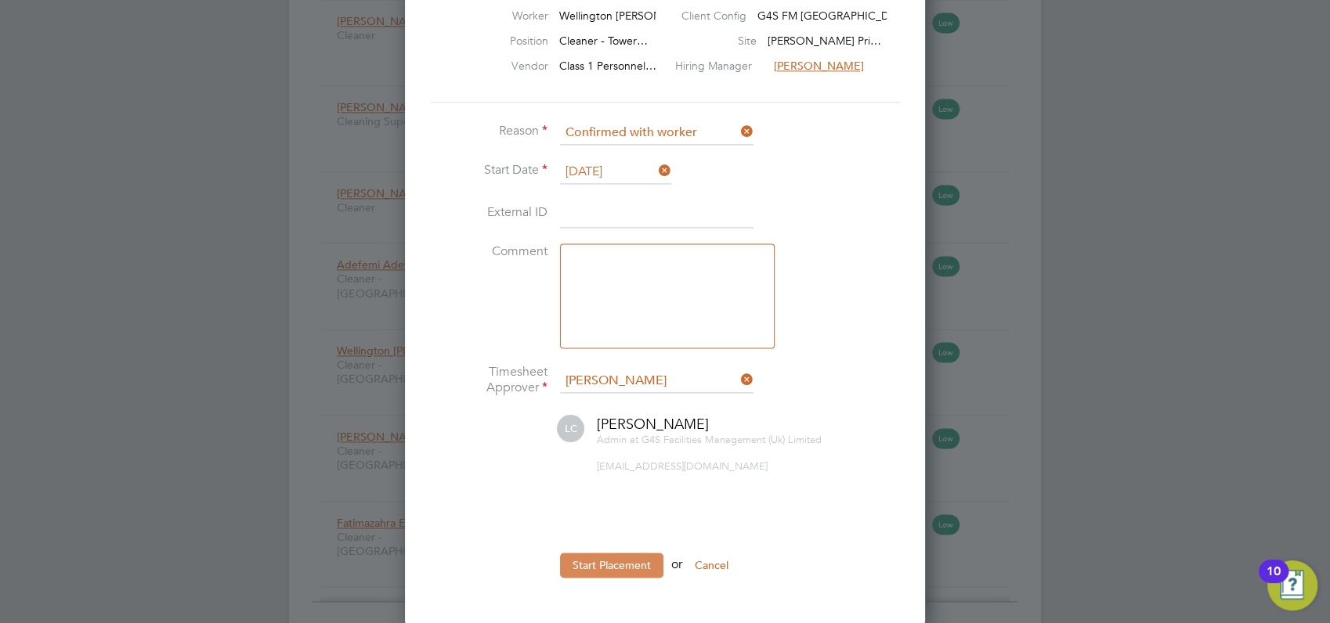
click at [626, 564] on button "Start Placement" at bounding box center [611, 565] width 103 height 25
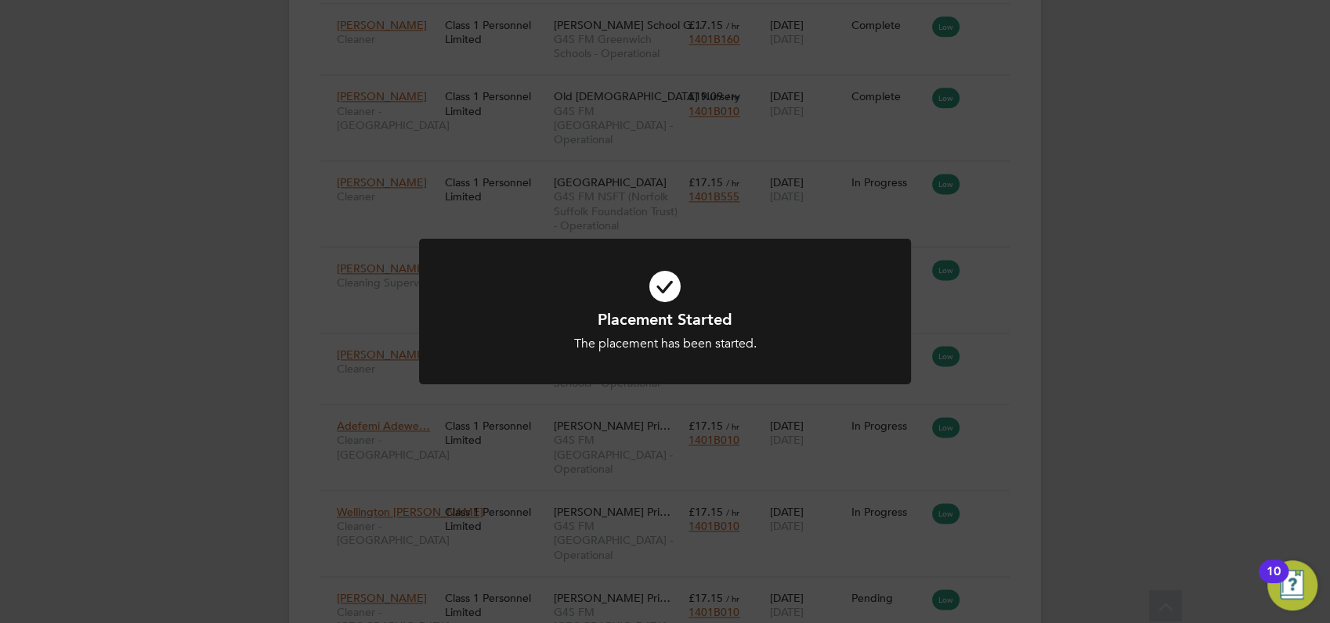
click at [1148, 373] on div "Placement Started The placement has been started. Cancel Okay" at bounding box center [665, 311] width 1330 height 623
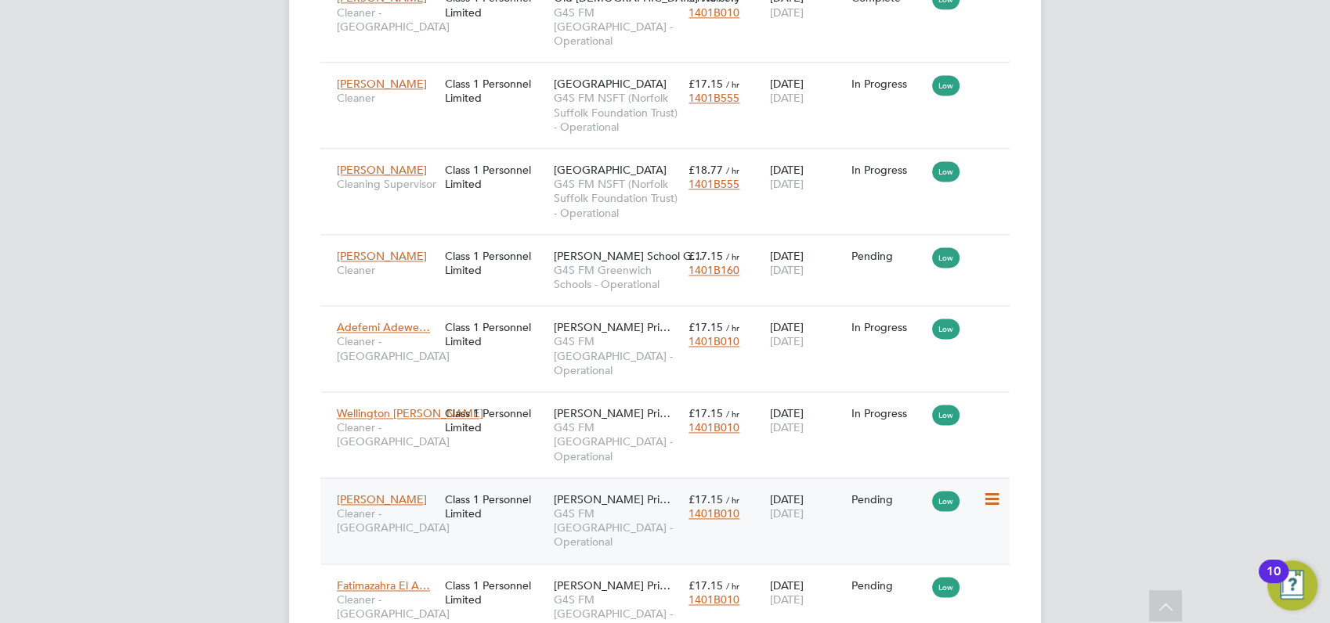
click at [993, 490] on icon at bounding box center [990, 499] width 16 height 19
click at [908, 479] on li "Start" at bounding box center [942, 481] width 111 height 22
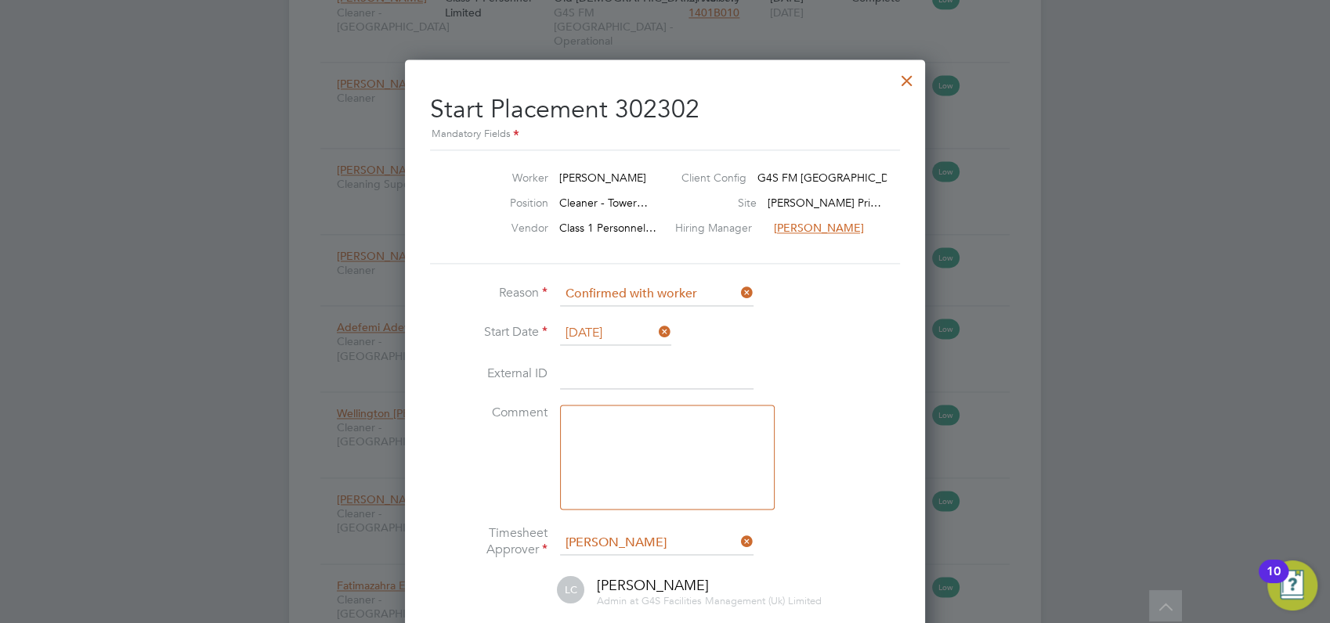
click at [1100, 399] on div at bounding box center [665, 311] width 1330 height 623
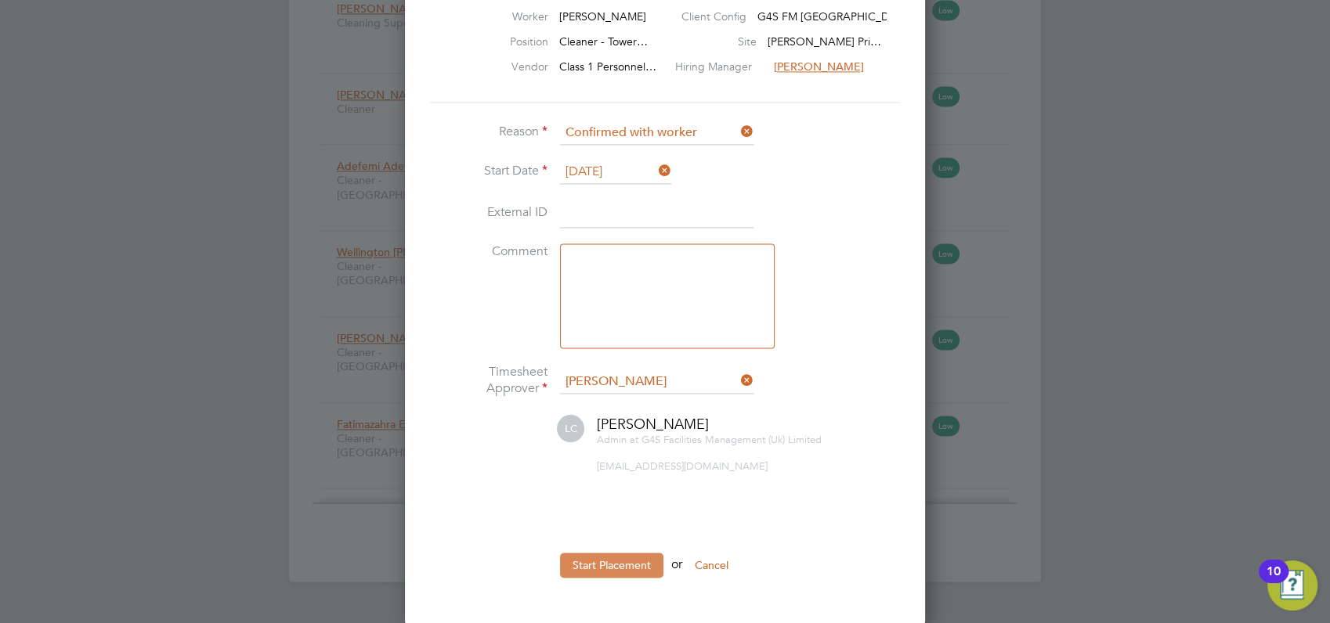
click at [596, 565] on button "Start Placement" at bounding box center [611, 565] width 103 height 25
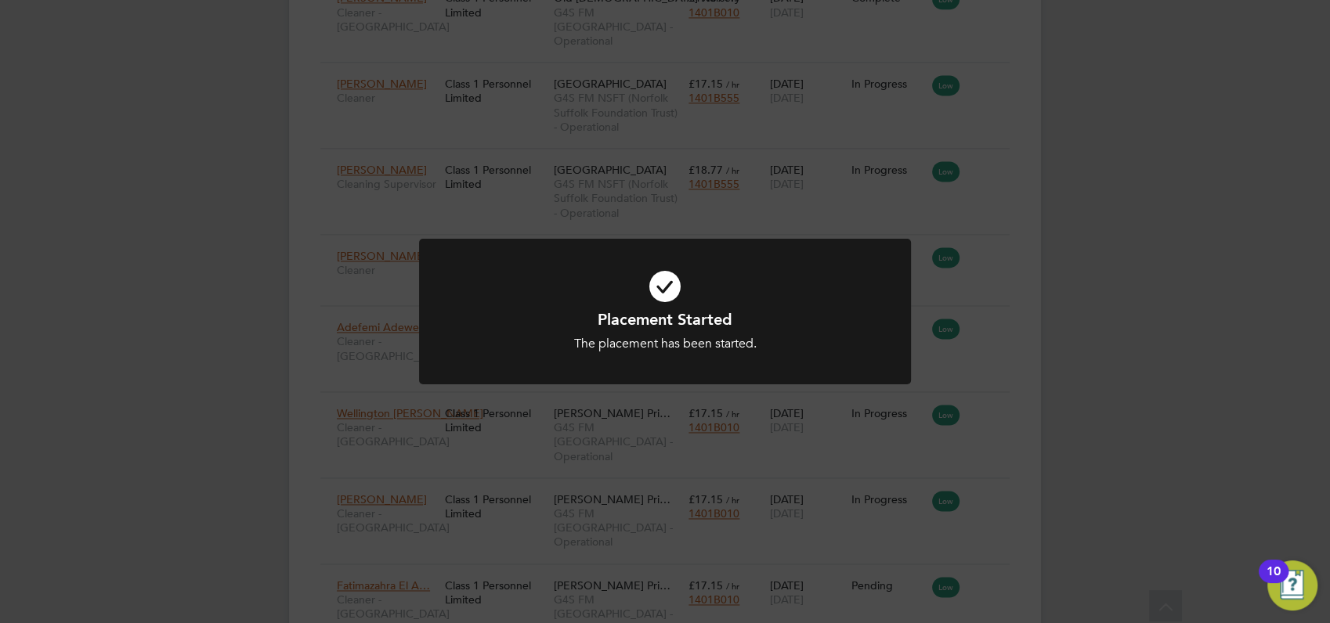
click at [1092, 416] on div "Placement Started The placement has been started. Cancel Okay" at bounding box center [665, 311] width 1330 height 623
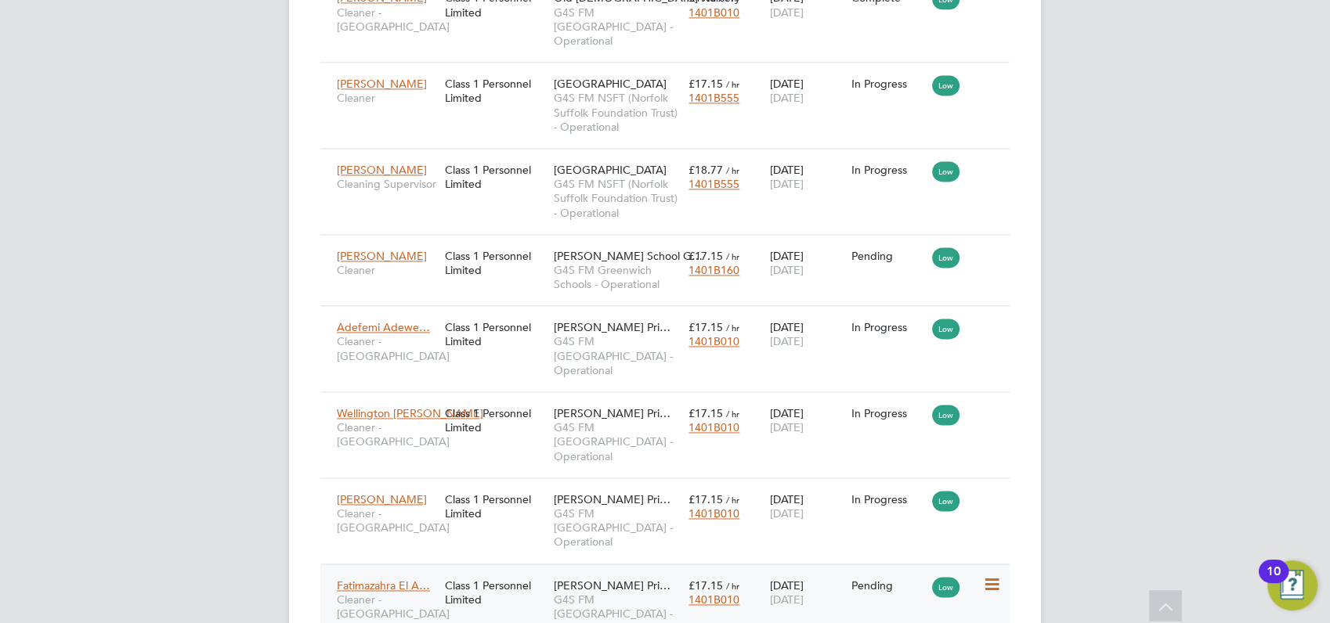
click at [992, 576] on icon at bounding box center [990, 585] width 16 height 19
click at [907, 551] on li "Start" at bounding box center [942, 553] width 111 height 22
type input "[PERSON_NAME]"
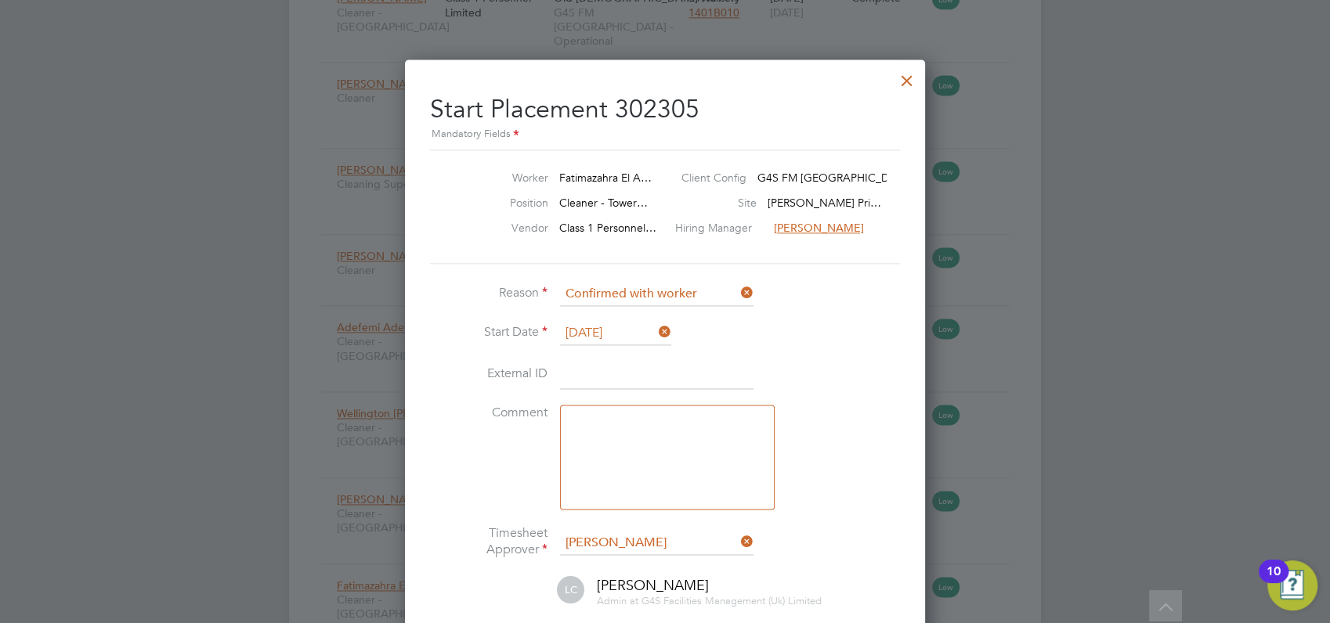
click at [1196, 428] on div at bounding box center [665, 311] width 1330 height 623
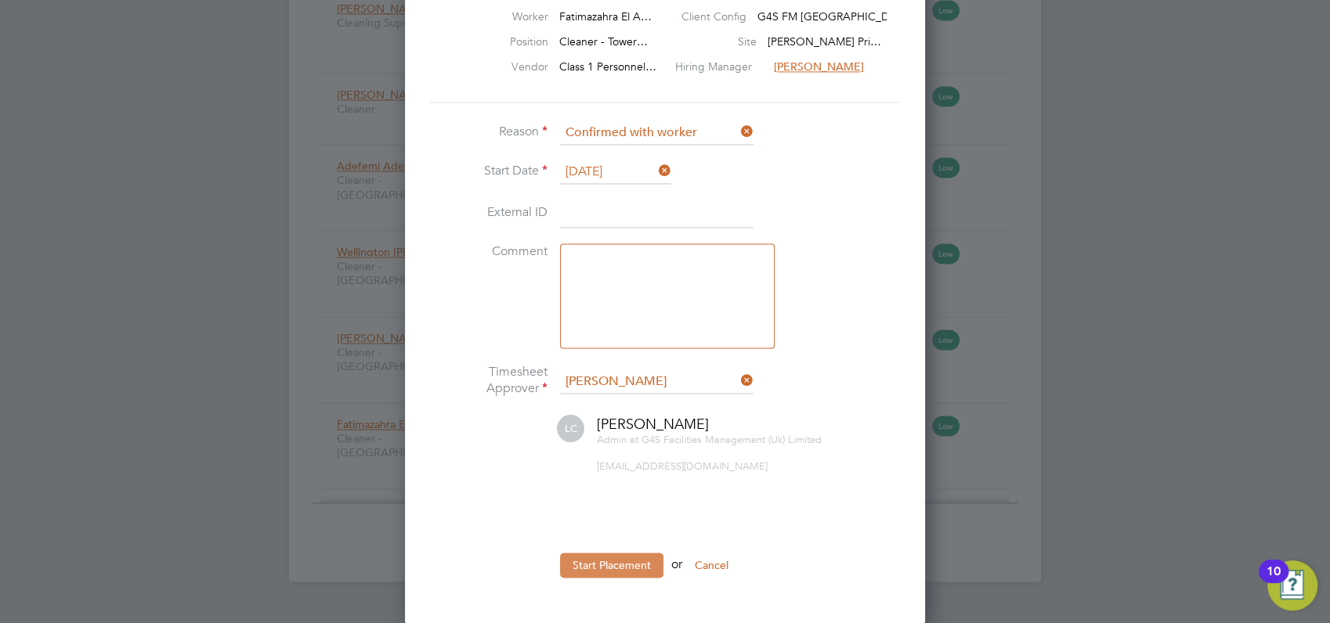
click at [610, 559] on button "Start Placement" at bounding box center [611, 565] width 103 height 25
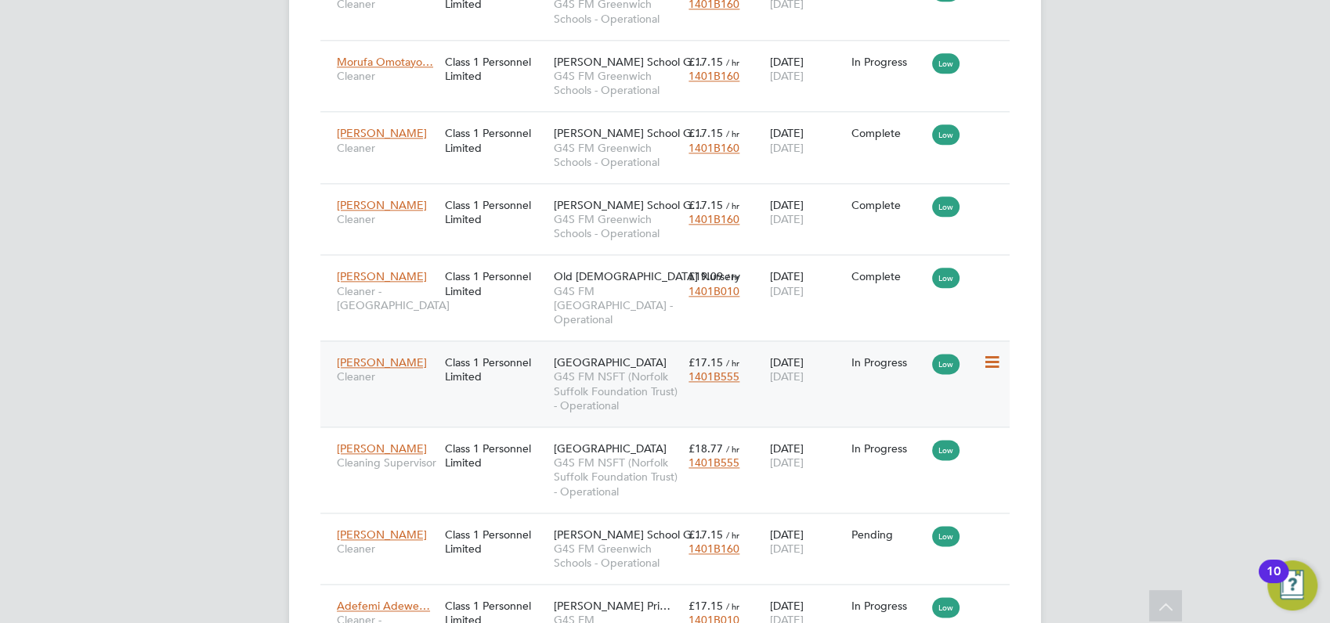
click at [991, 353] on icon at bounding box center [990, 362] width 16 height 19
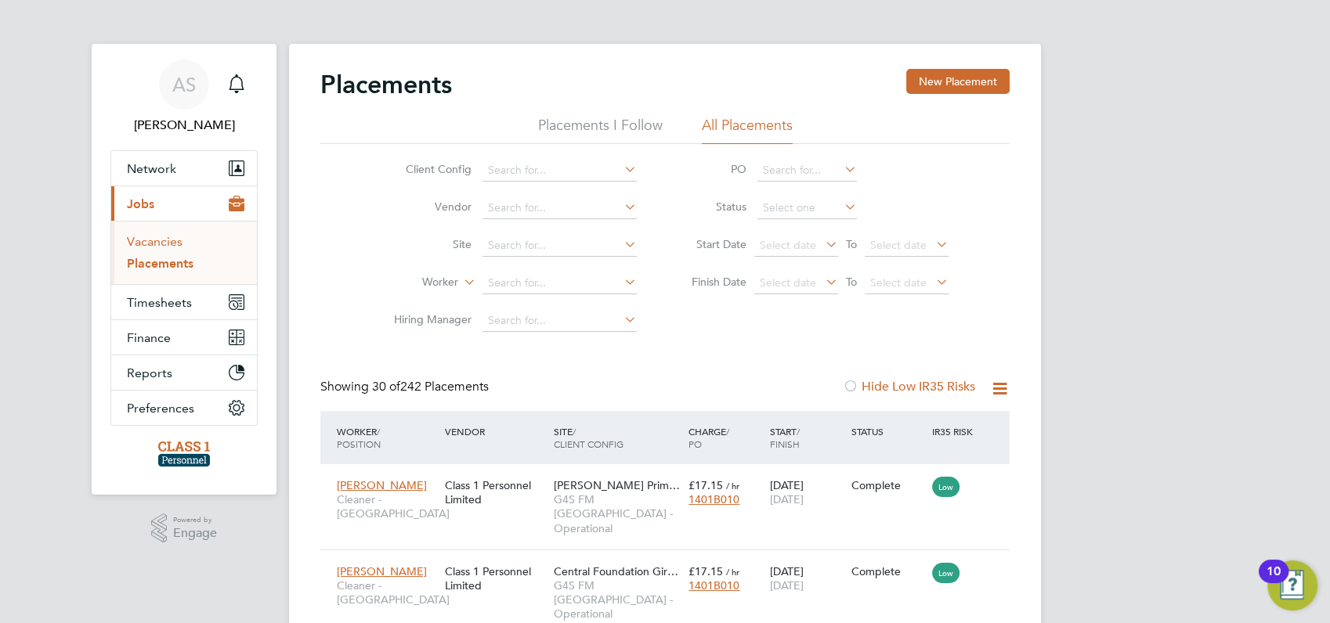
click at [154, 240] on link "Vacancies" at bounding box center [155, 241] width 56 height 15
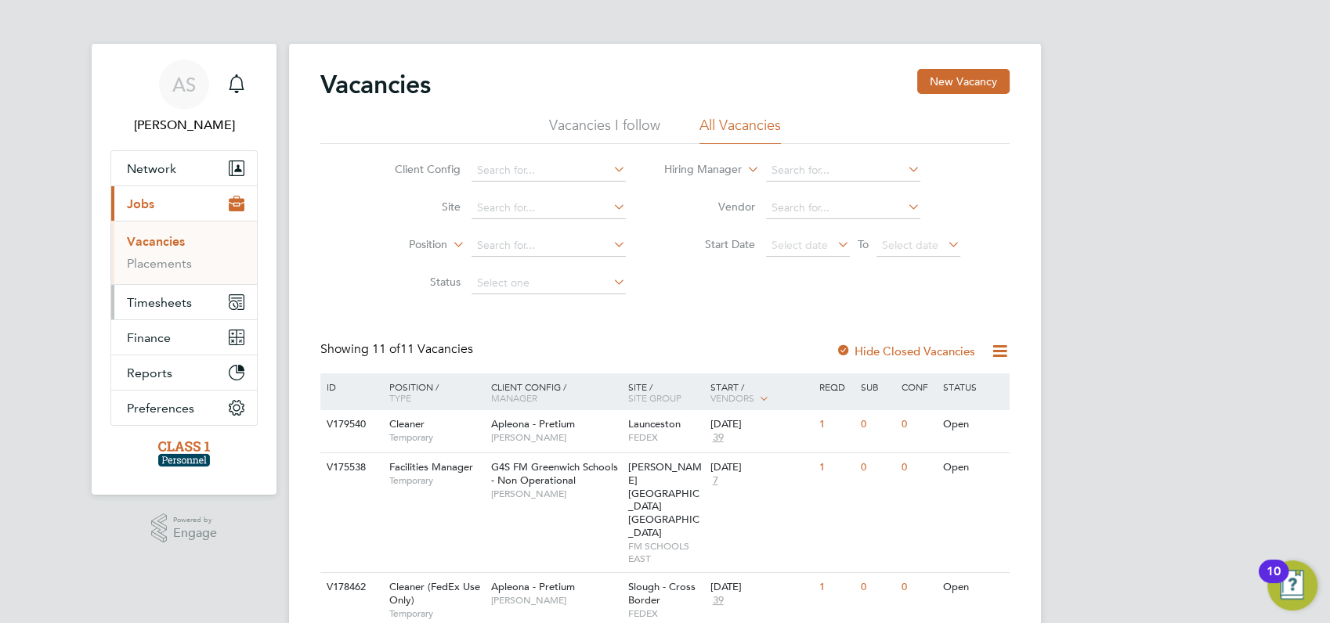
click at [154, 302] on span "Timesheets" at bounding box center [159, 302] width 65 height 15
click at [150, 273] on link "Timesheets" at bounding box center [159, 276] width 65 height 15
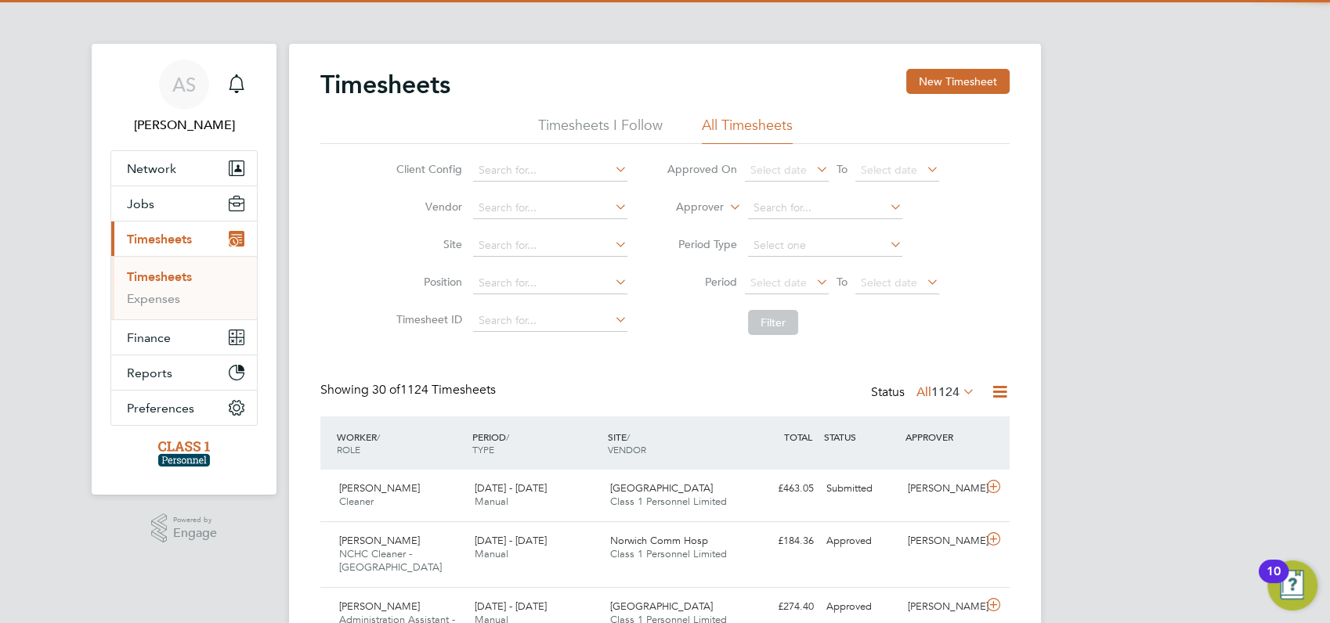
scroll to position [52, 135]
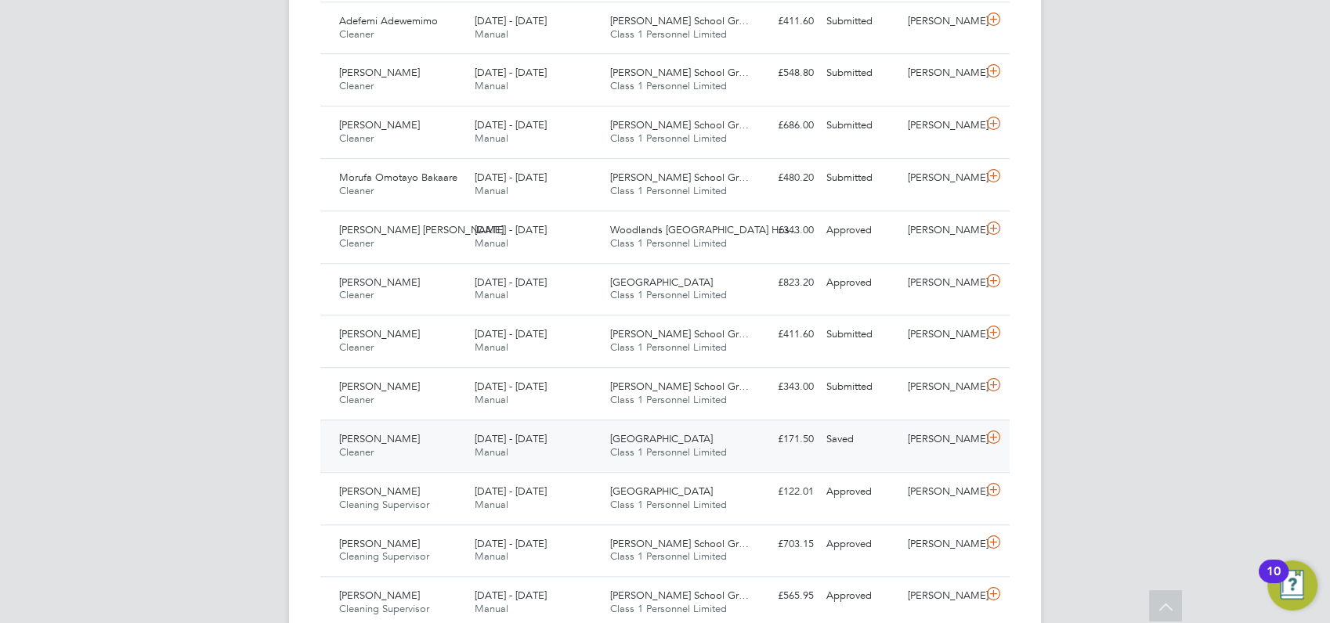
click at [367, 432] on span "[PERSON_NAME]" at bounding box center [379, 438] width 81 height 13
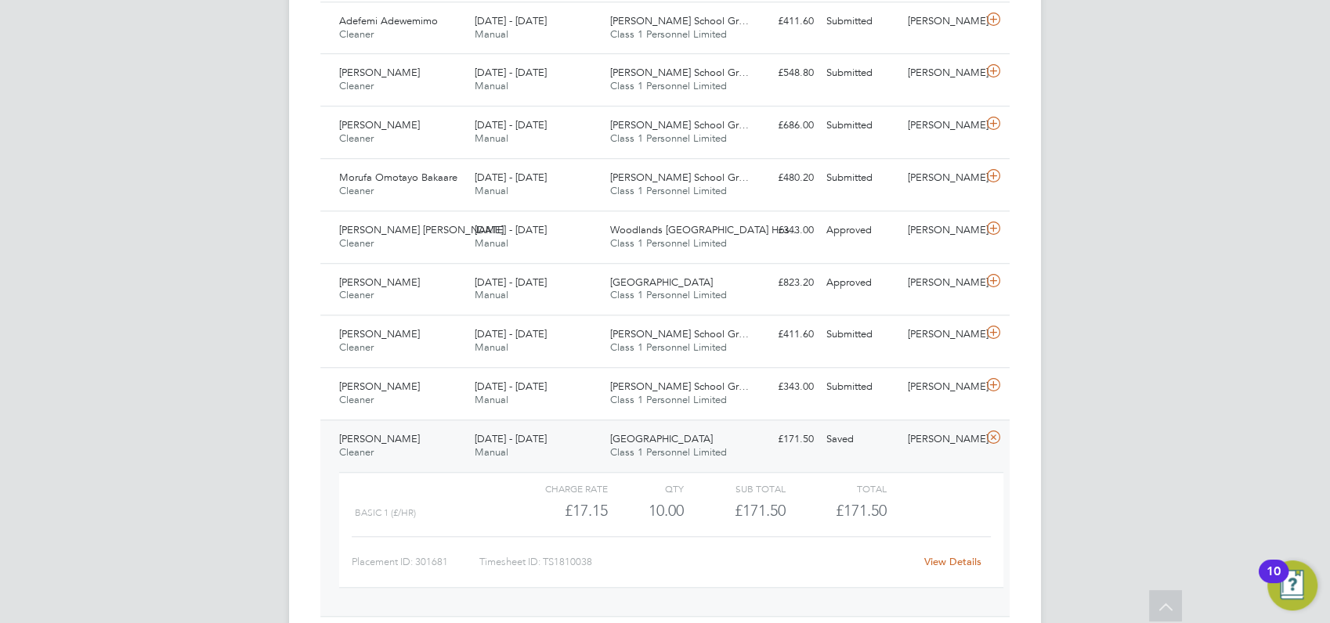
click at [959, 555] on link "View Details" at bounding box center [952, 561] width 57 height 13
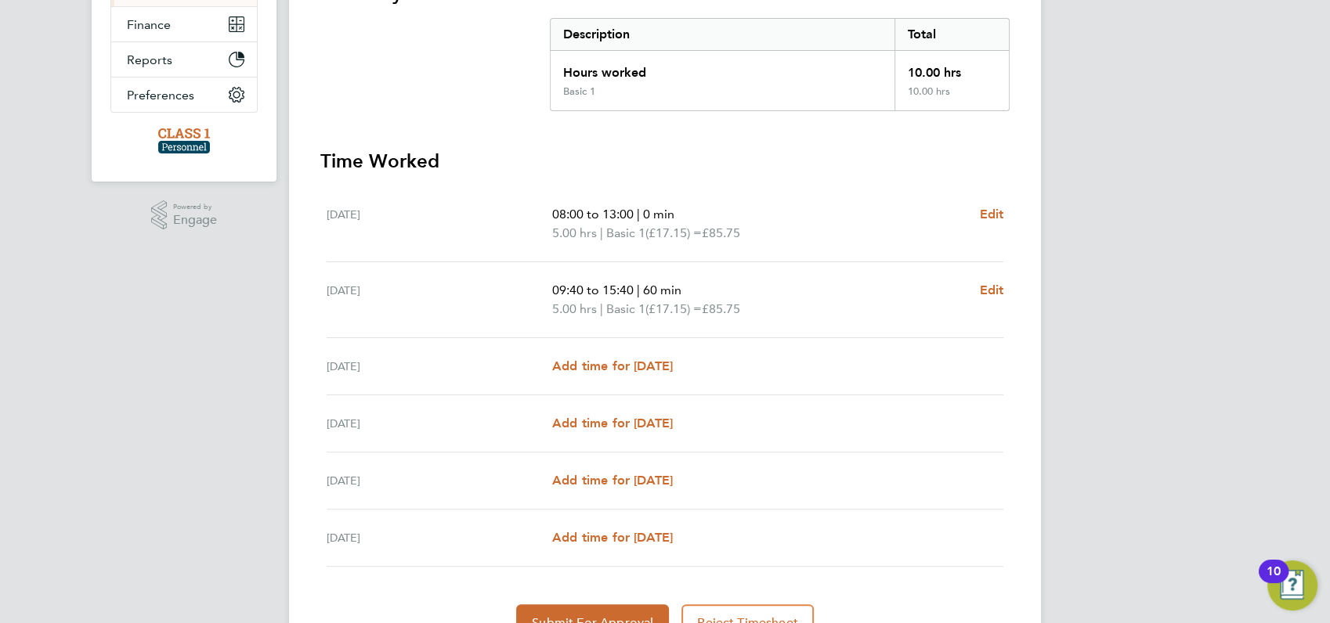
scroll to position [348, 0]
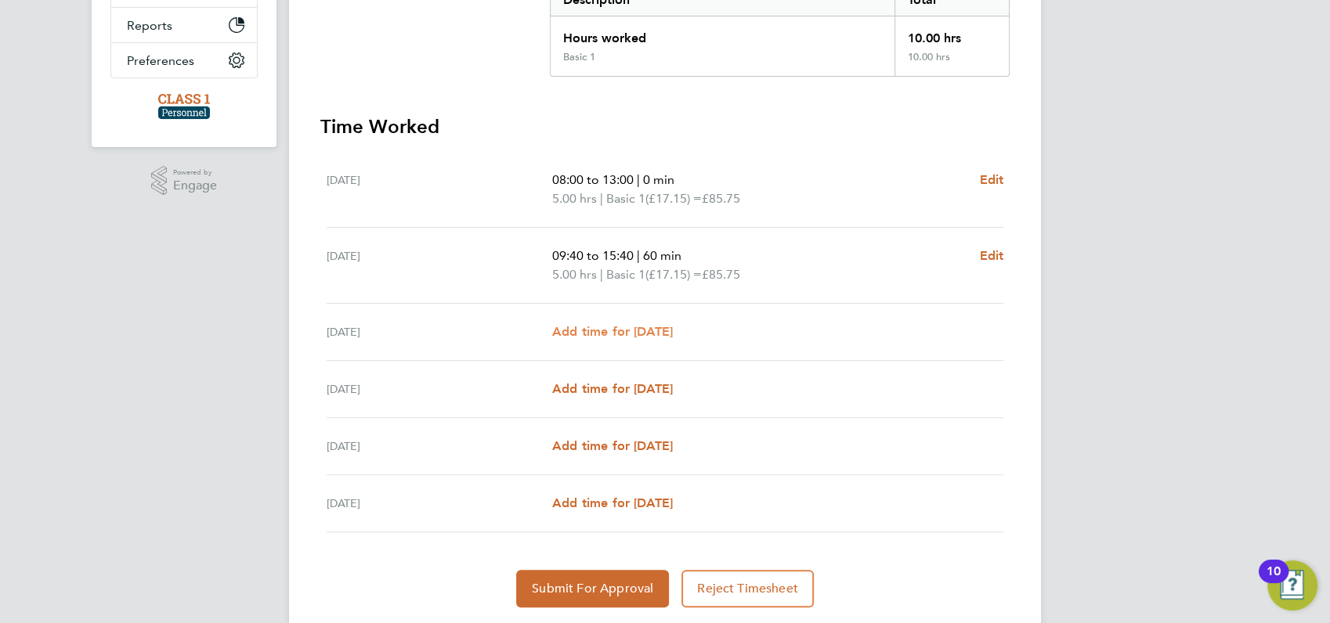
click at [582, 328] on span "Add time for [DATE]" at bounding box center [612, 331] width 121 height 15
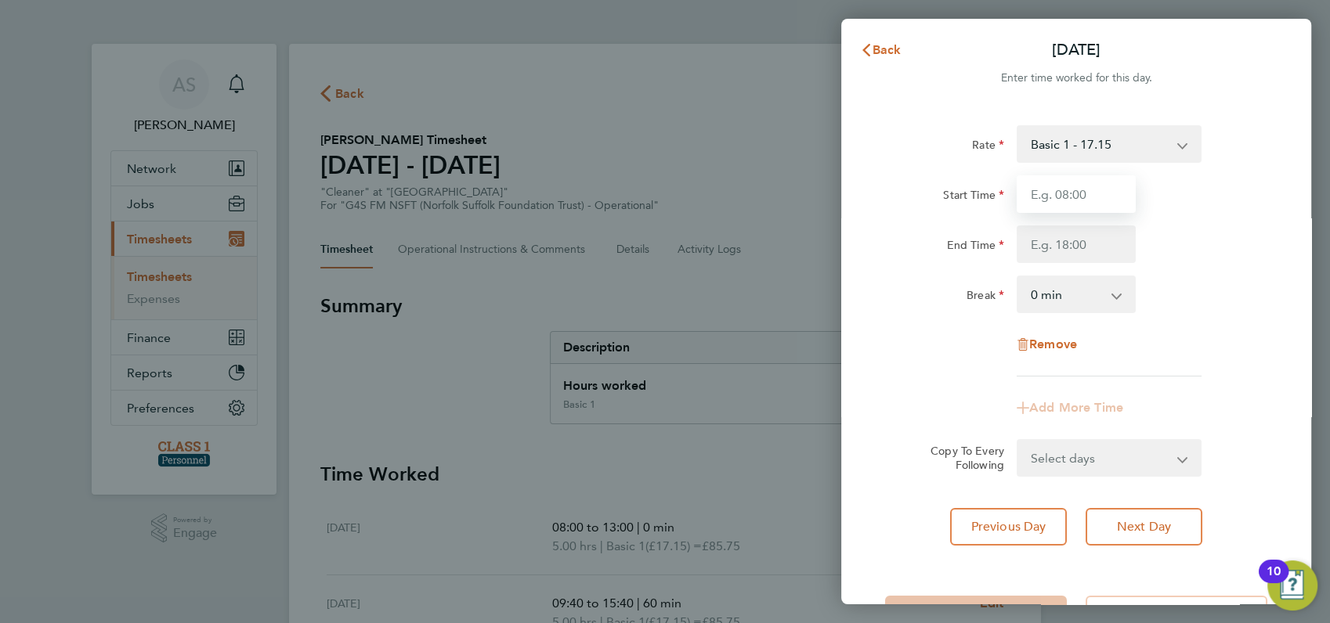
click at [1054, 193] on input "Start Time" at bounding box center [1076, 194] width 119 height 38
type input "07:00"
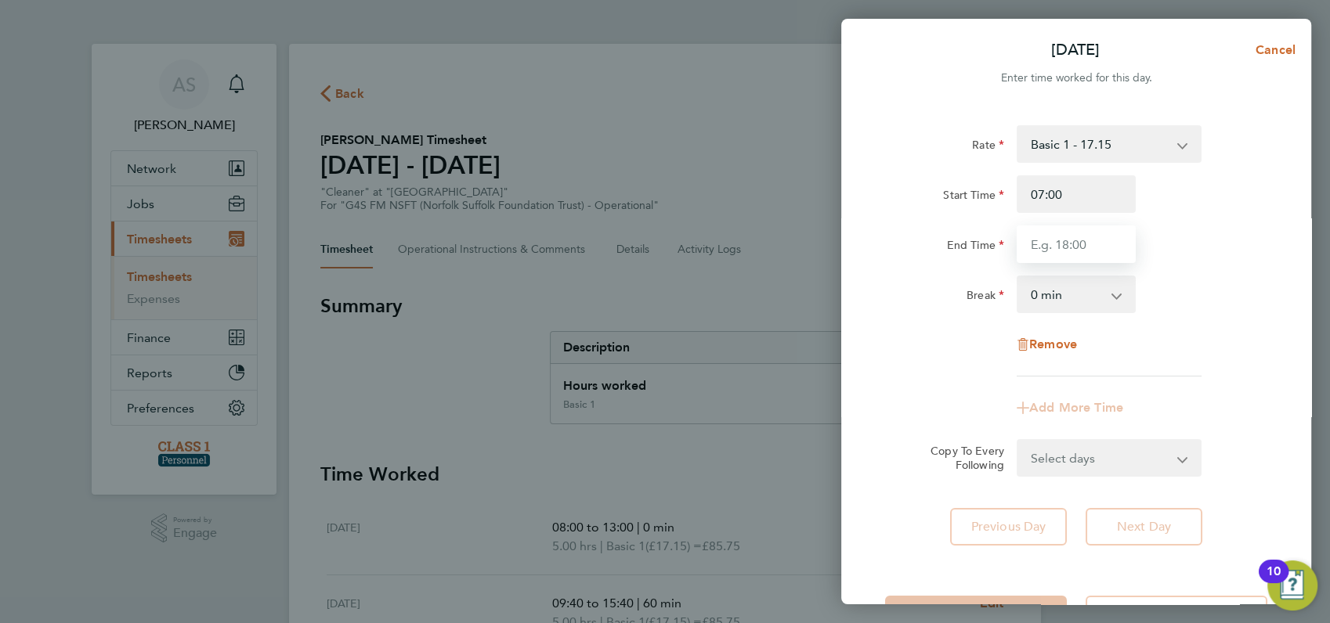
click at [1054, 248] on input "End Time" at bounding box center [1076, 245] width 119 height 38
type input "9"
type input "09:45"
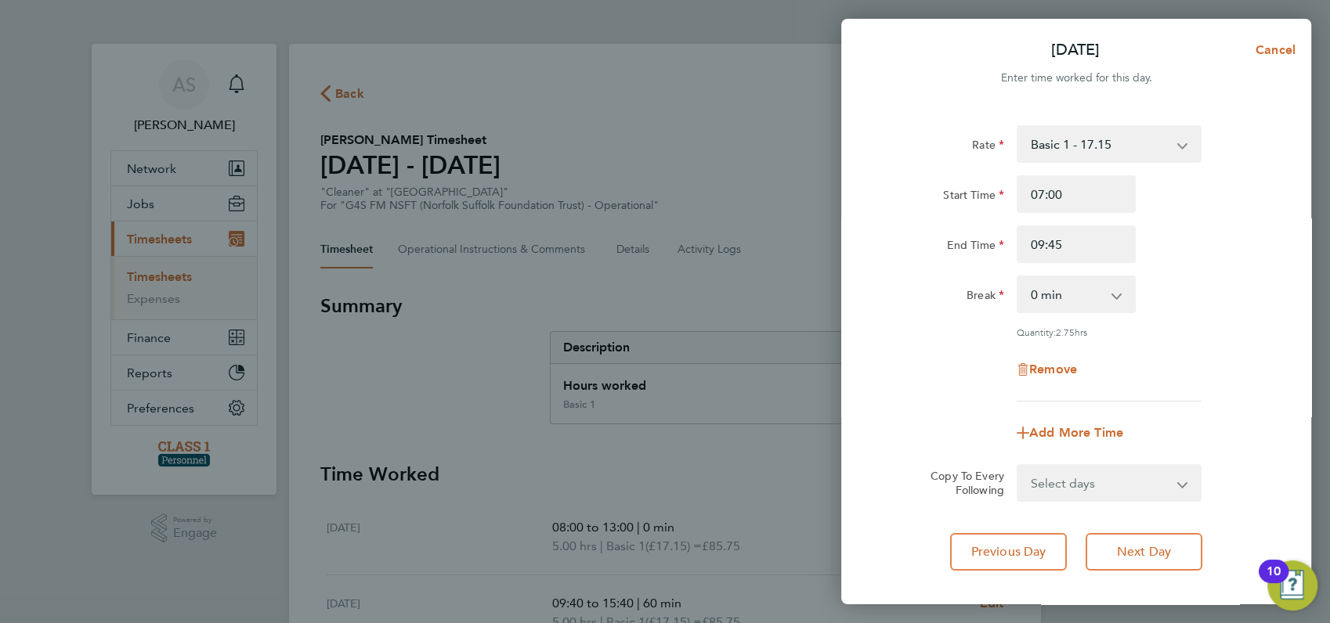
click at [1178, 232] on div "End Time 09:45" at bounding box center [1076, 245] width 395 height 38
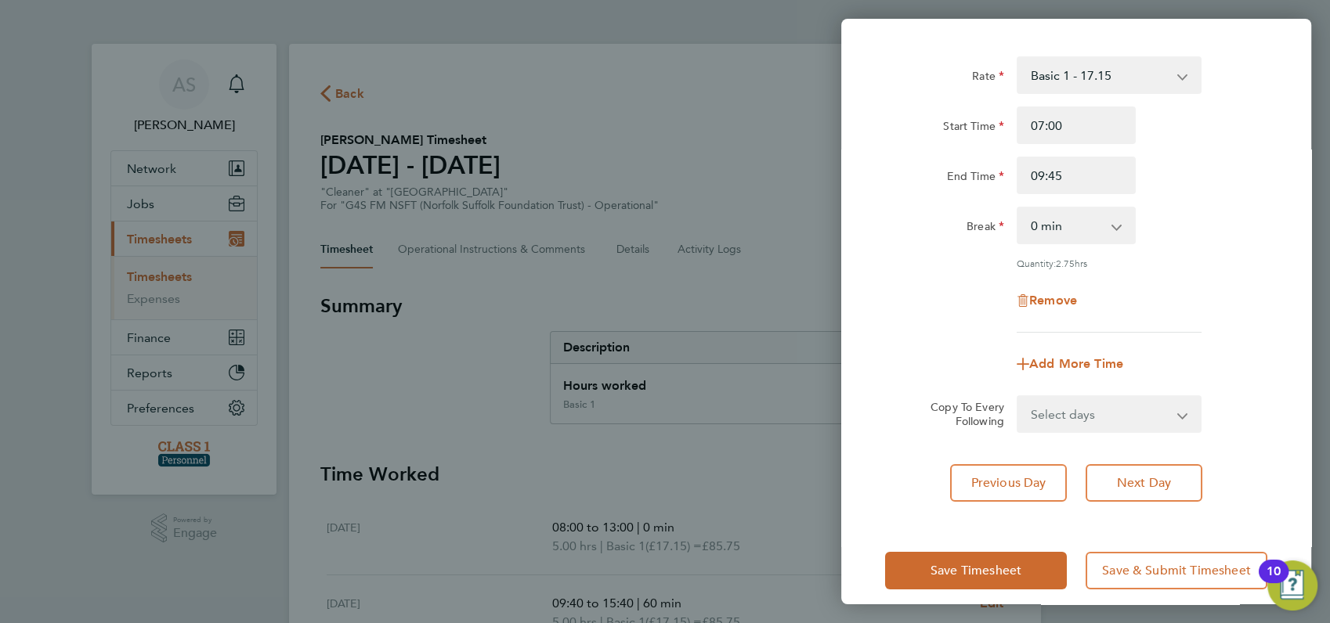
scroll to position [84, 0]
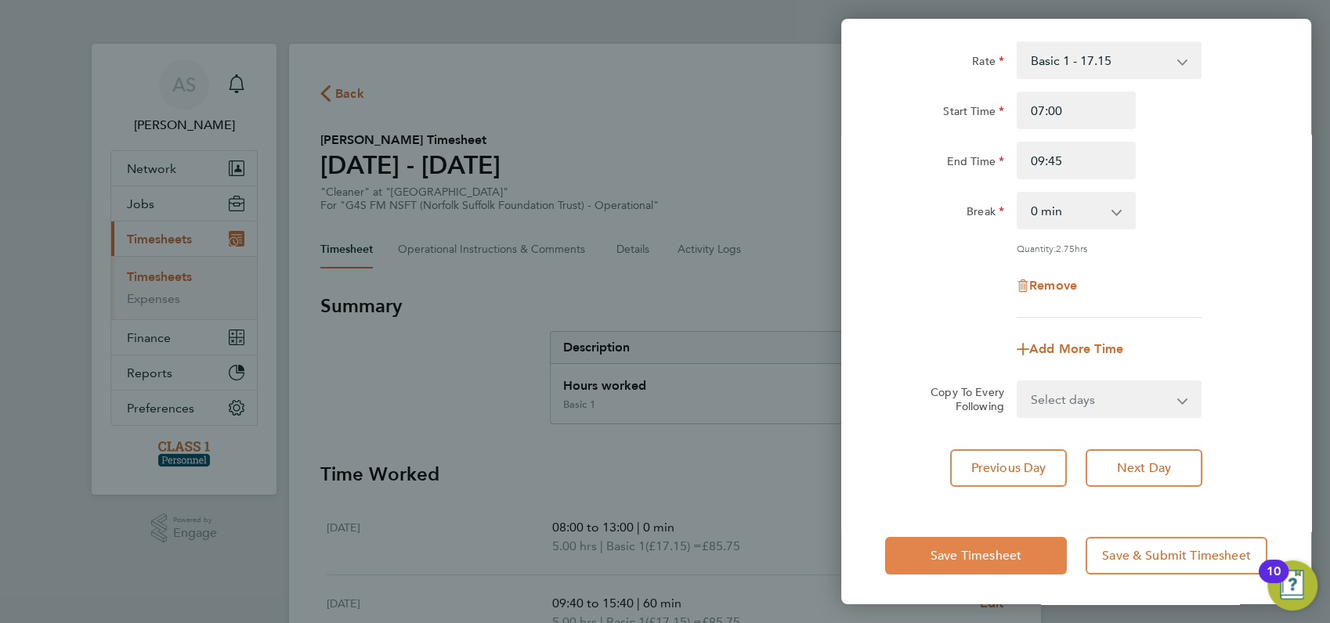
click at [978, 551] on span "Save Timesheet" at bounding box center [975, 556] width 91 height 16
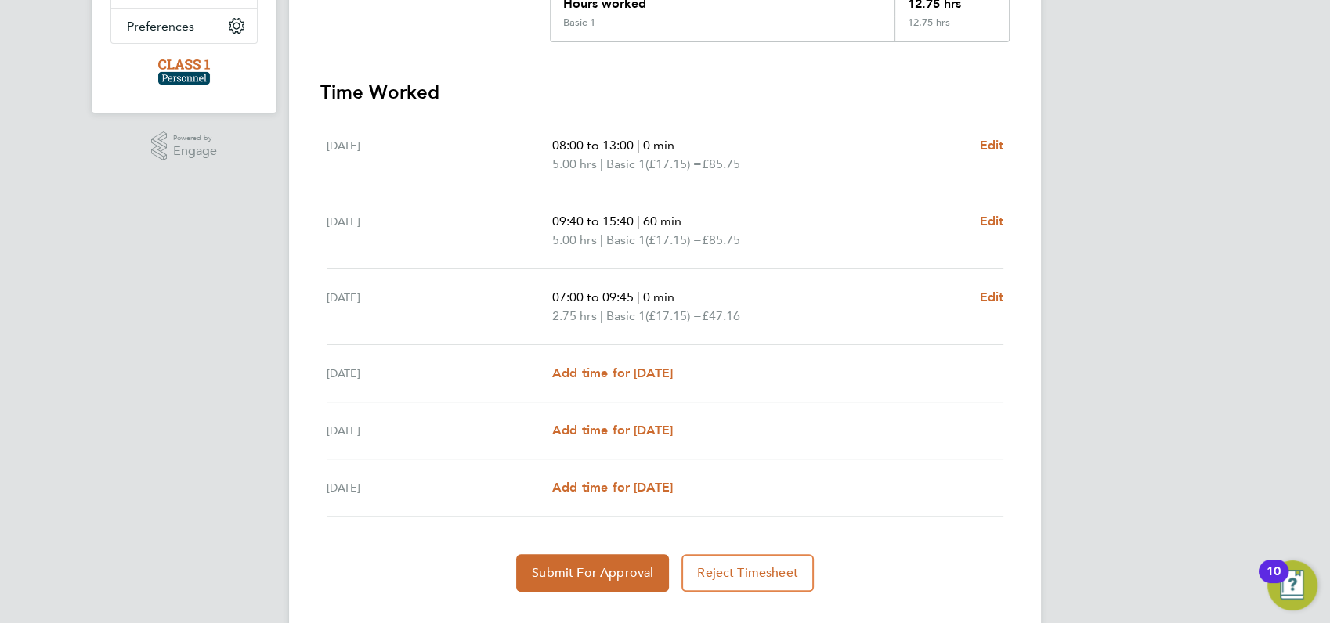
scroll to position [348, 0]
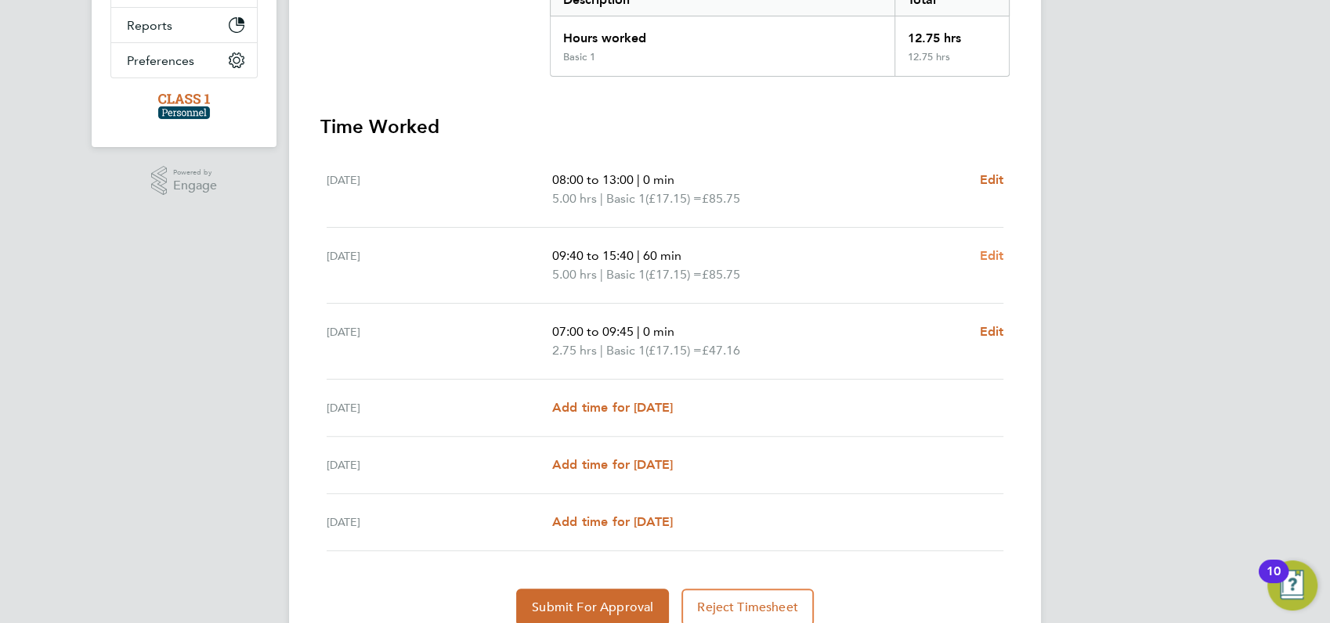
click at [991, 251] on span "Edit" at bounding box center [991, 255] width 24 height 15
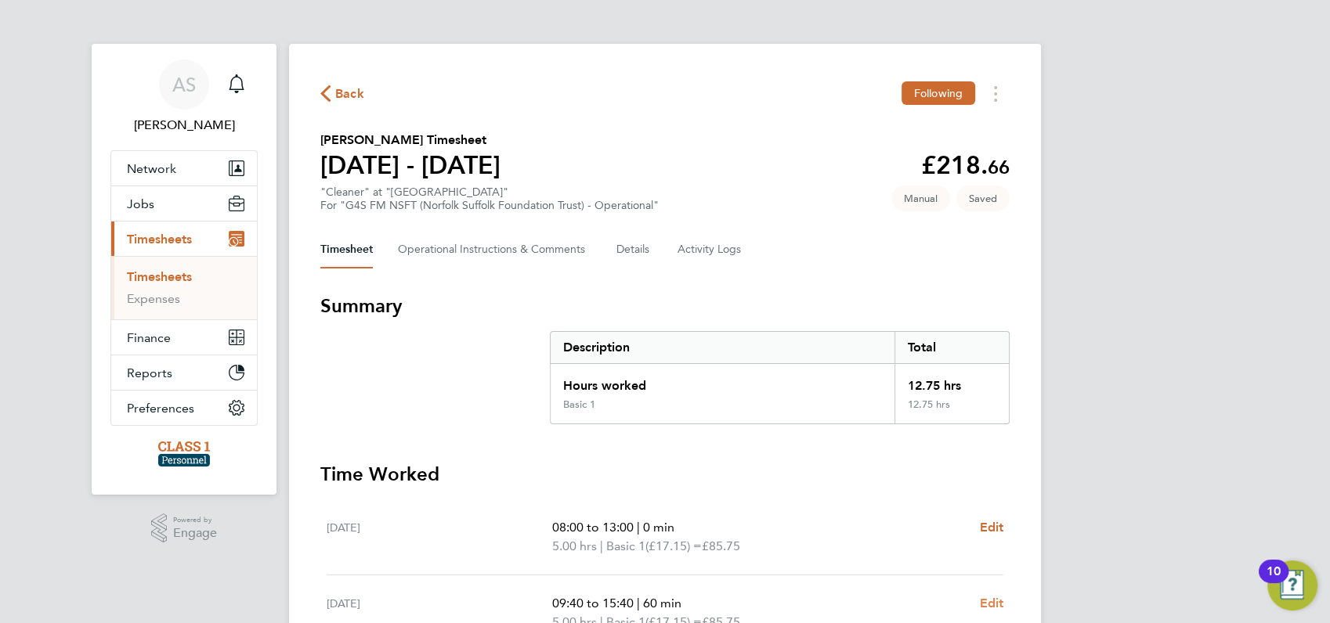
select select "60"
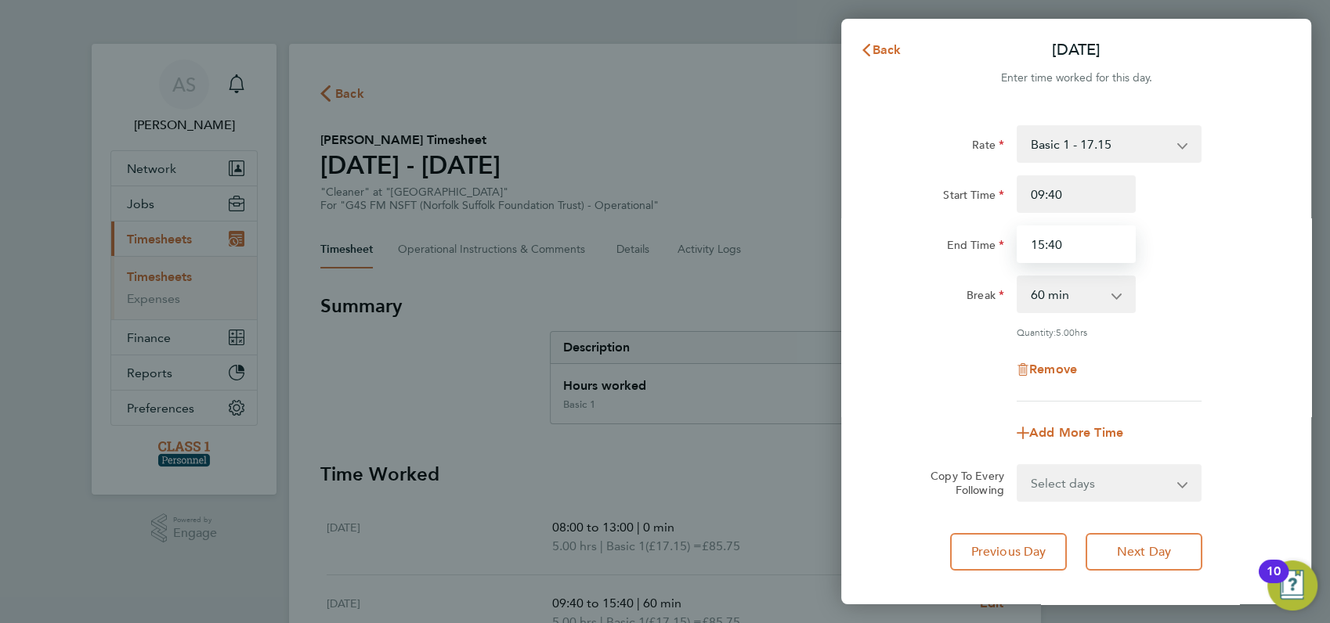
click at [1076, 244] on input "15:40" at bounding box center [1076, 245] width 119 height 38
type input "15:30"
click at [1075, 298] on select "0 min 15 min 30 min 45 min 60 min 75 min 90 min" at bounding box center [1066, 294] width 97 height 34
select select "0"
click at [1018, 277] on select "0 min 15 min 30 min 45 min 60 min 75 min 90 min" at bounding box center [1066, 294] width 97 height 34
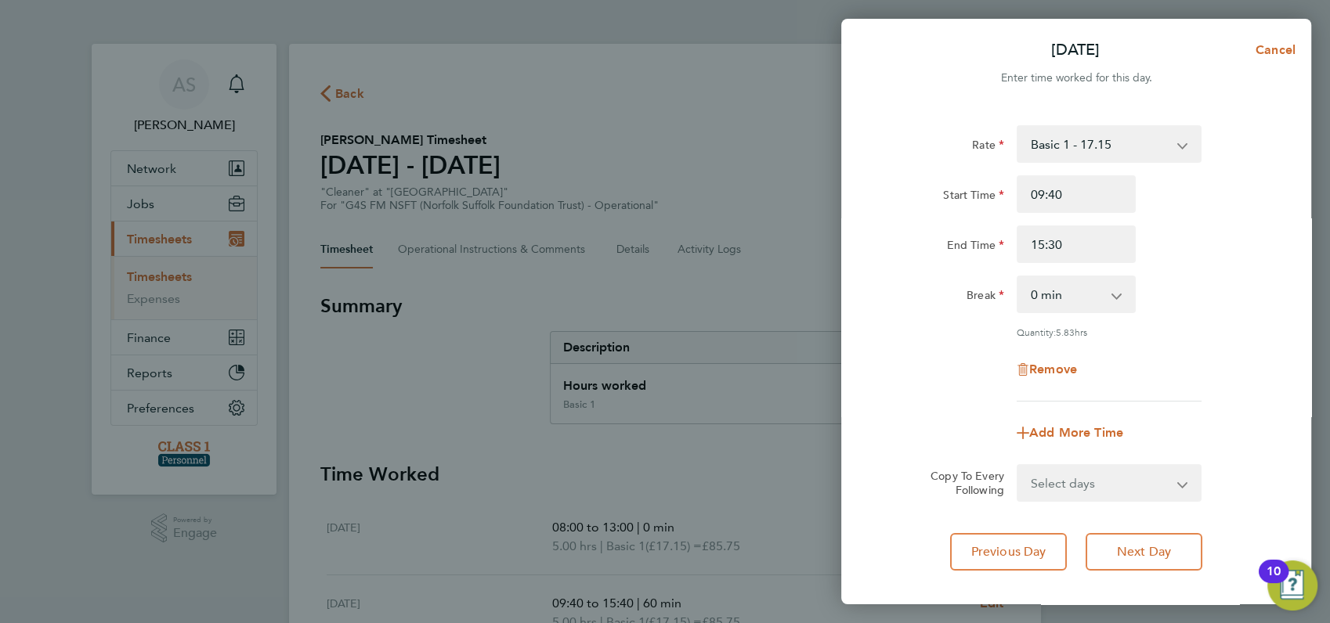
click at [1184, 307] on div "Break 0 min 15 min 30 min 45 min 60 min 75 min 90 min" at bounding box center [1076, 295] width 395 height 38
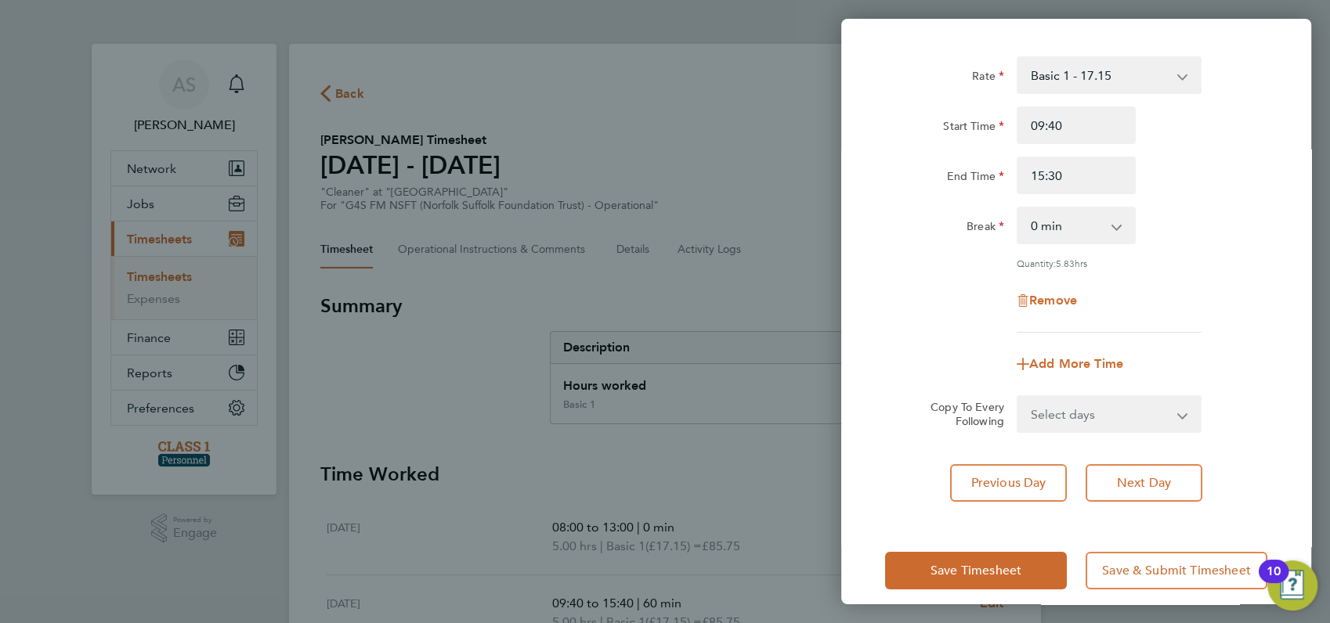
scroll to position [84, 0]
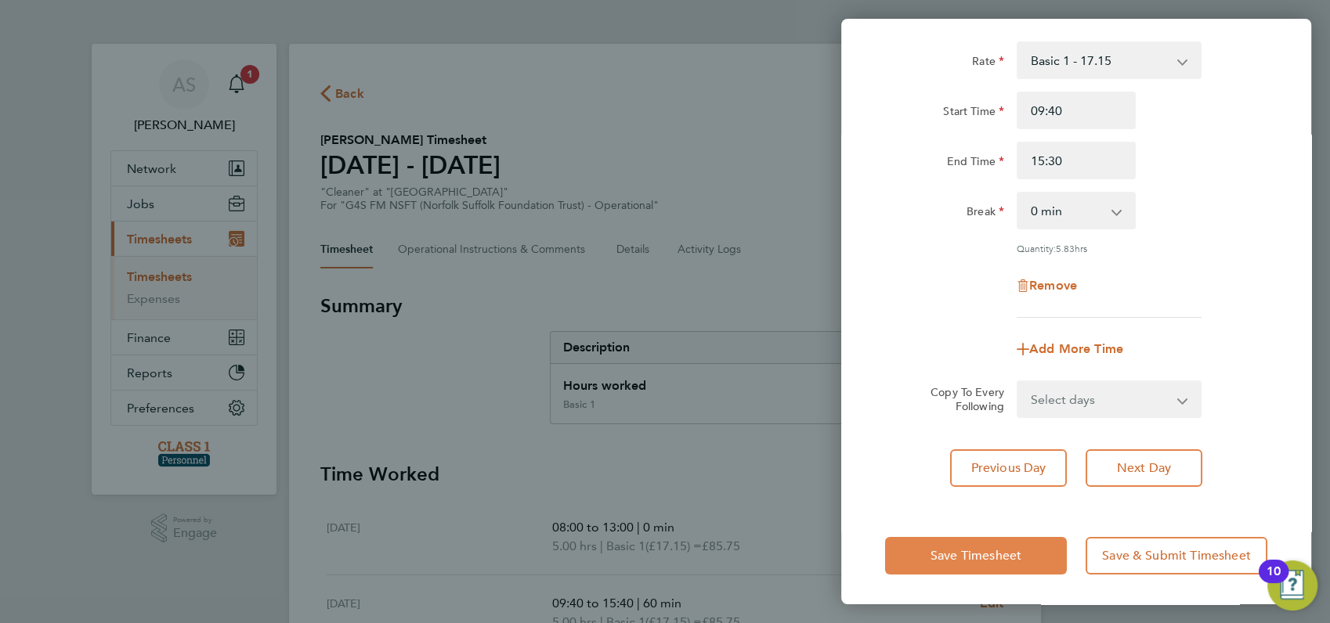
click at [983, 551] on span "Save Timesheet" at bounding box center [975, 556] width 91 height 16
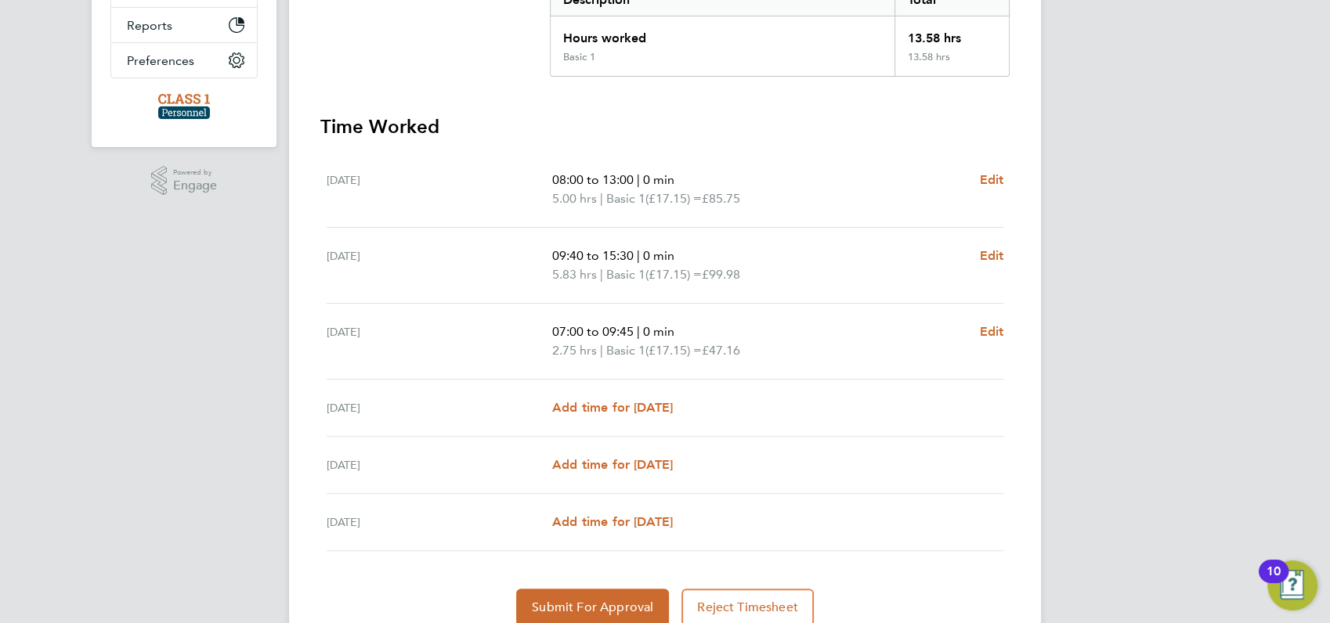
scroll to position [382, 0]
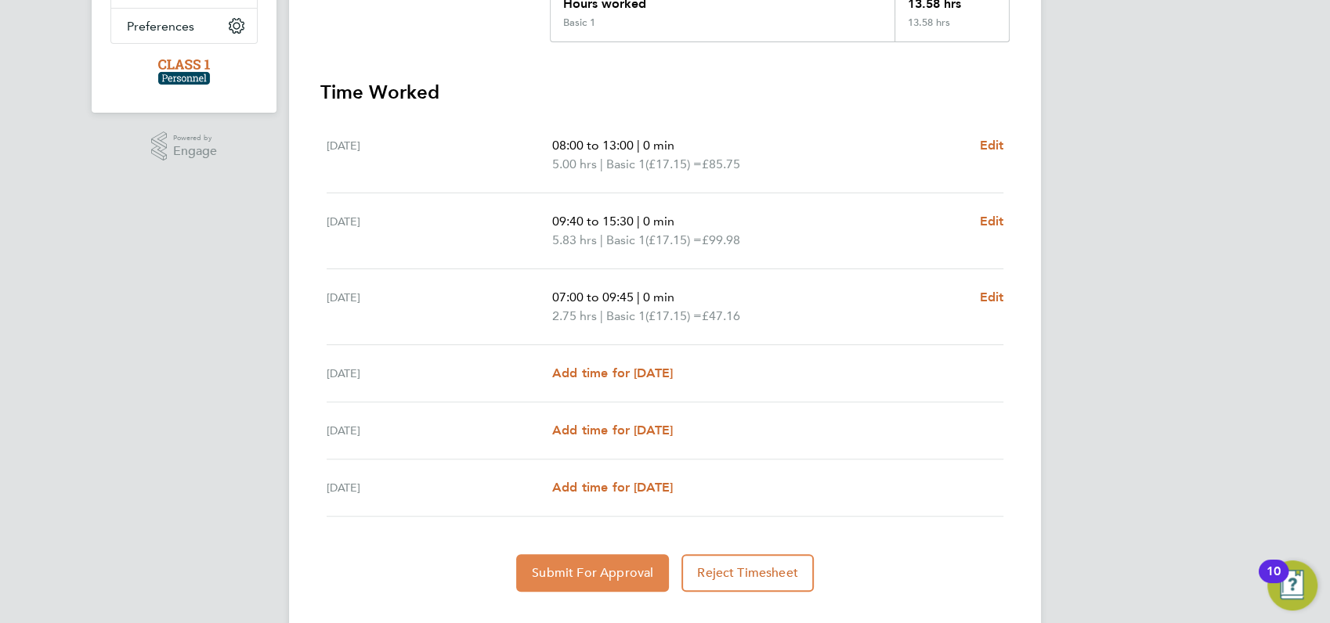
click at [606, 569] on span "Submit For Approval" at bounding box center [592, 573] width 121 height 16
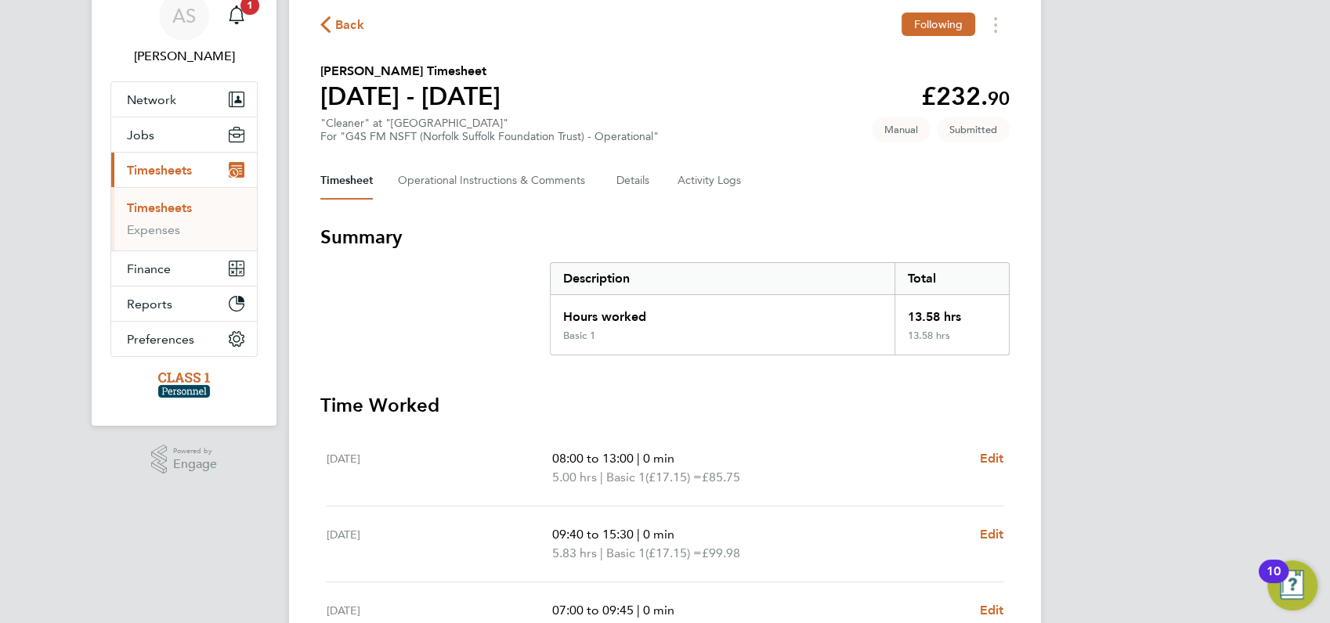
scroll to position [0, 0]
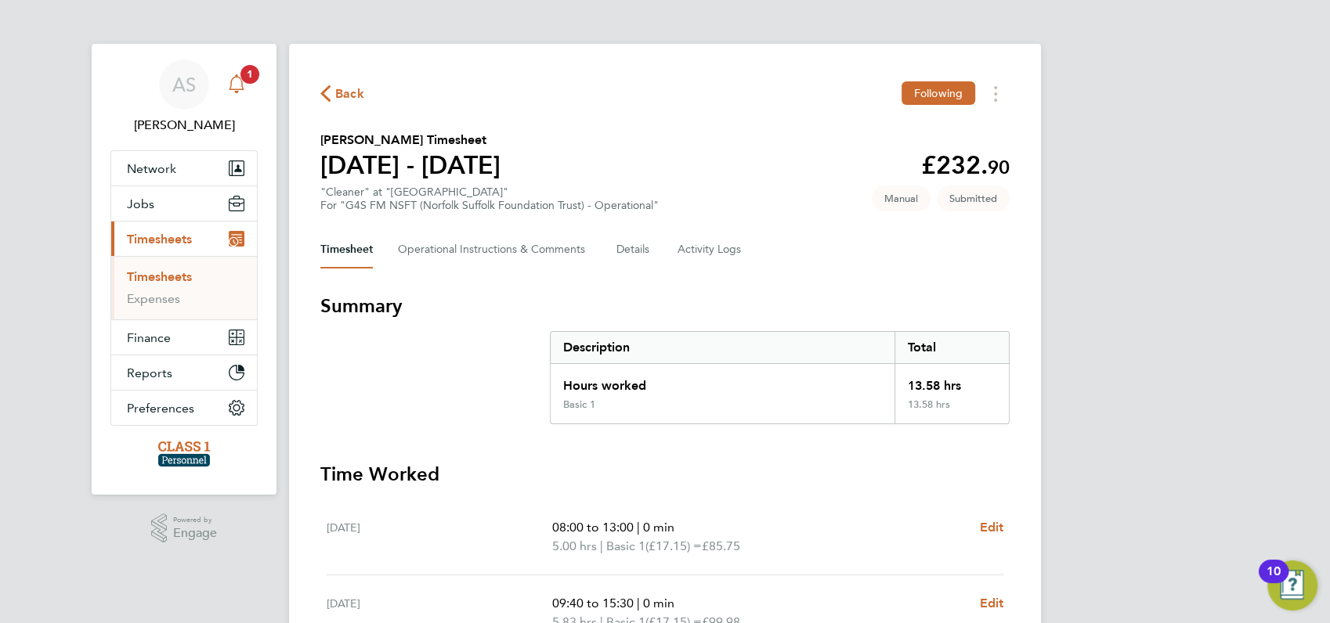
click at [250, 71] on span "1" at bounding box center [249, 74] width 19 height 19
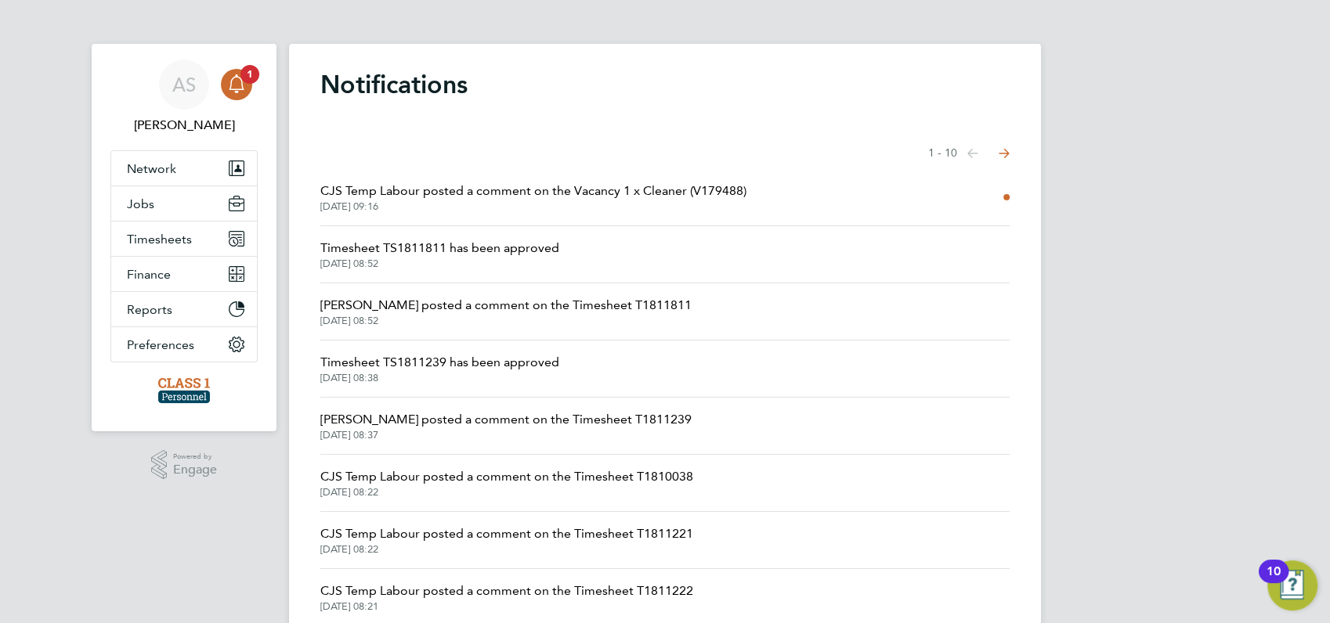
click at [388, 193] on span "CJS Temp Labour posted a comment on the Vacancy 1 x Cleaner (V179488)" at bounding box center [533, 191] width 426 height 19
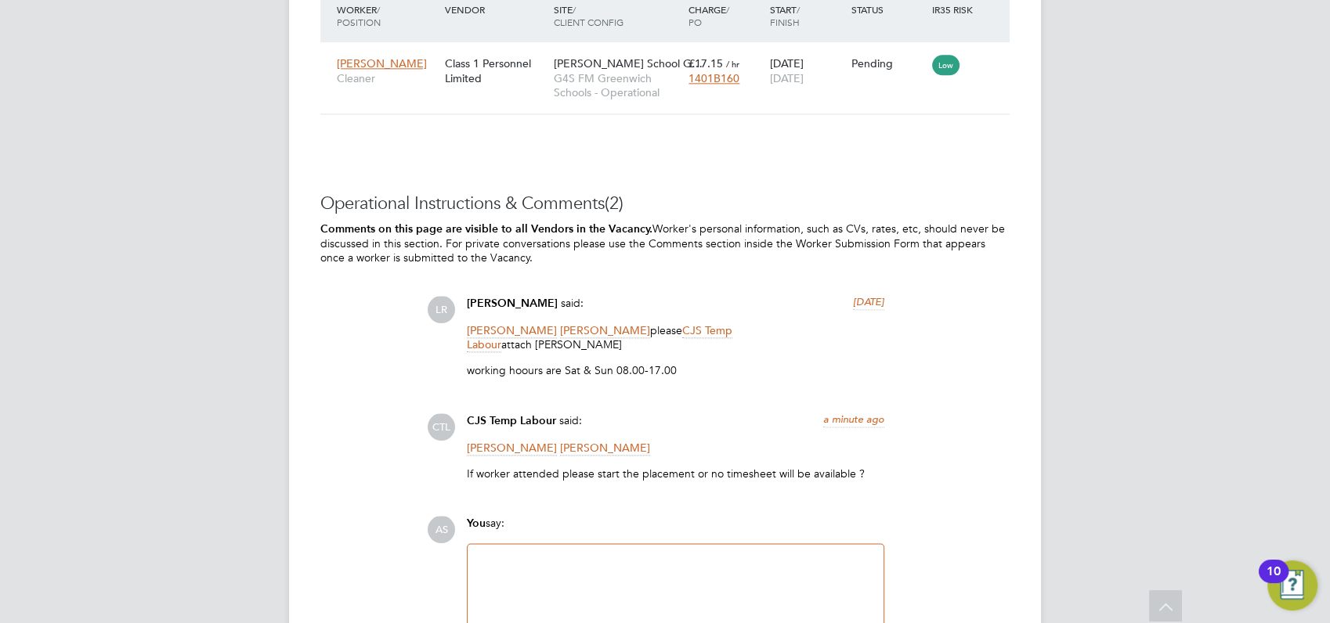
scroll to position [2123, 0]
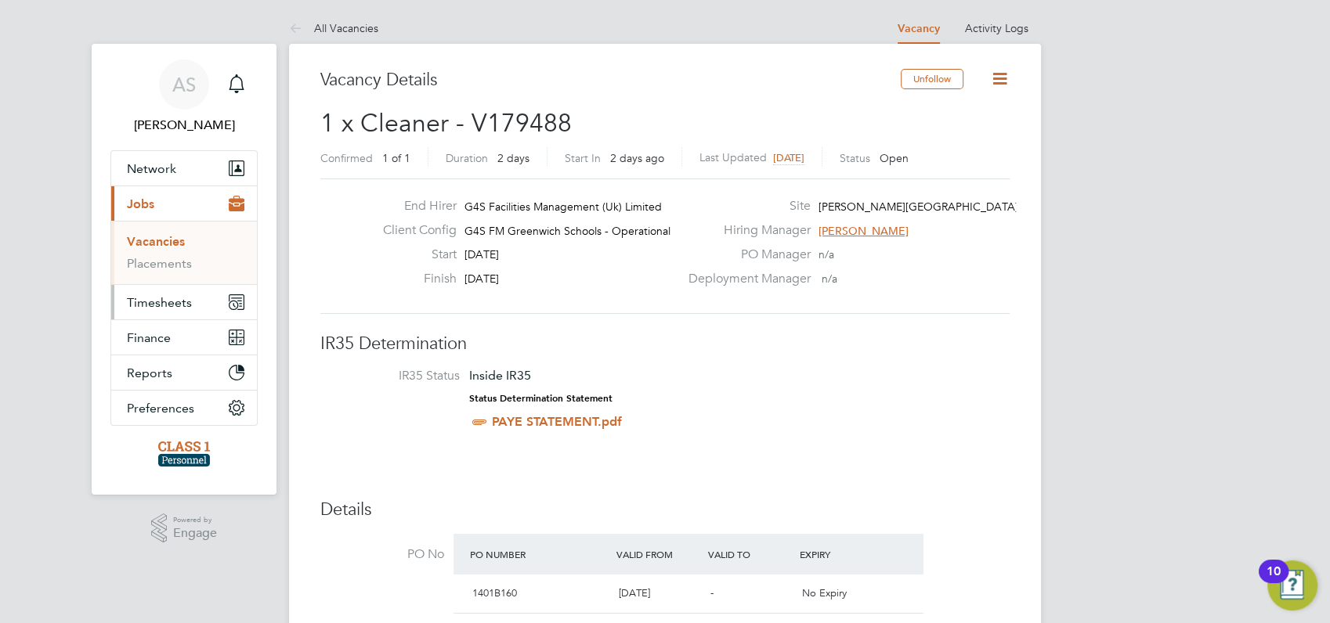
click at [157, 302] on span "Timesheets" at bounding box center [159, 302] width 65 height 15
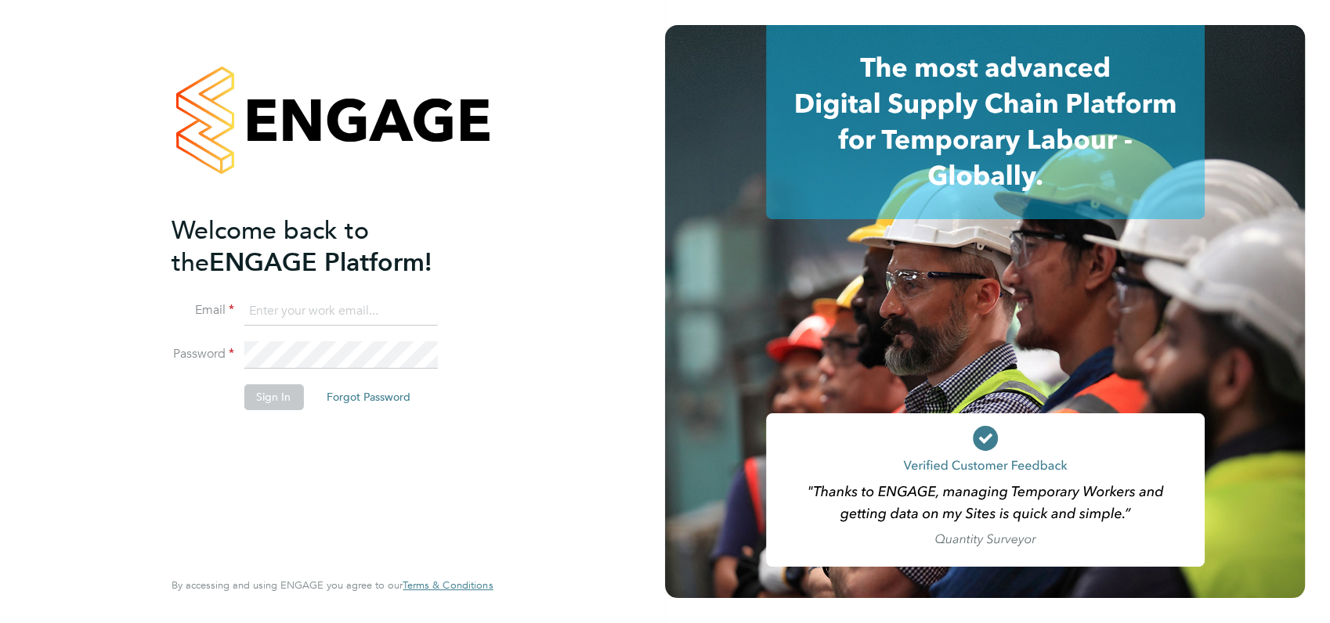
type input "angela@class1personnel.com"
click at [534, 258] on div "Welcome back to the ENGAGE Platform! Email angela@class1personnel.com Password …" at bounding box center [332, 311] width 665 height 623
click at [277, 395] on button "Sign In" at bounding box center [274, 397] width 60 height 25
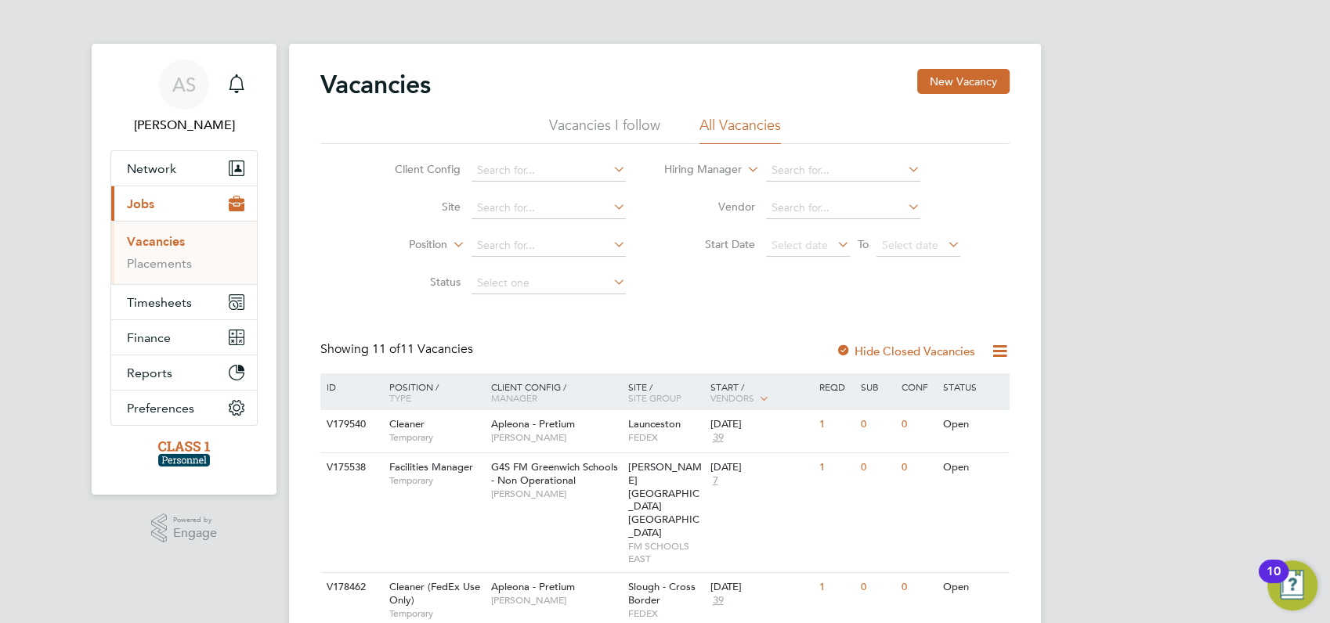
click at [1089, 312] on div "AS [PERSON_NAME] Notifications Applications: Network Businesses Sites Workers C…" at bounding box center [665, 609] width 1330 height 1218
click at [150, 302] on span "Timesheets" at bounding box center [159, 302] width 65 height 15
click at [157, 276] on link "Timesheets" at bounding box center [159, 276] width 65 height 15
